Goal: Information Seeking & Learning: Find specific fact

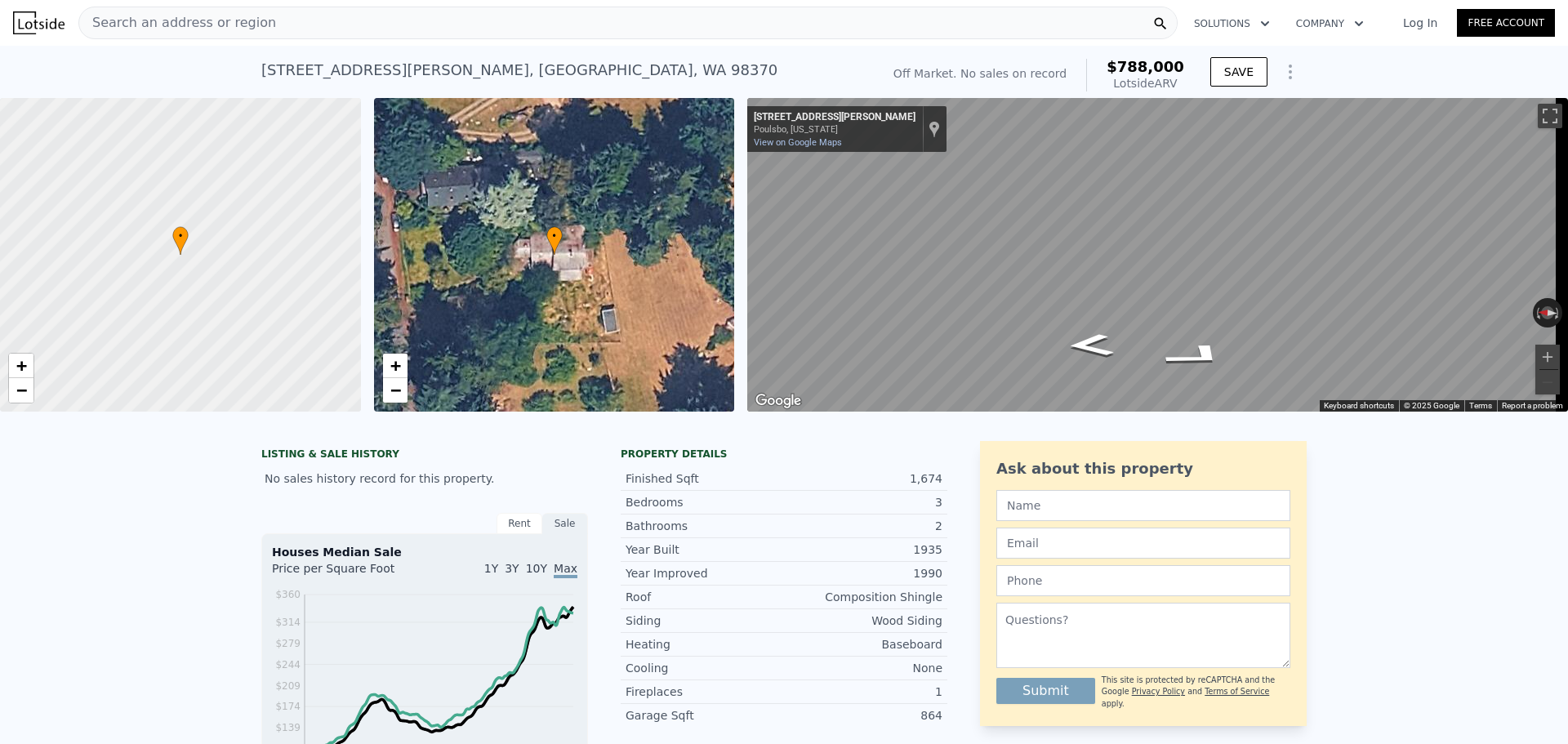
click at [464, 27] on div "Search an address or region" at bounding box center [628, 23] width 1099 height 33
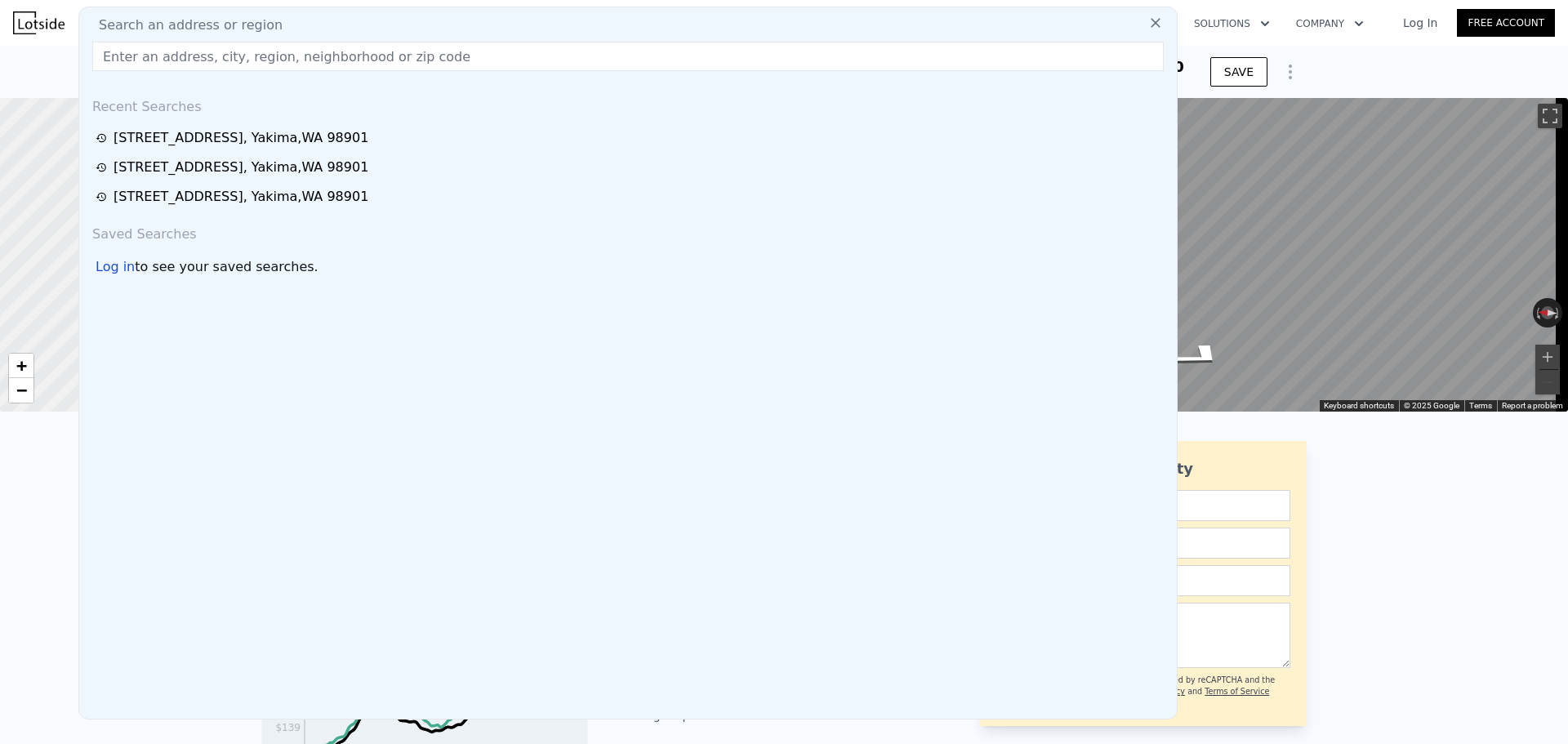
type input "[STREET_ADDRESS]"
type input "2529"
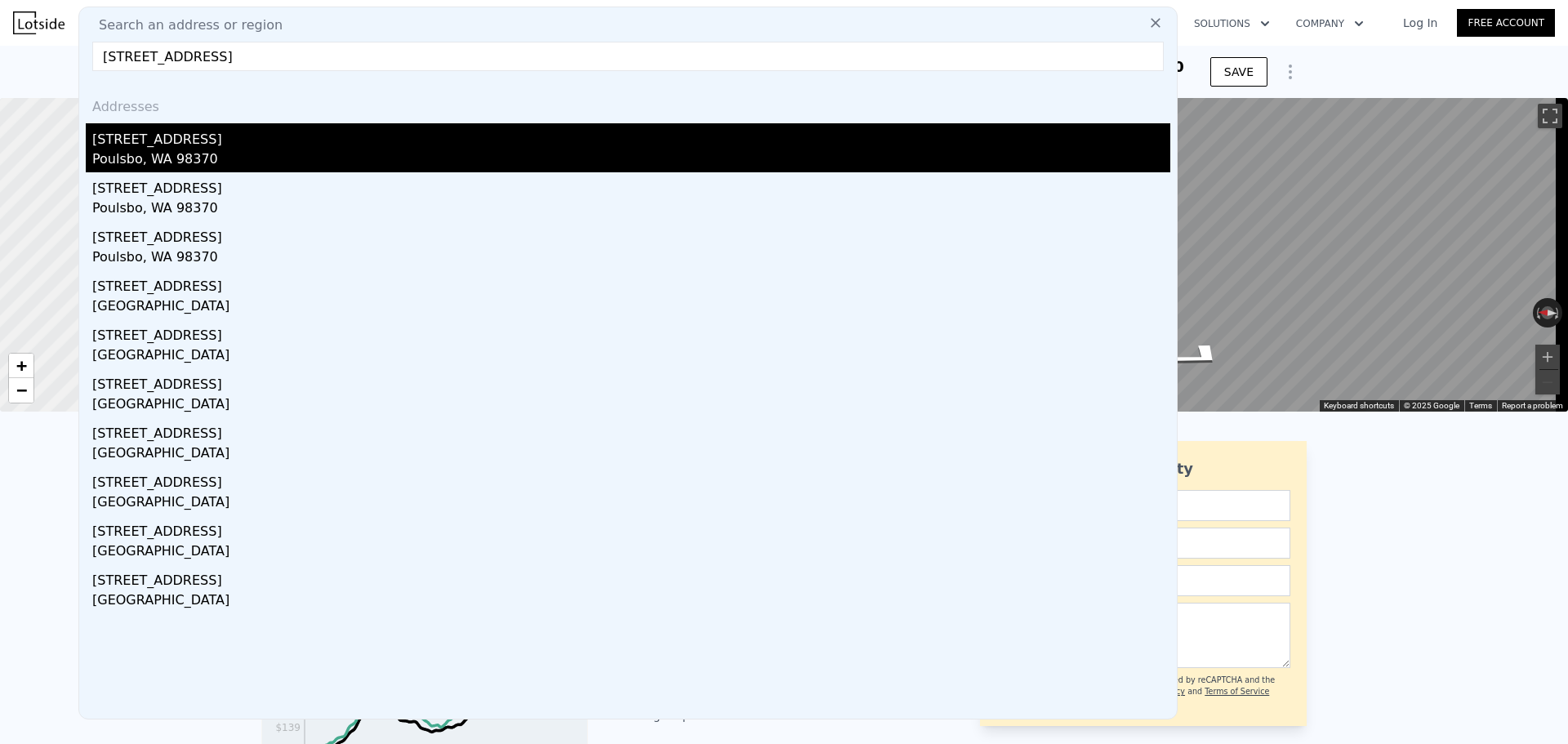
type input "[STREET_ADDRESS]"
click at [359, 145] on div "[STREET_ADDRESS]" at bounding box center [631, 136] width 1078 height 26
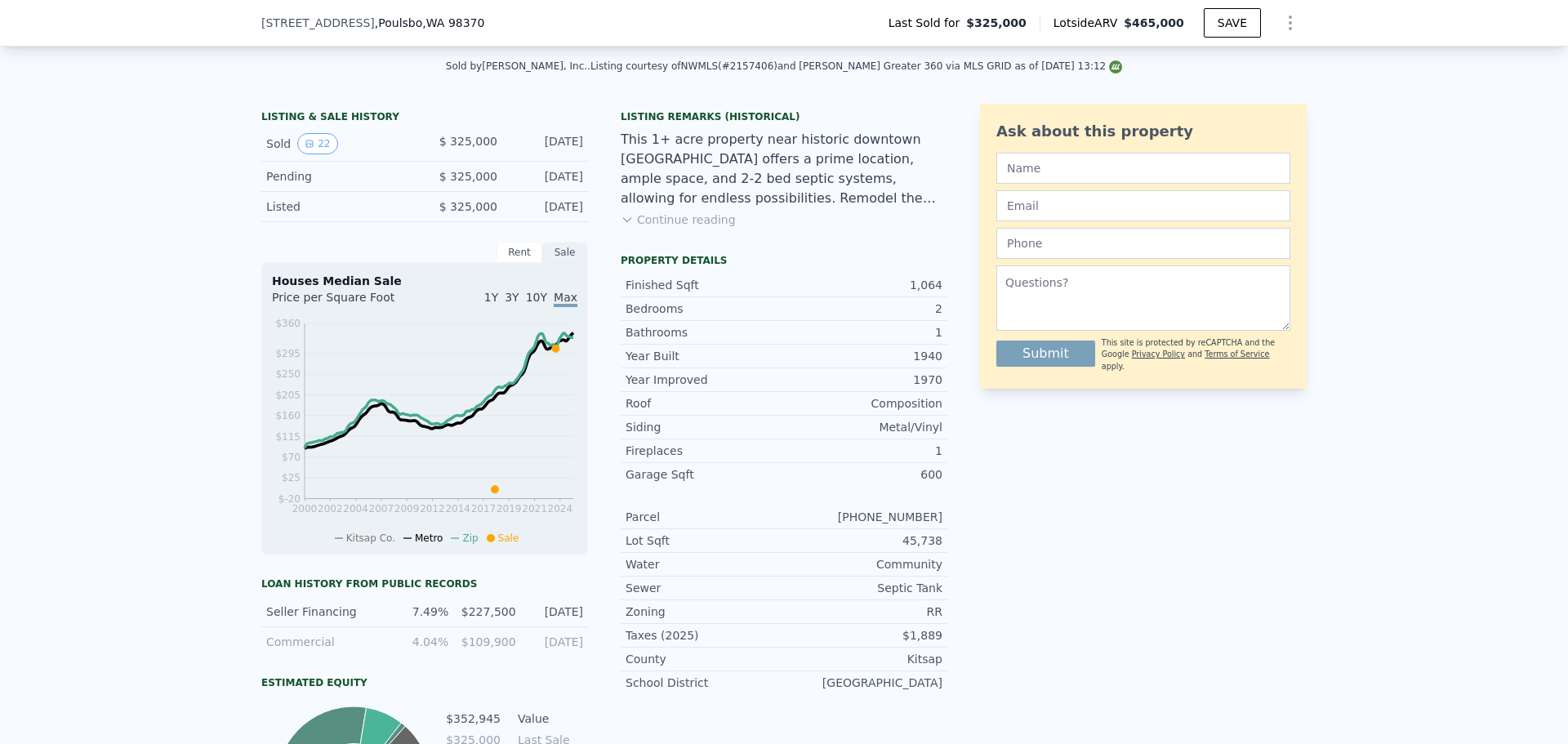
scroll to position [403, 0]
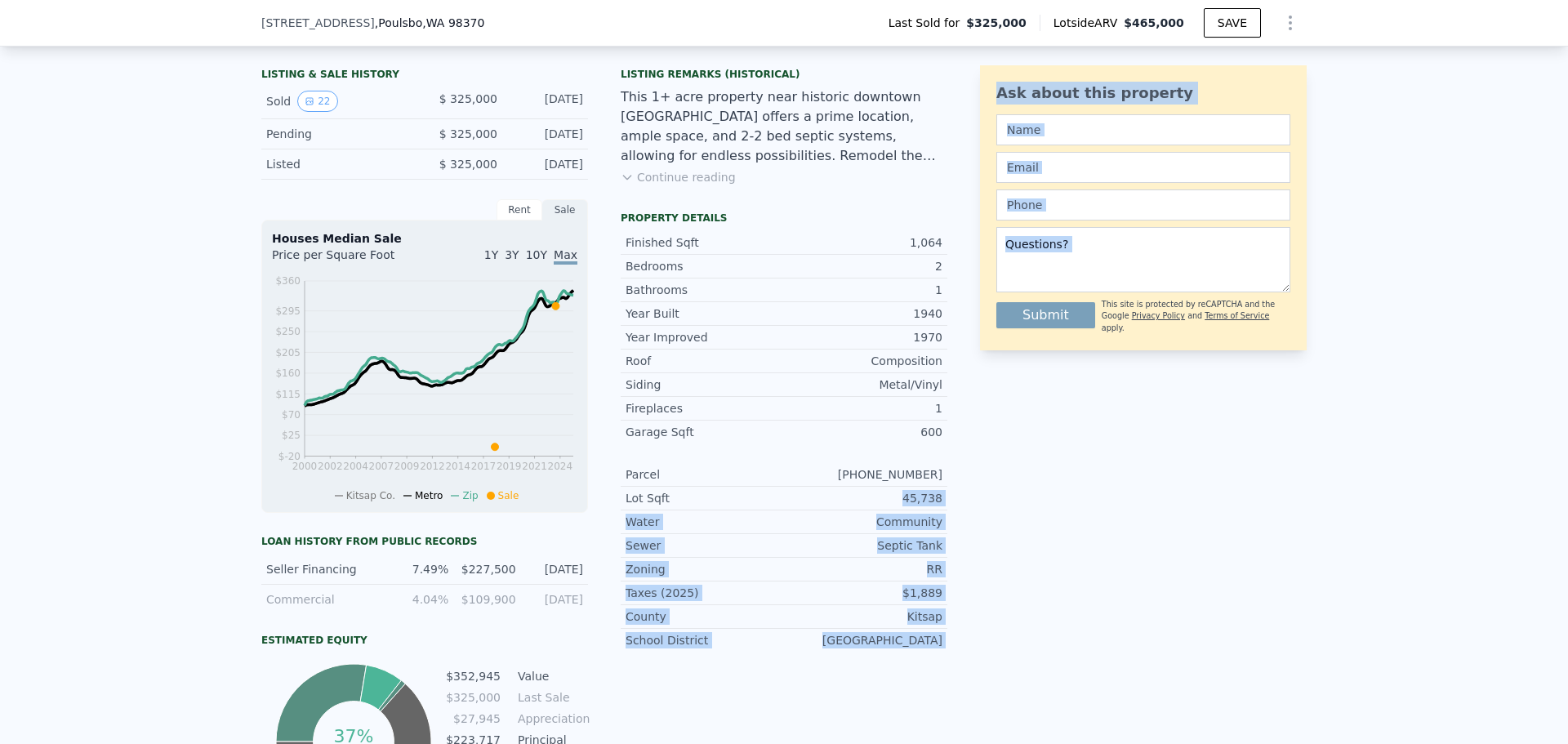
drag, startPoint x: 904, startPoint y: 512, endPoint x: 976, endPoint y: 509, distance: 72.1
click at [976, 509] on div "LISTING & SALE HISTORY Sold 22 $ 325,000 [DATE] Pending $ 325,000 [DATE] Listed…" at bounding box center [784, 442] width 1045 height 762
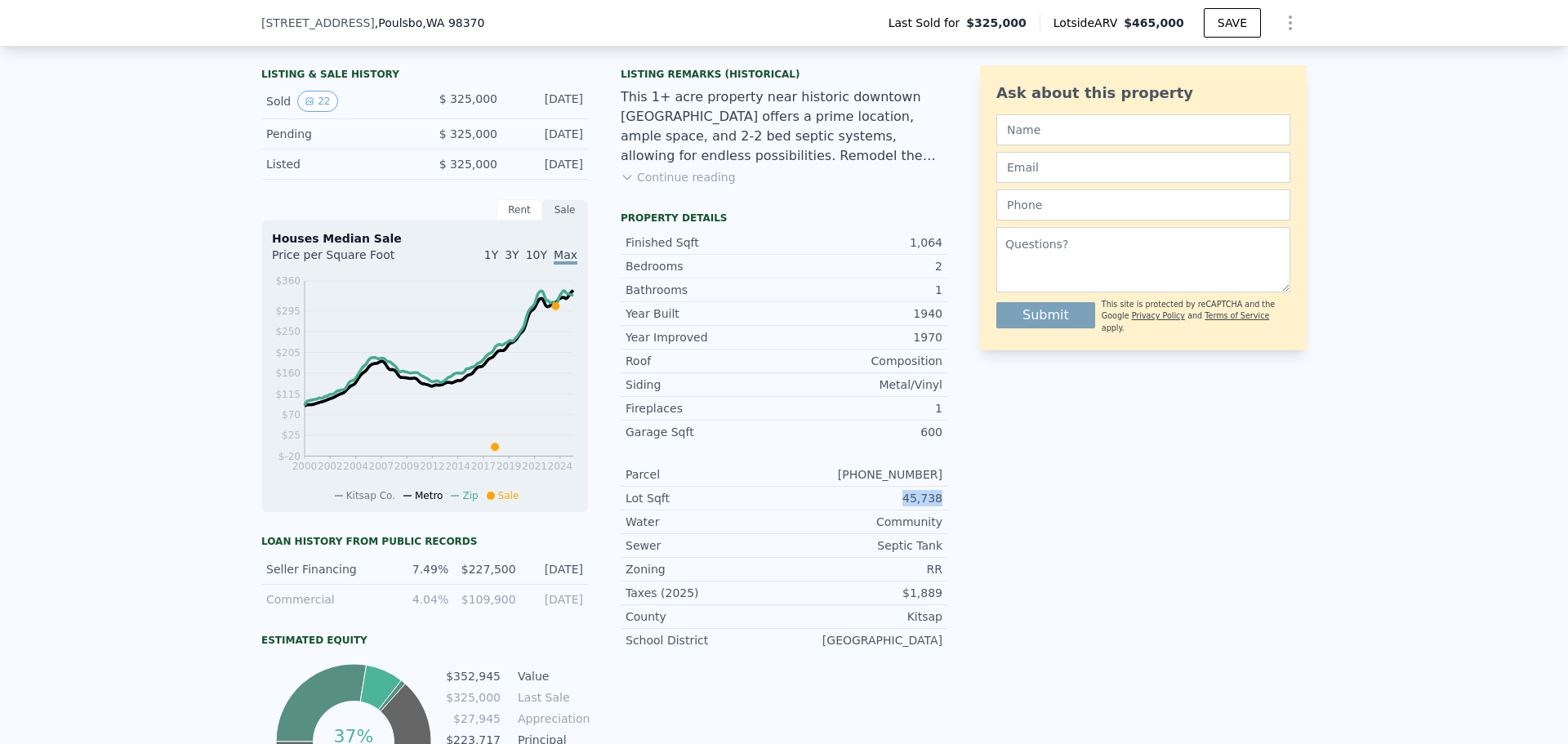
click at [941, 512] on div "LISTING & SALE HISTORY Sold 22 $ 325,000 [DATE] Pending $ 325,000 [DATE] Listed…" at bounding box center [784, 442] width 1045 height 762
copy div "45,738"
click at [845, 482] on div "[PHONE_NUMBER]" at bounding box center [862, 474] width 159 height 16
drag, startPoint x: 842, startPoint y: 482, endPoint x: 952, endPoint y: 482, distance: 110.0
click at [952, 482] on div "LISTING & SALE HISTORY Sold 22 $ 325,000 [DATE] Pending $ 325,000 [DATE] Listed…" at bounding box center [784, 442] width 1045 height 762
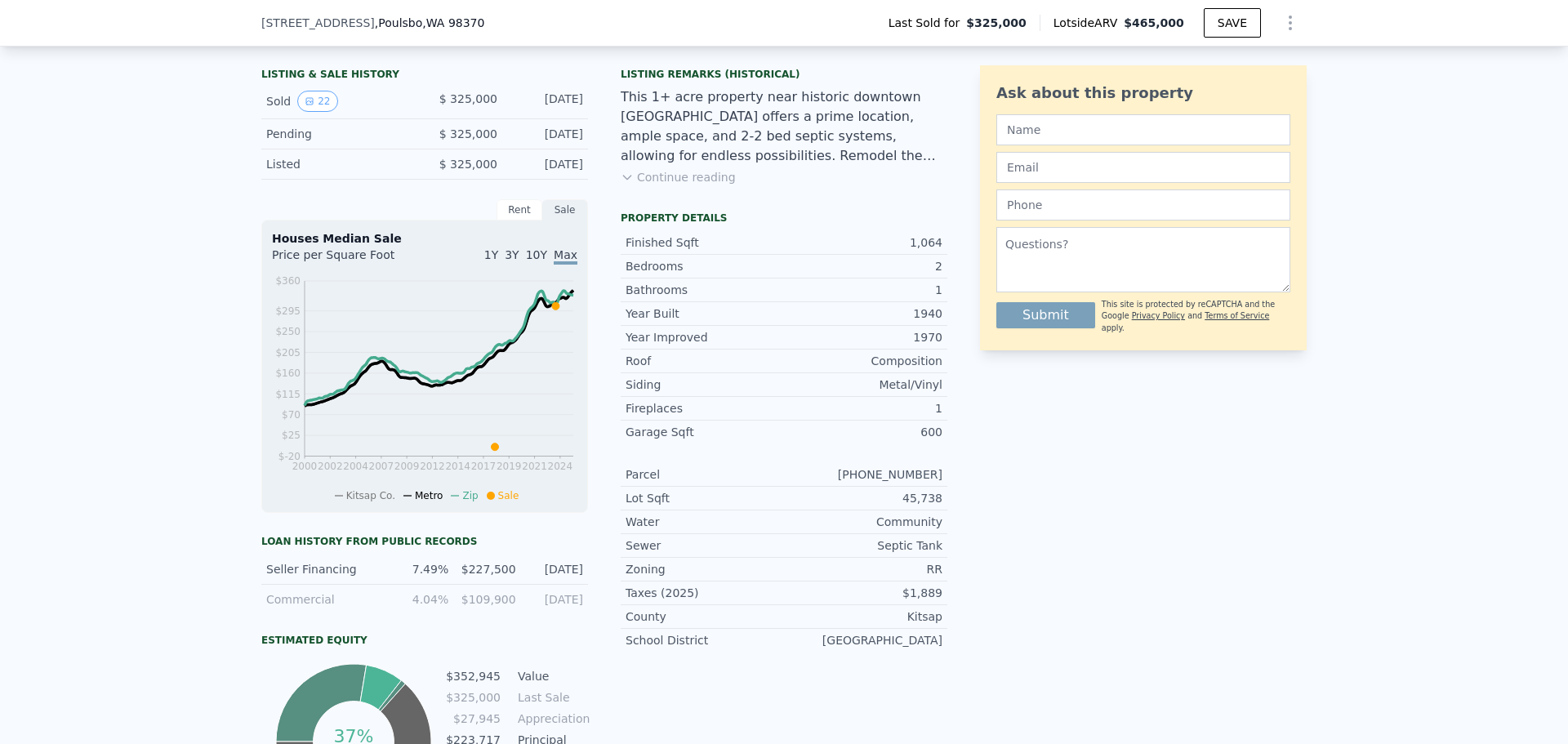
copy div "[PHONE_NUMBER]"
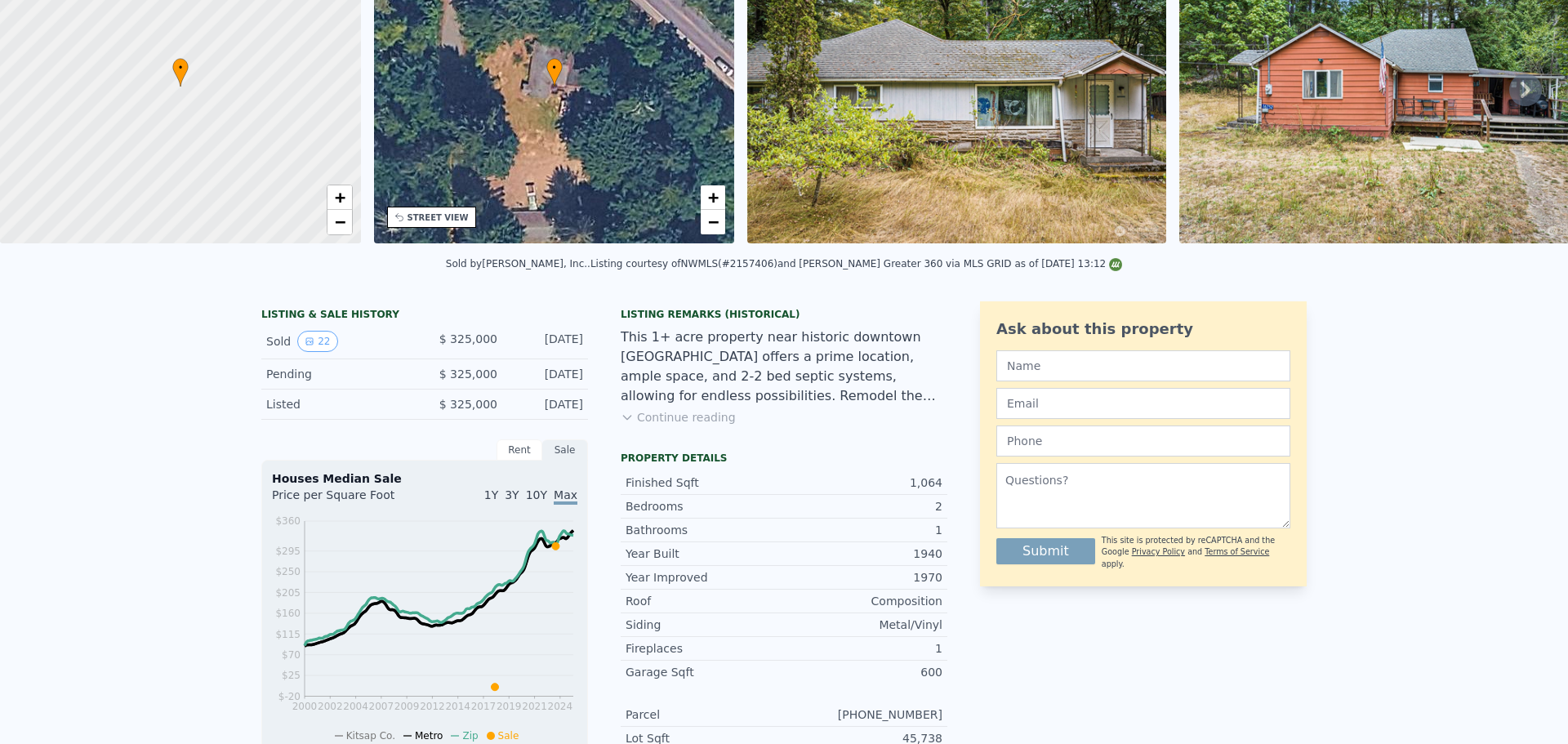
scroll to position [0, 0]
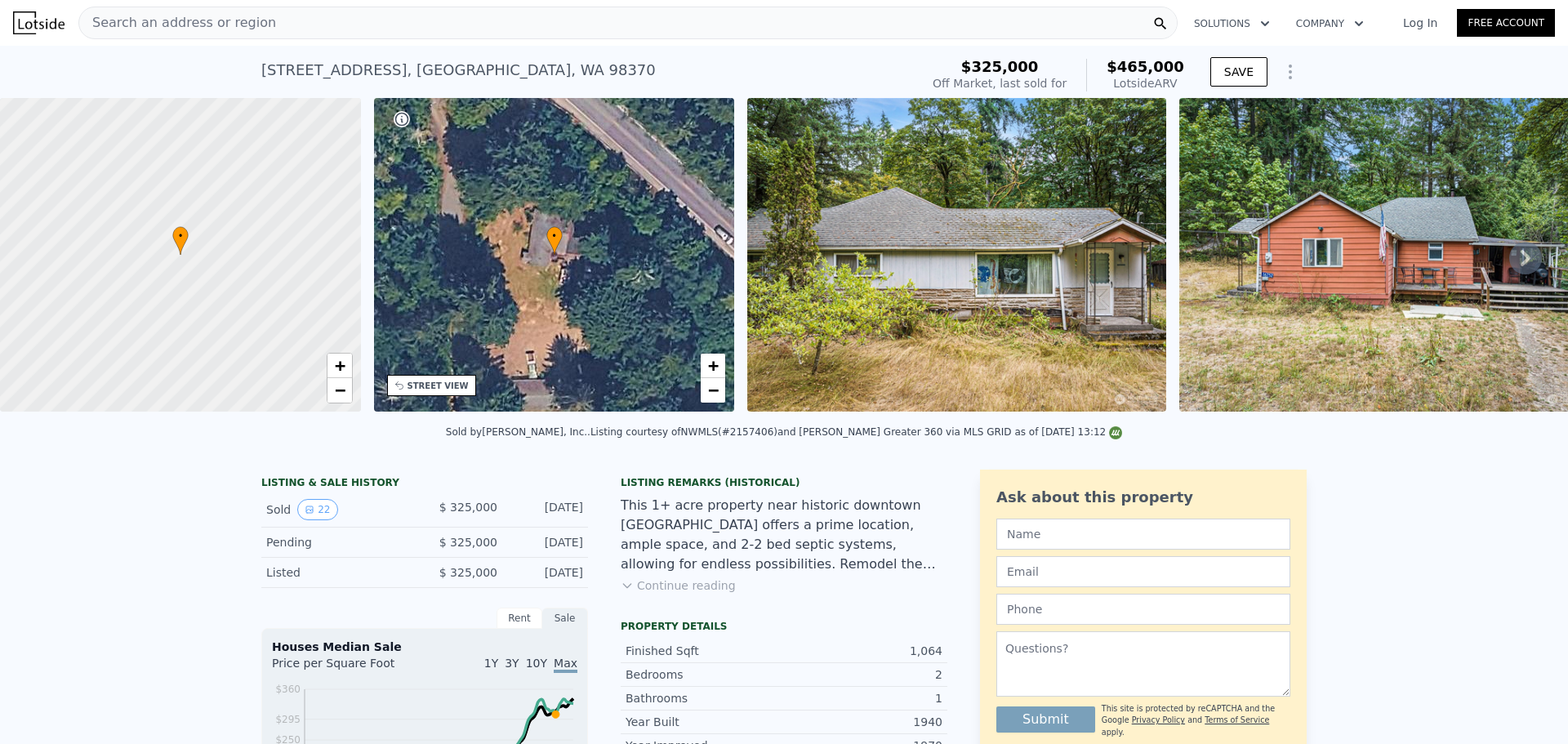
click at [502, 33] on div "Search an address or region" at bounding box center [628, 23] width 1099 height 33
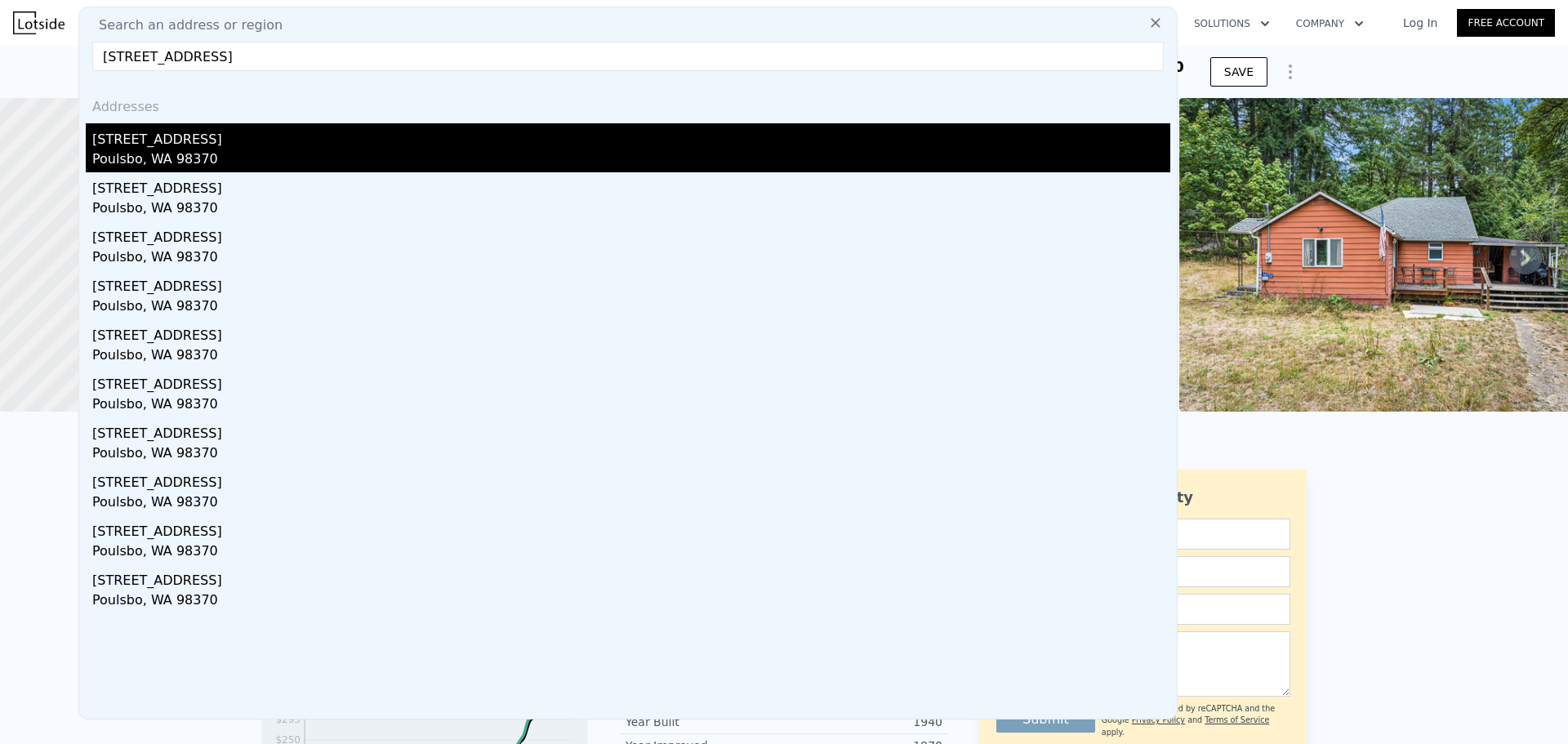
type input "[STREET_ADDRESS]"
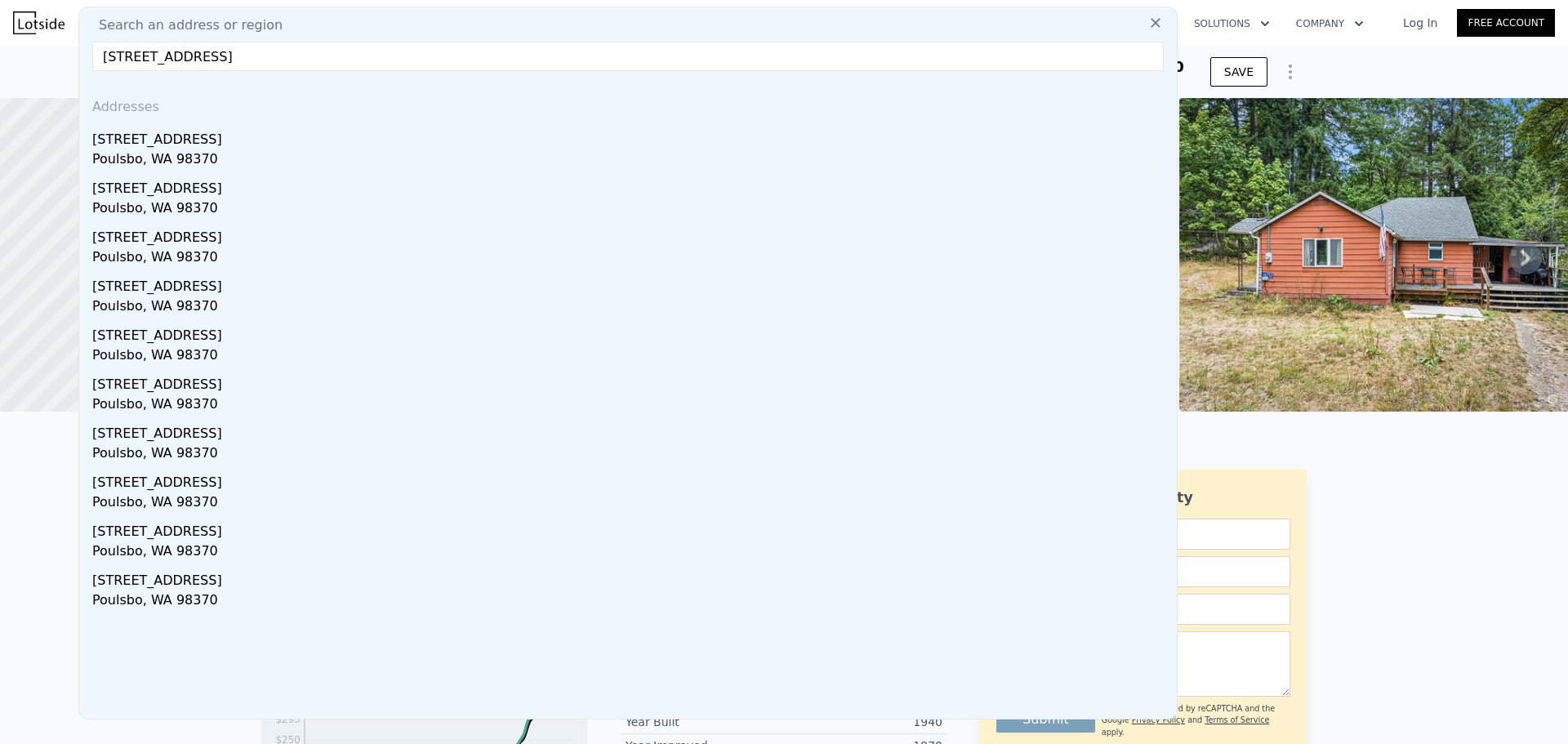
click at [372, 155] on div "Poulsbo, WA 98370" at bounding box center [631, 160] width 1078 height 23
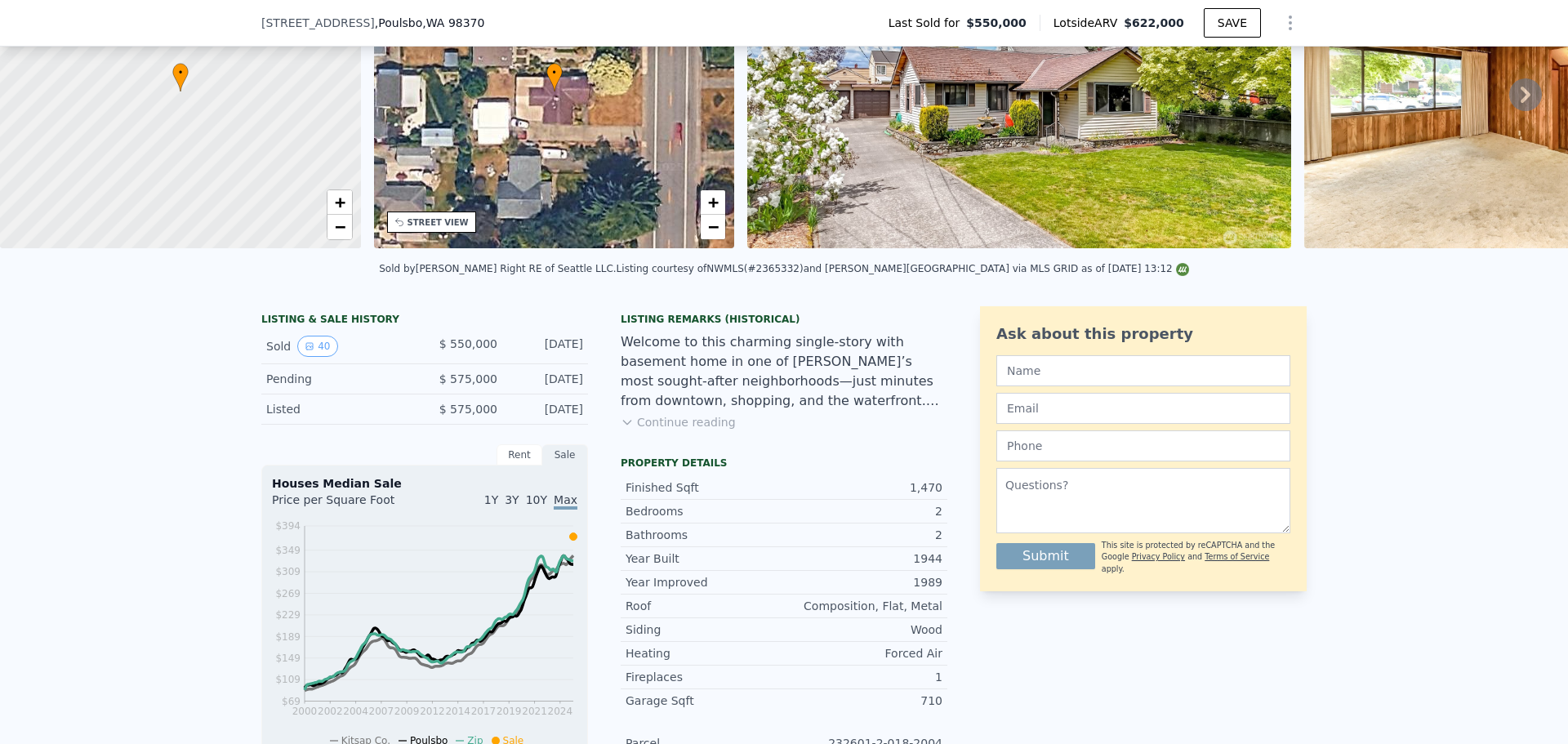
scroll to position [239, 0]
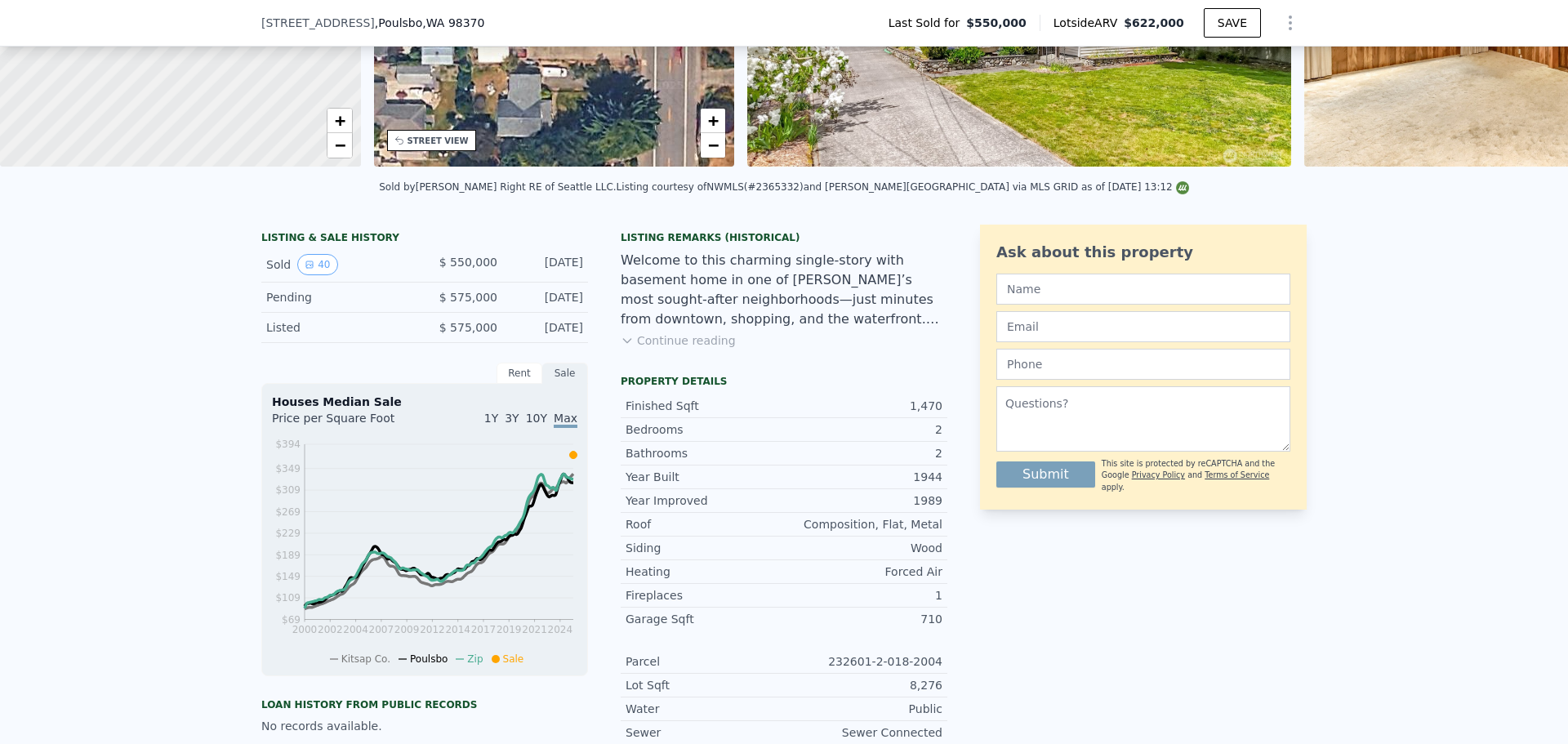
click at [923, 693] on div "8,276" at bounding box center [862, 684] width 159 height 16
copy div "8,276"
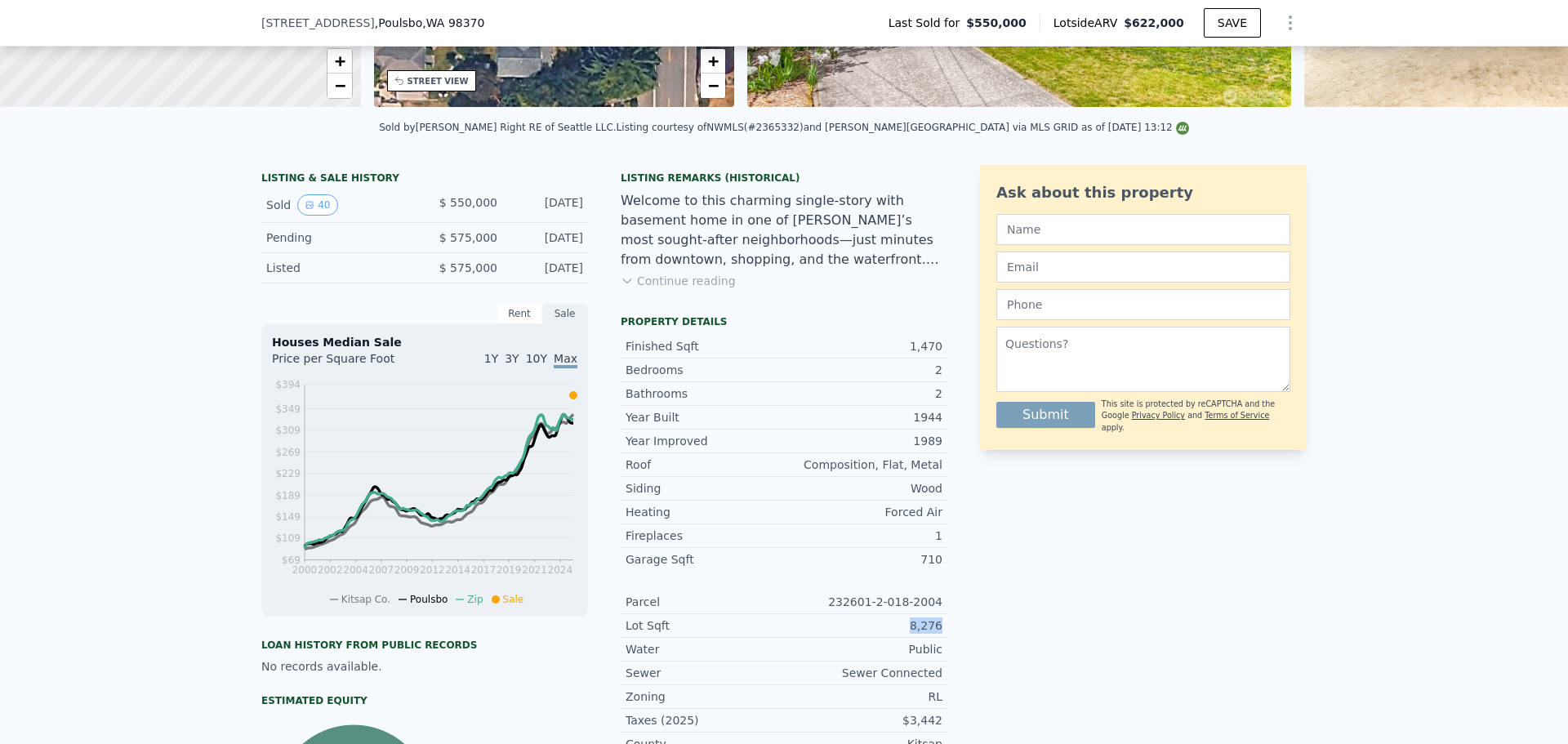
scroll to position [403, 0]
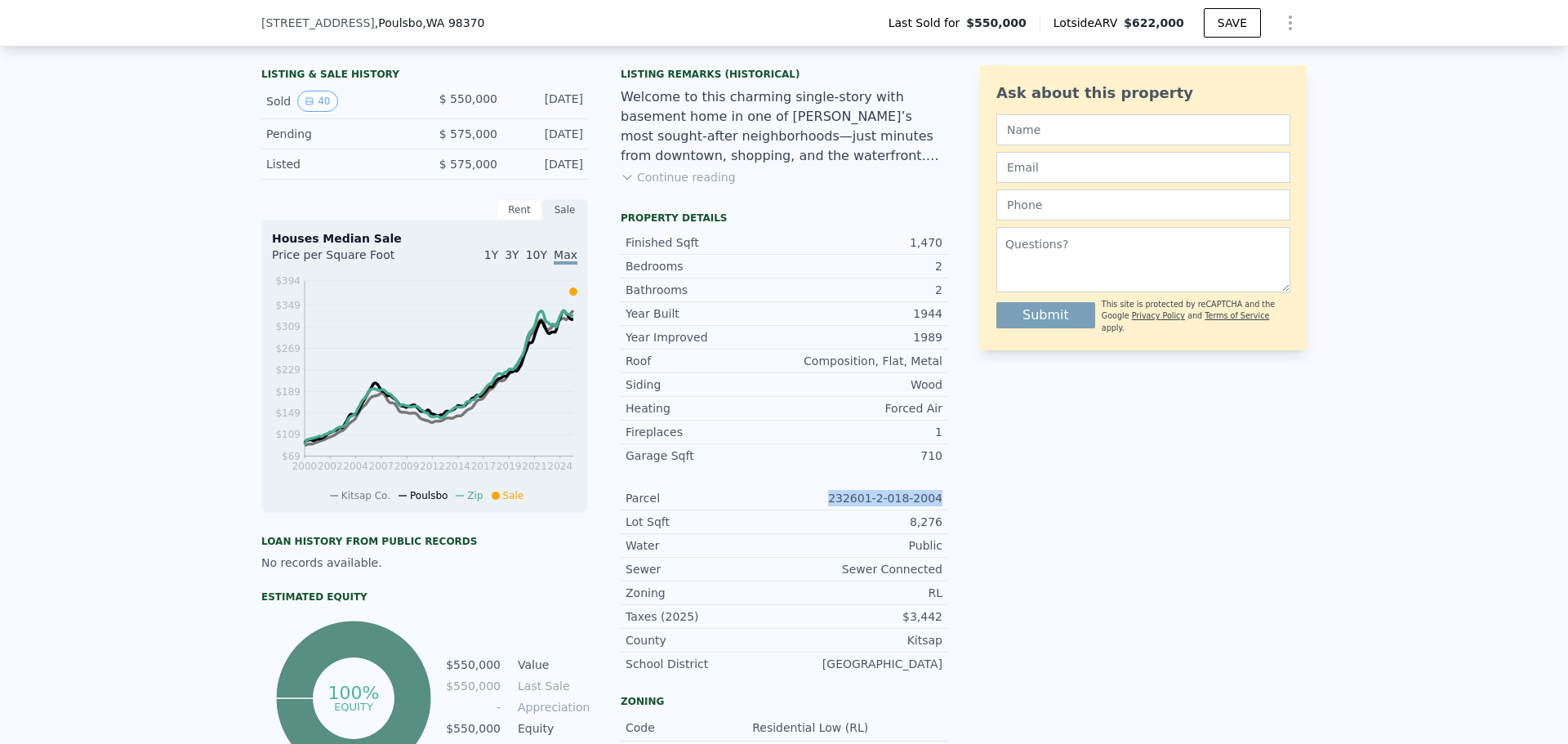
drag, startPoint x: 842, startPoint y: 509, endPoint x: 947, endPoint y: 517, distance: 105.3
click at [947, 517] on div "LISTING & SALE HISTORY Sold 40 $ 550,000 [DATE] Pending $ 575,000 [DATE] Listed…" at bounding box center [784, 535] width 1045 height 949
copy div "232601-2-018-2004"
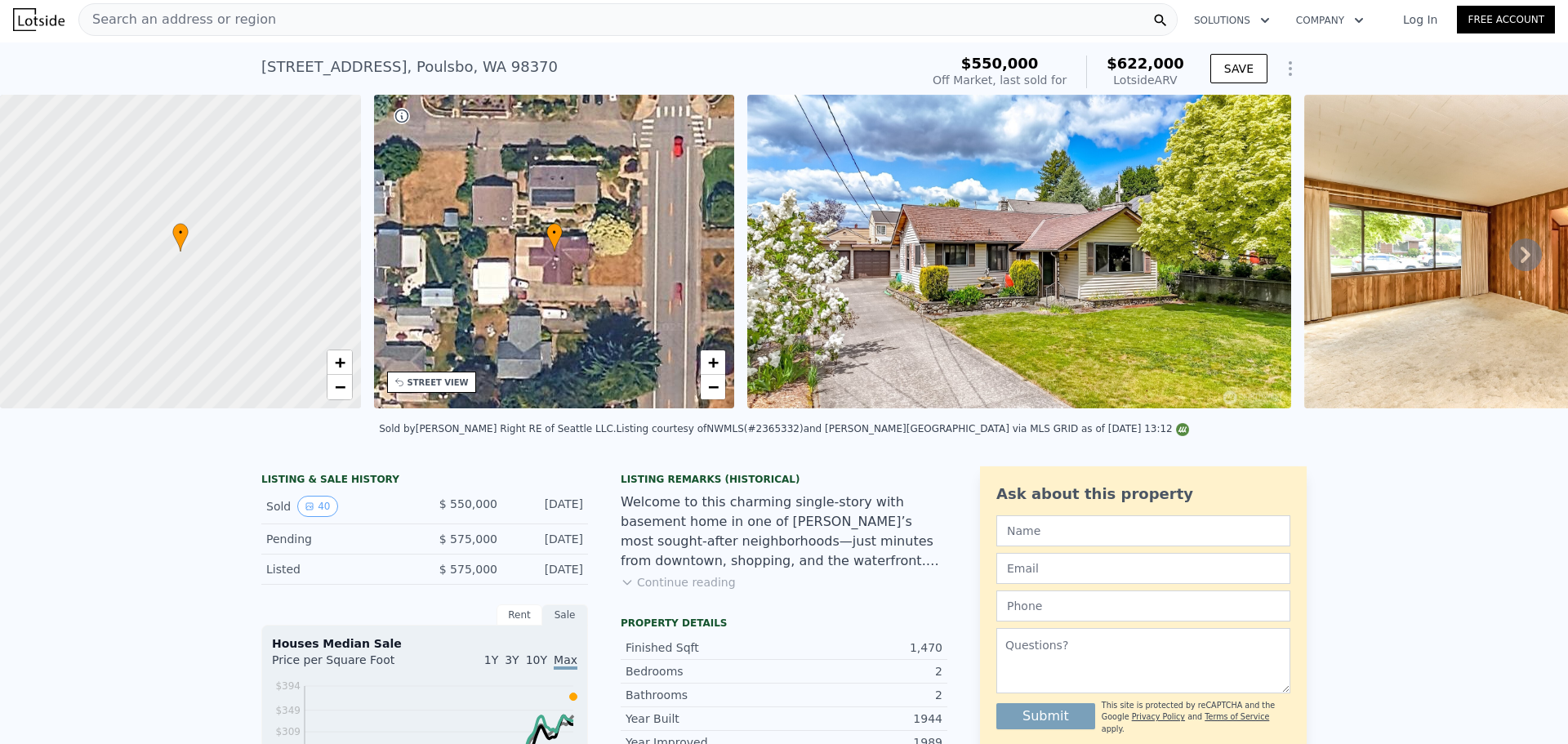
scroll to position [0, 0]
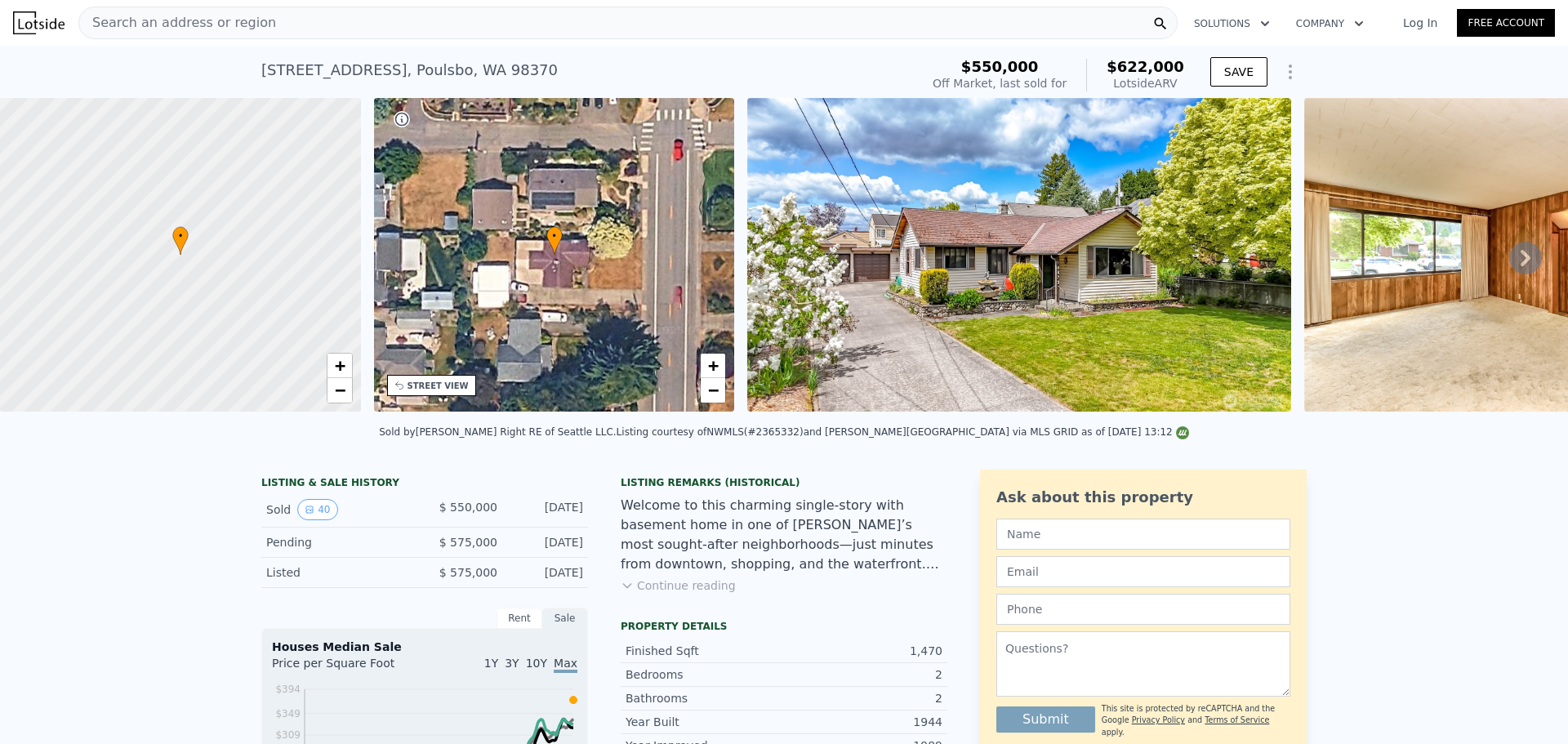
click at [517, 27] on div "Search an address or region" at bounding box center [628, 23] width 1099 height 33
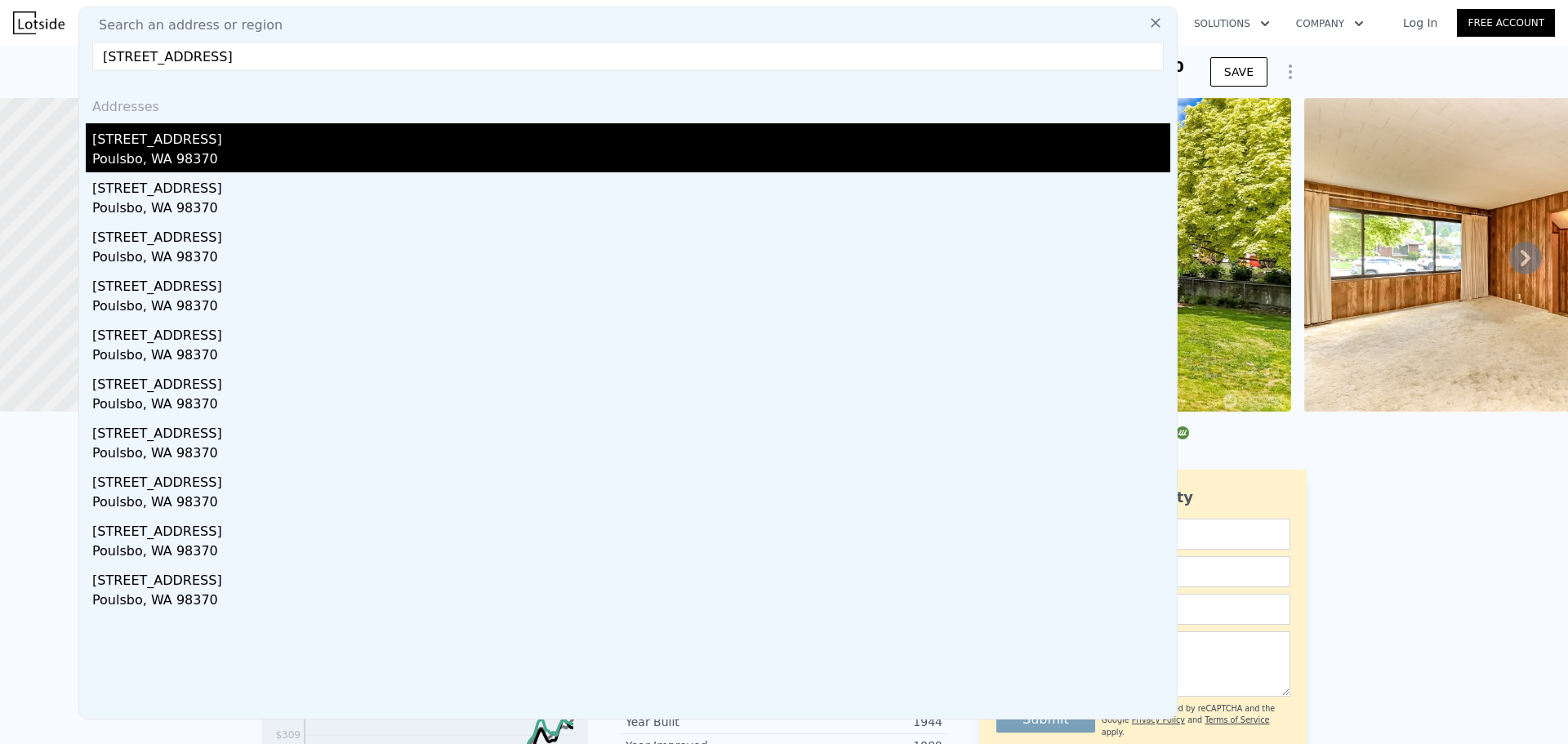
type input "[STREET_ADDRESS]"
click at [458, 139] on div "[STREET_ADDRESS]" at bounding box center [631, 136] width 1078 height 26
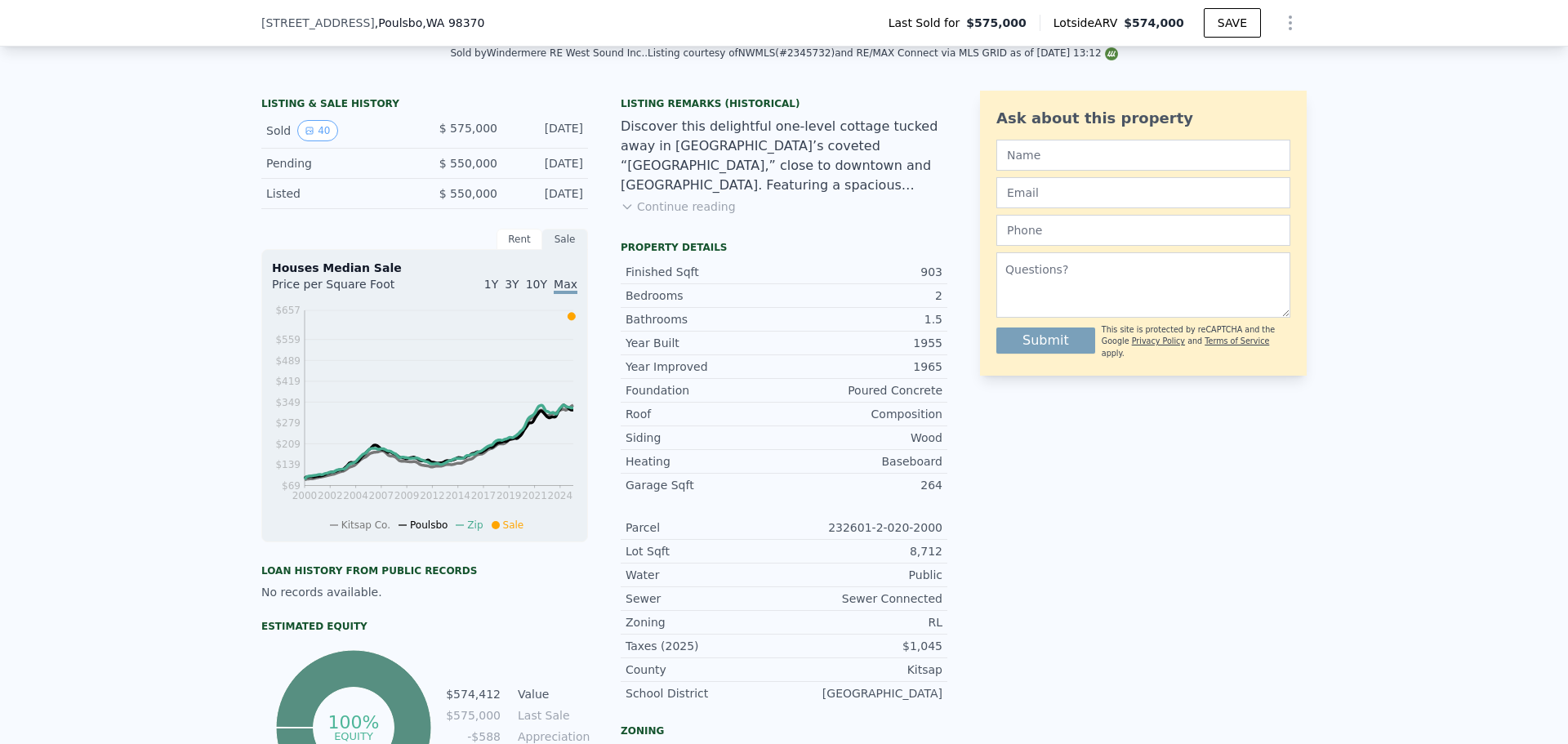
scroll to position [484, 0]
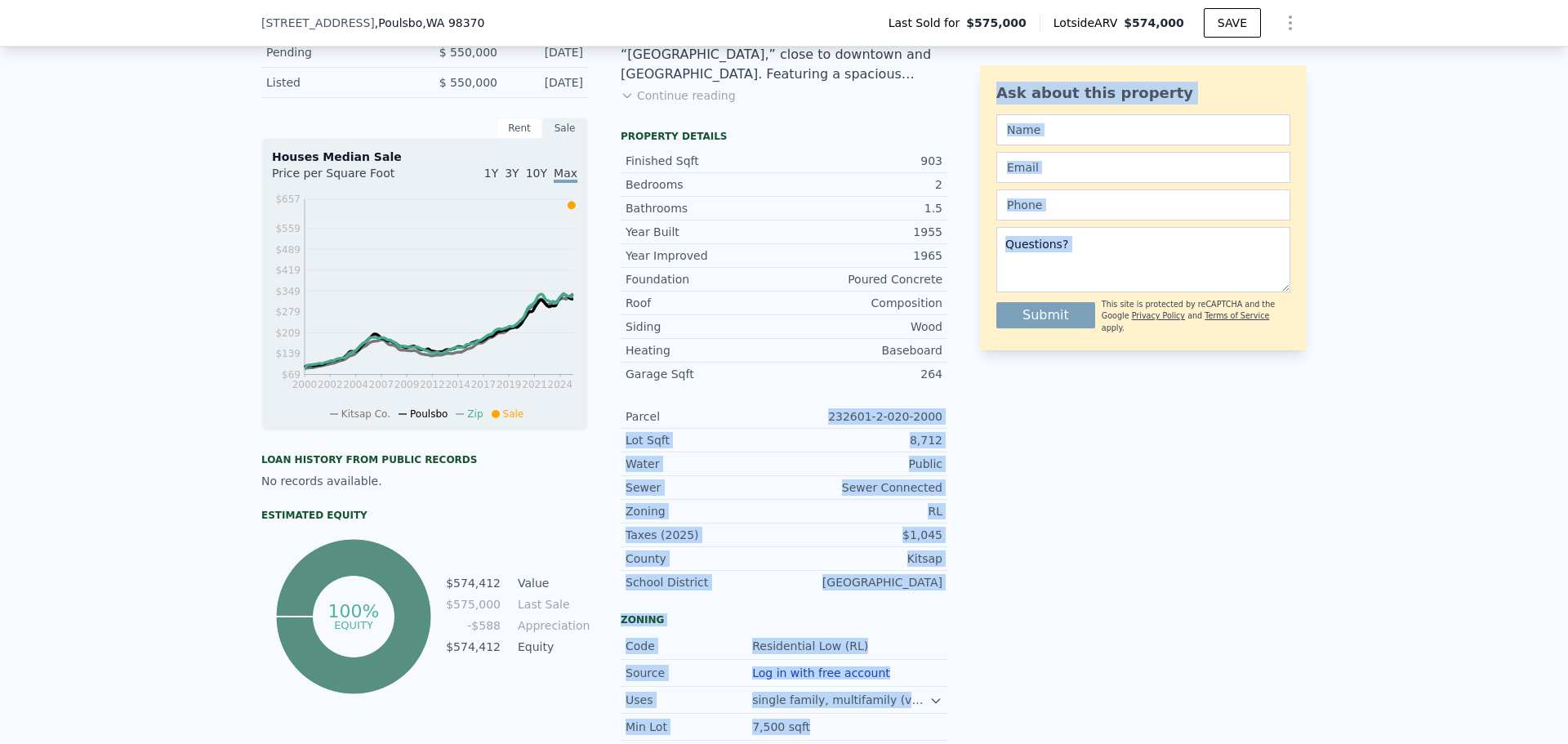
drag, startPoint x: 839, startPoint y: 426, endPoint x: 970, endPoint y: 429, distance: 131.0
click at [970, 429] on div "LISTING & SALE HISTORY Sold 40 $ 575,000 [DATE] Pending $ 550,000 [DATE] Listed…" at bounding box center [784, 454] width 1045 height 949
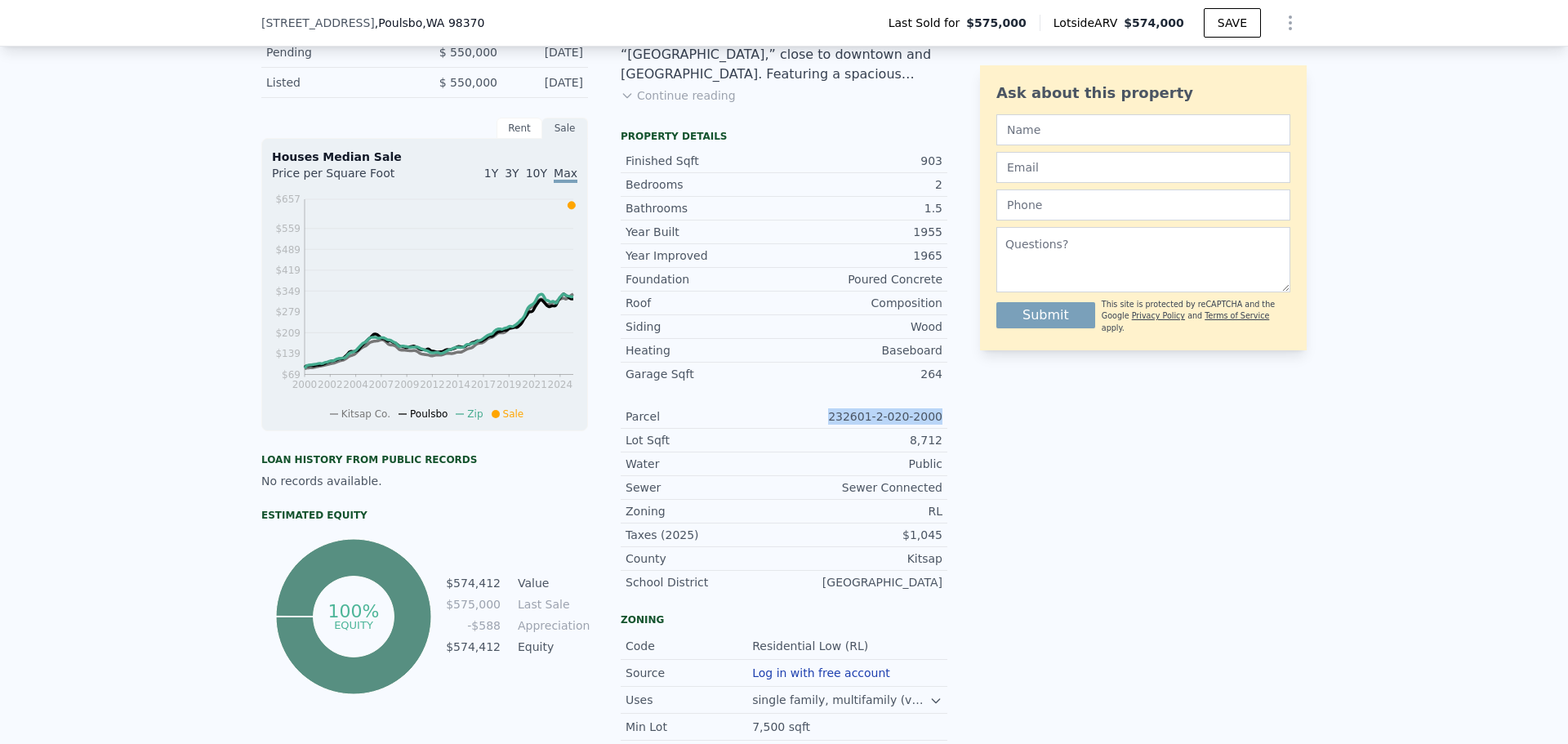
click at [946, 424] on div "LISTING & SALE HISTORY Sold 40 $ 575,000 [DATE] Pending $ 550,000 [DATE] Listed…" at bounding box center [784, 454] width 1045 height 949
copy div "232601-2-020-2000"
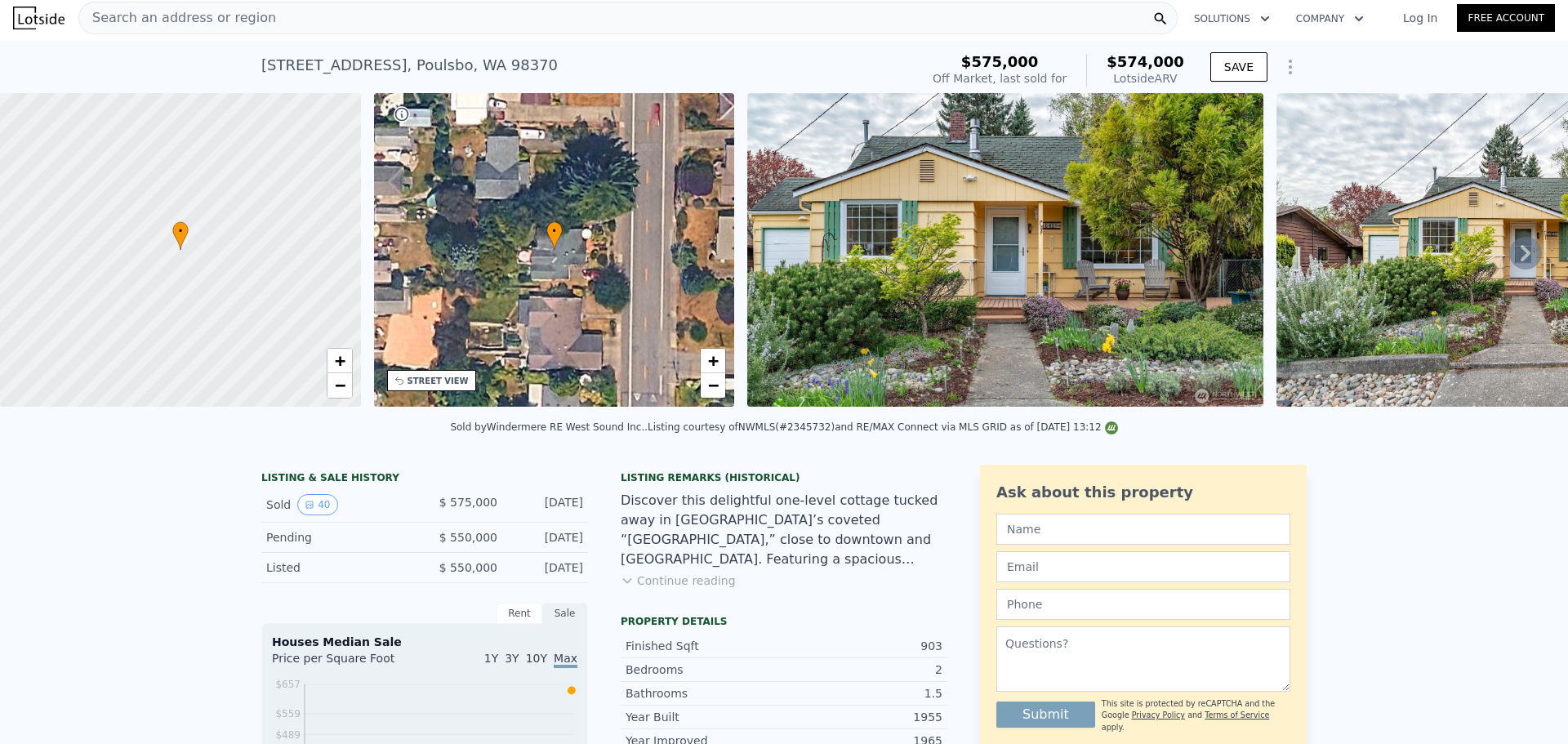
scroll to position [0, 0]
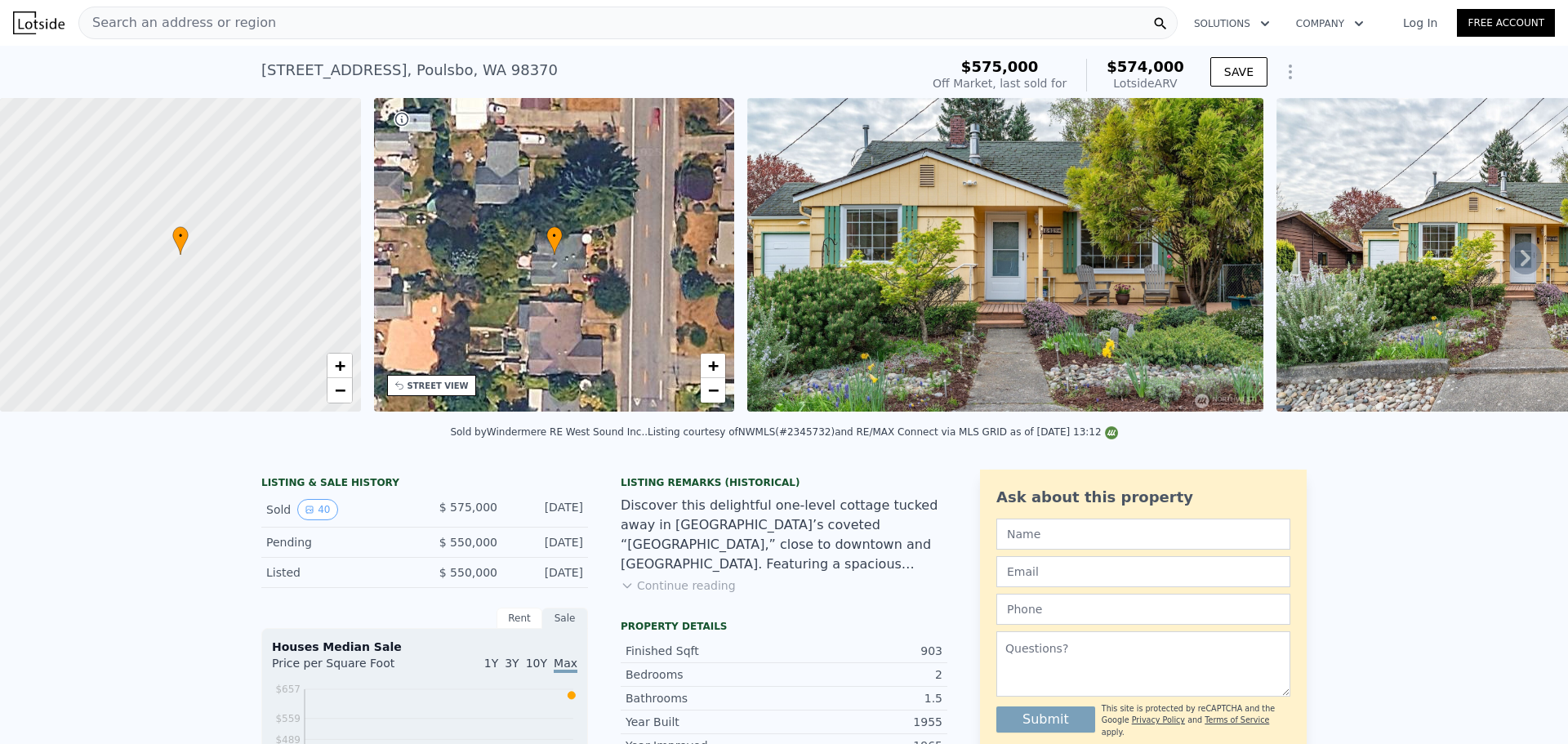
click at [495, 19] on div "Search an address or region" at bounding box center [628, 23] width 1099 height 33
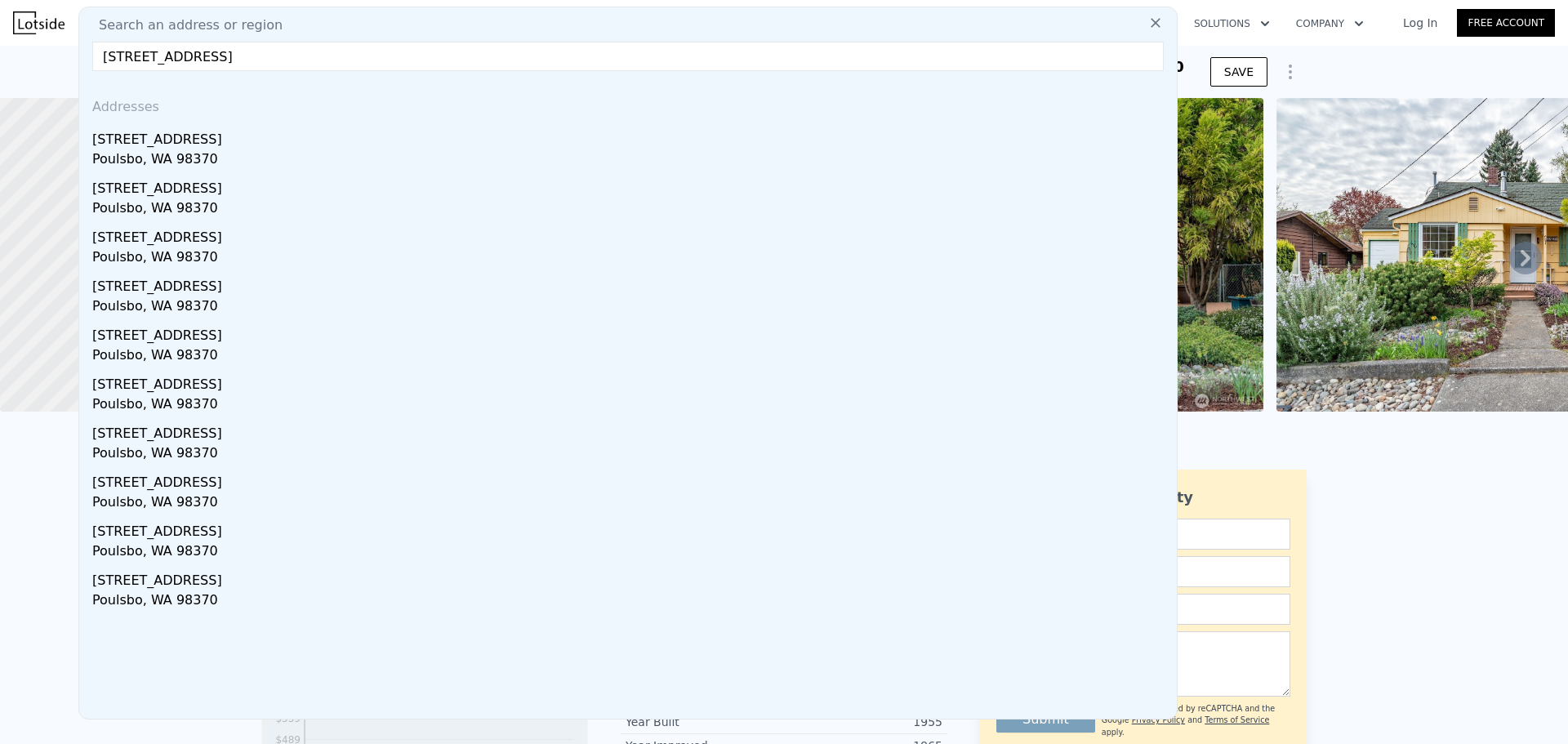
paste input "2265 NE Bjorn"
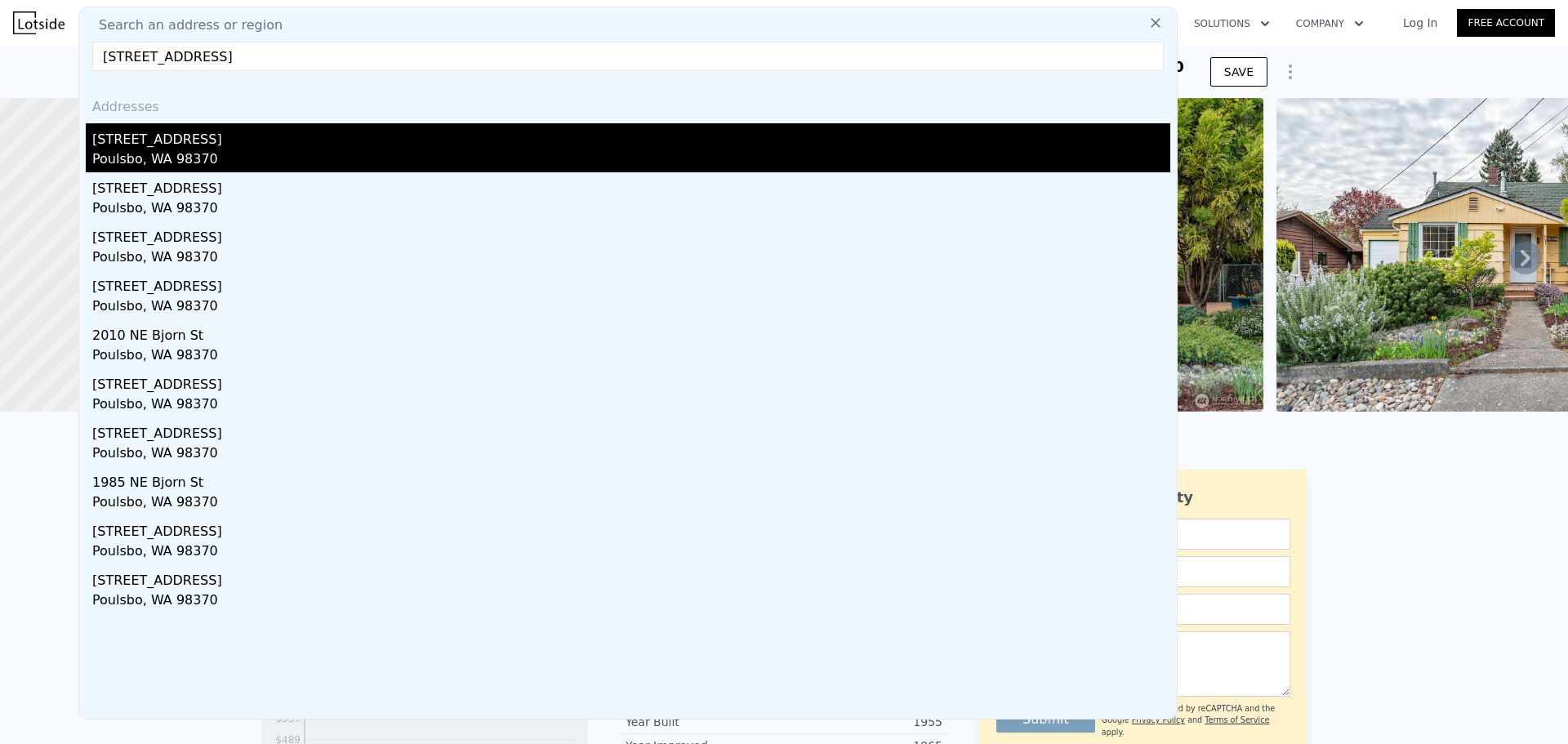
type input "[STREET_ADDRESS]"
click at [453, 169] on div "Poulsbo, WA 98370" at bounding box center [631, 160] width 1078 height 23
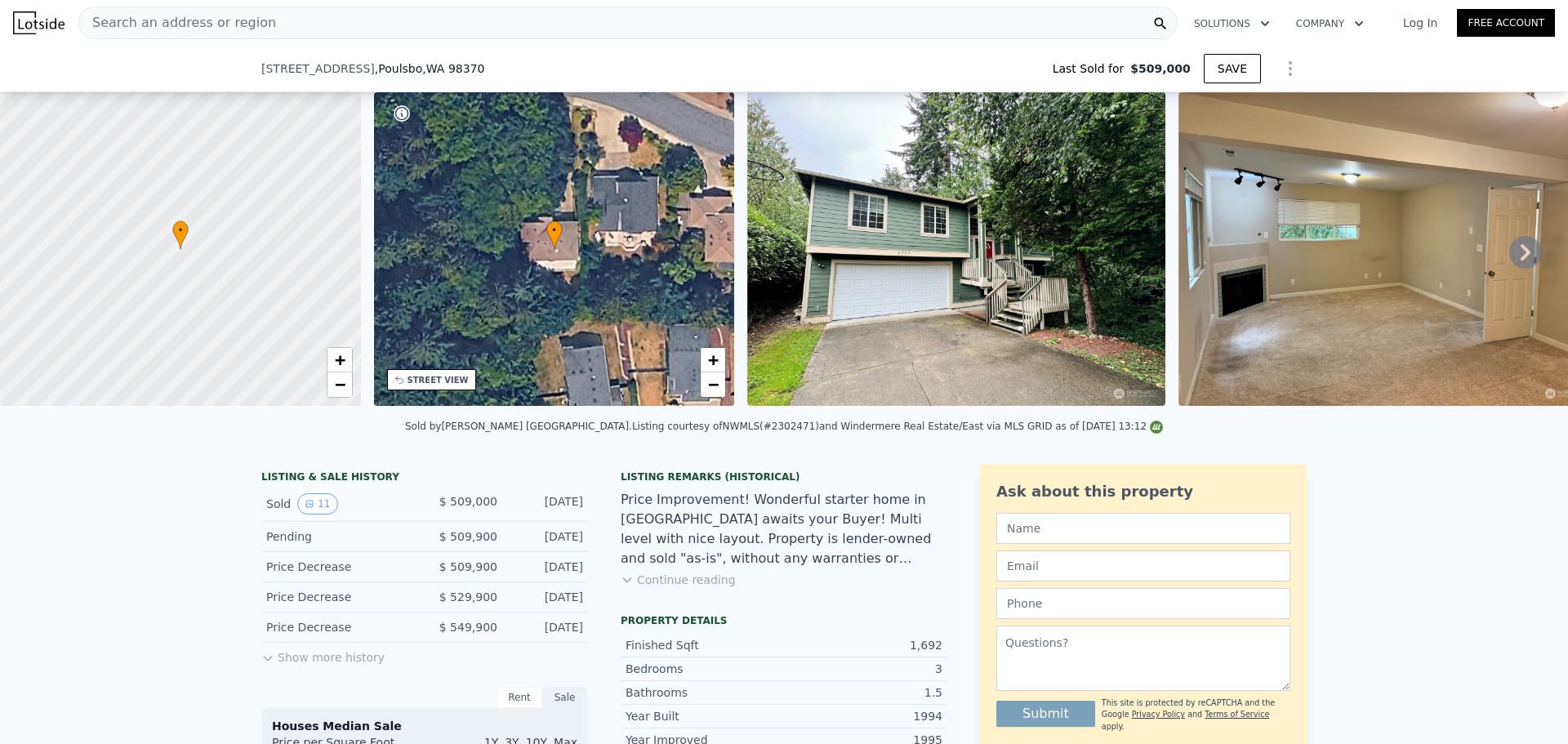
scroll to position [484, 0]
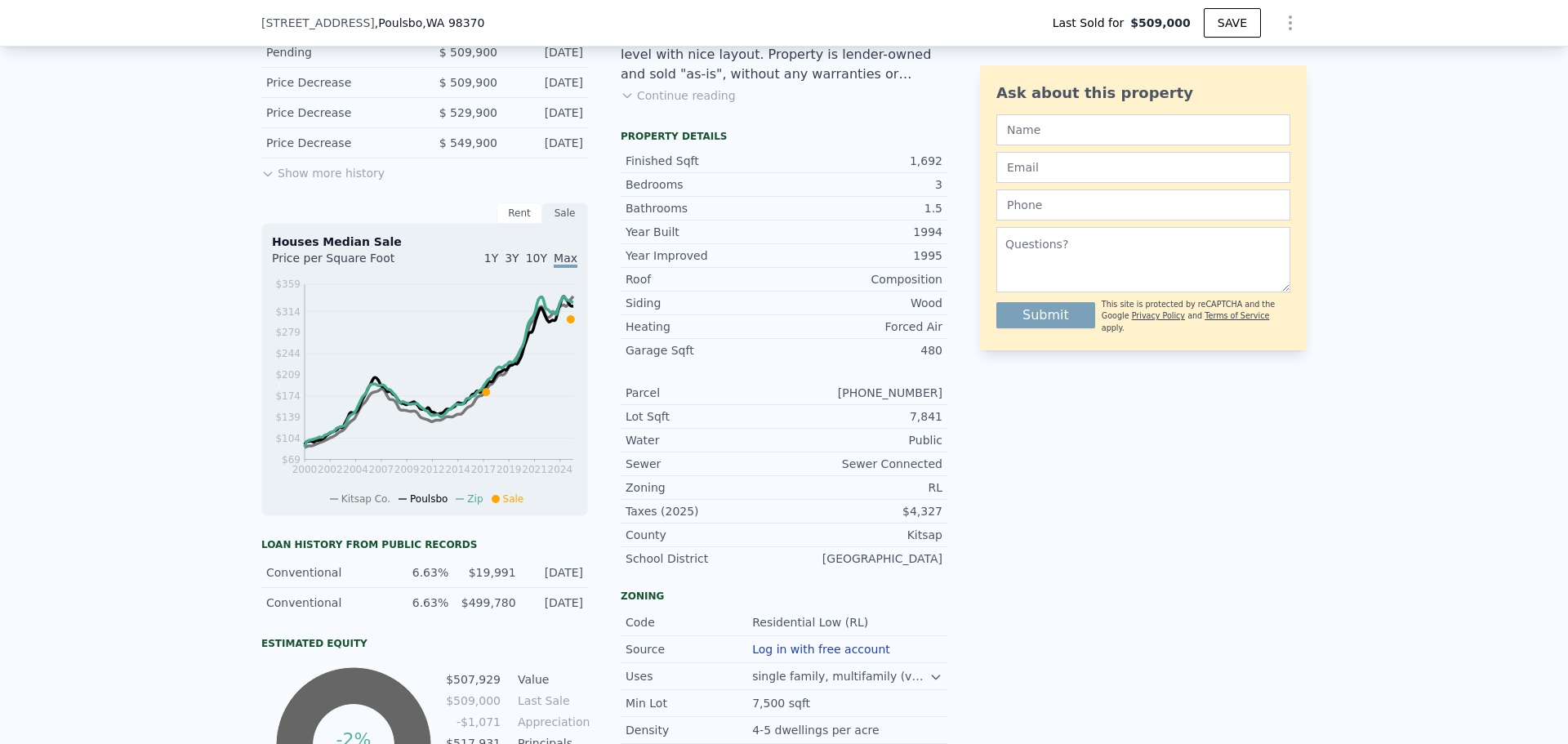
drag, startPoint x: 837, startPoint y: 404, endPoint x: 953, endPoint y: 403, distance: 116.0
click at [953, 403] on div "LISTING & SALE HISTORY Sold 11 $ 509,000 [DATE] Pending $ 509,900 [DATE] Price …" at bounding box center [784, 442] width 1045 height 925
copy div "[PHONE_NUMBER]"
type input "$ 584,000"
type input "$ 3,489"
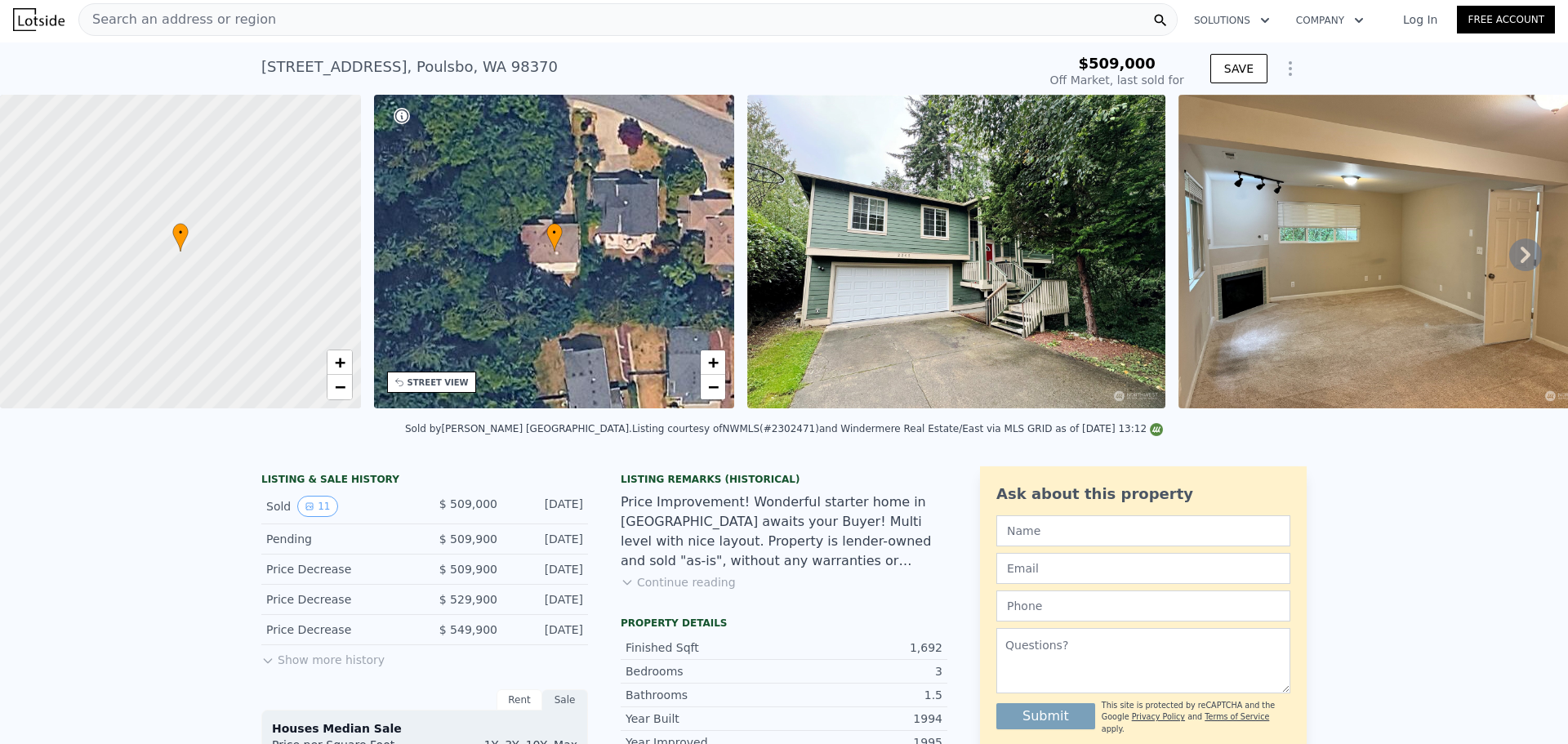
scroll to position [0, 0]
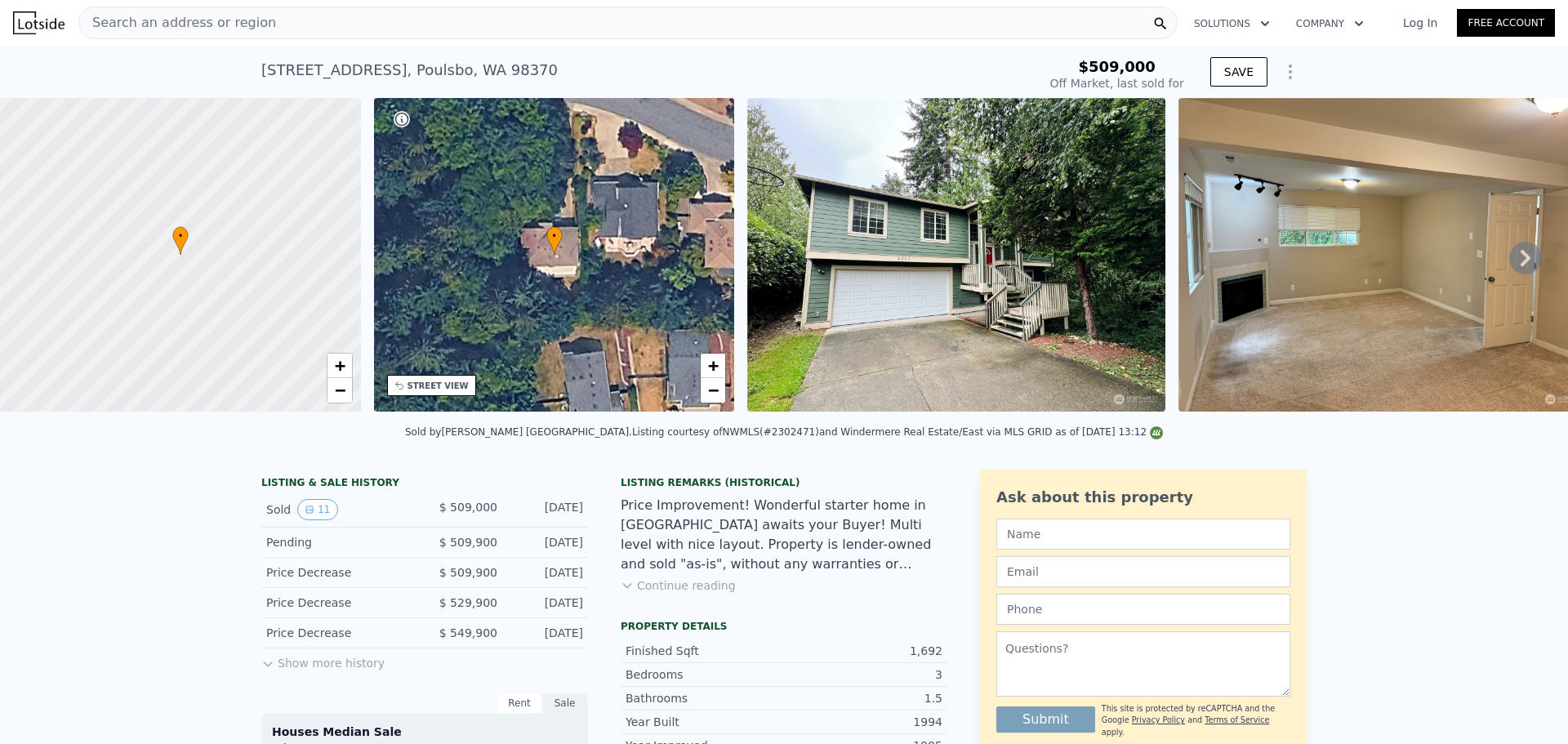
click at [502, 40] on div "Search an address or region Solutions Company Open main menu Log In Free Account" at bounding box center [784, 23] width 1542 height 39
click at [506, 33] on div "Search an address or region" at bounding box center [628, 23] width 1099 height 33
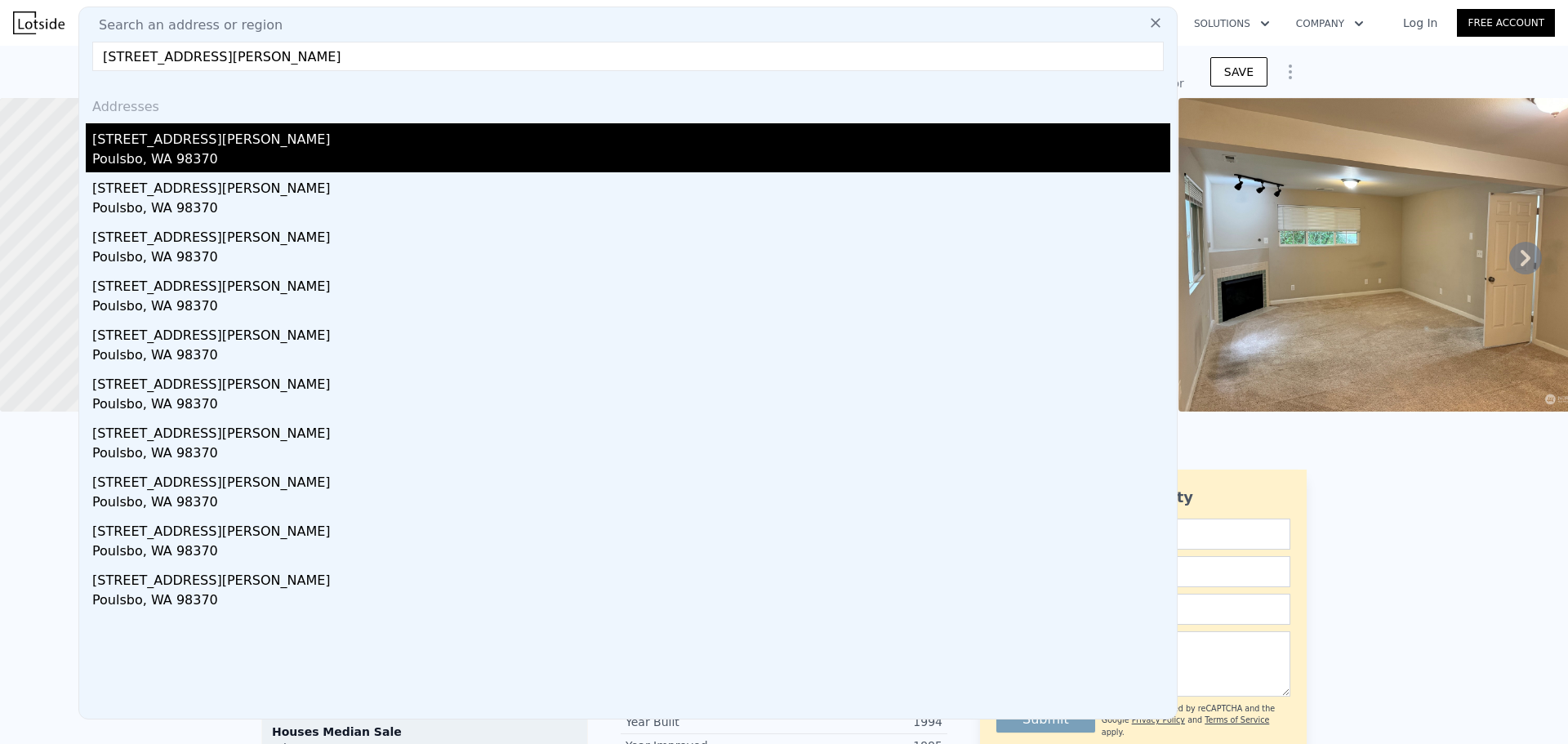
type input "[STREET_ADDRESS][PERSON_NAME]"
click at [267, 159] on div "Poulsbo, WA 98370" at bounding box center [631, 160] width 1078 height 23
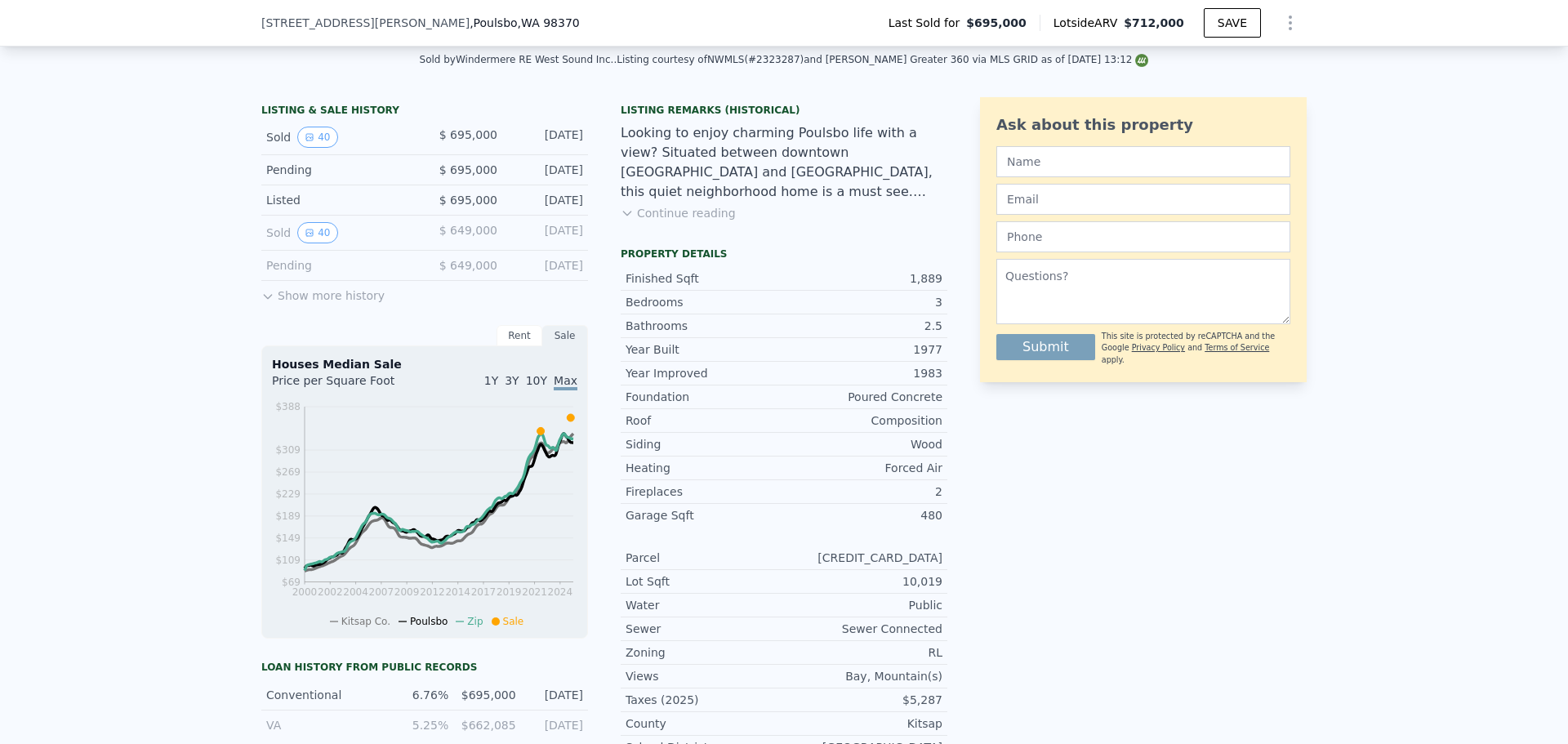
scroll to position [566, 0]
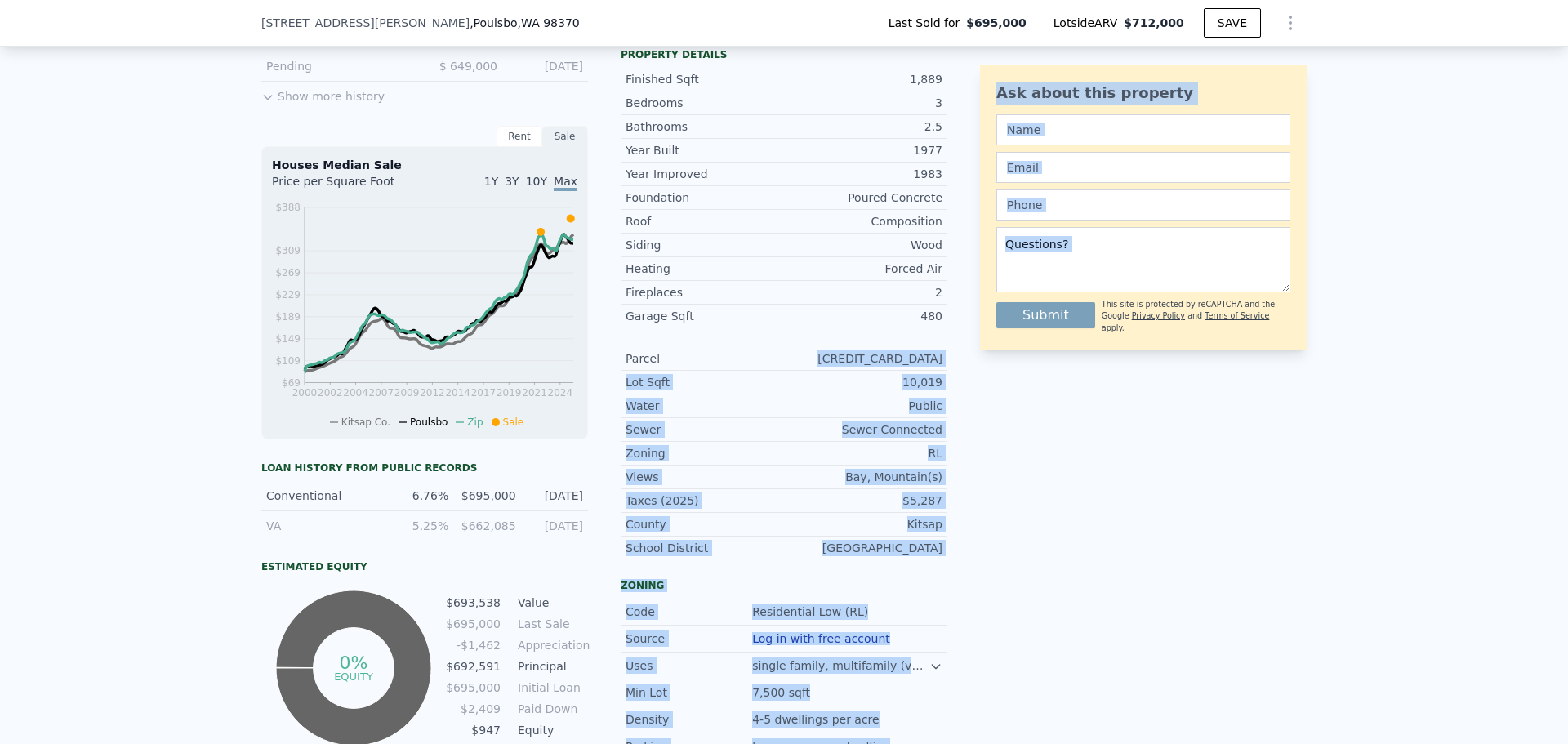
drag, startPoint x: 844, startPoint y: 371, endPoint x: 974, endPoint y: 374, distance: 130.0
click at [973, 374] on div "LISTING & SALE HISTORY Sold 40 $ 695,000 [DATE] Pending $ 695,000 [DATE] Listed…" at bounding box center [784, 396] width 1045 height 996
copy div "[CREDIT_CARD_DATA] Lot Sqft 10,019 Water Public Sewer Sewer Connected Zoning [G…"
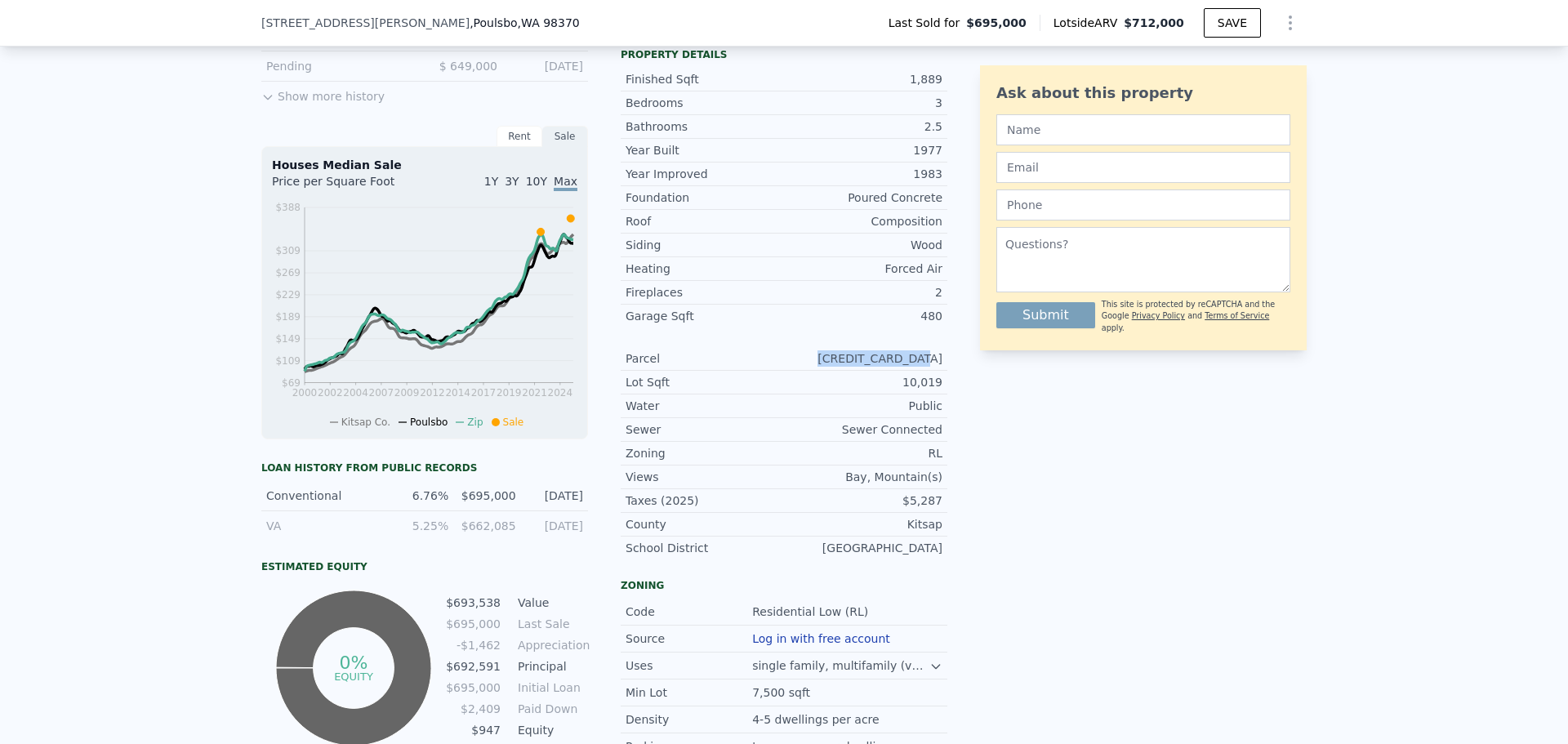
click at [933, 367] on div "[CREDIT_CARD_DATA]" at bounding box center [862, 358] width 159 height 16
click at [937, 366] on div "Parcel [CREDIT_CARD_DATA]" at bounding box center [784, 359] width 326 height 23
copy div "[CREDIT_CARD_DATA]"
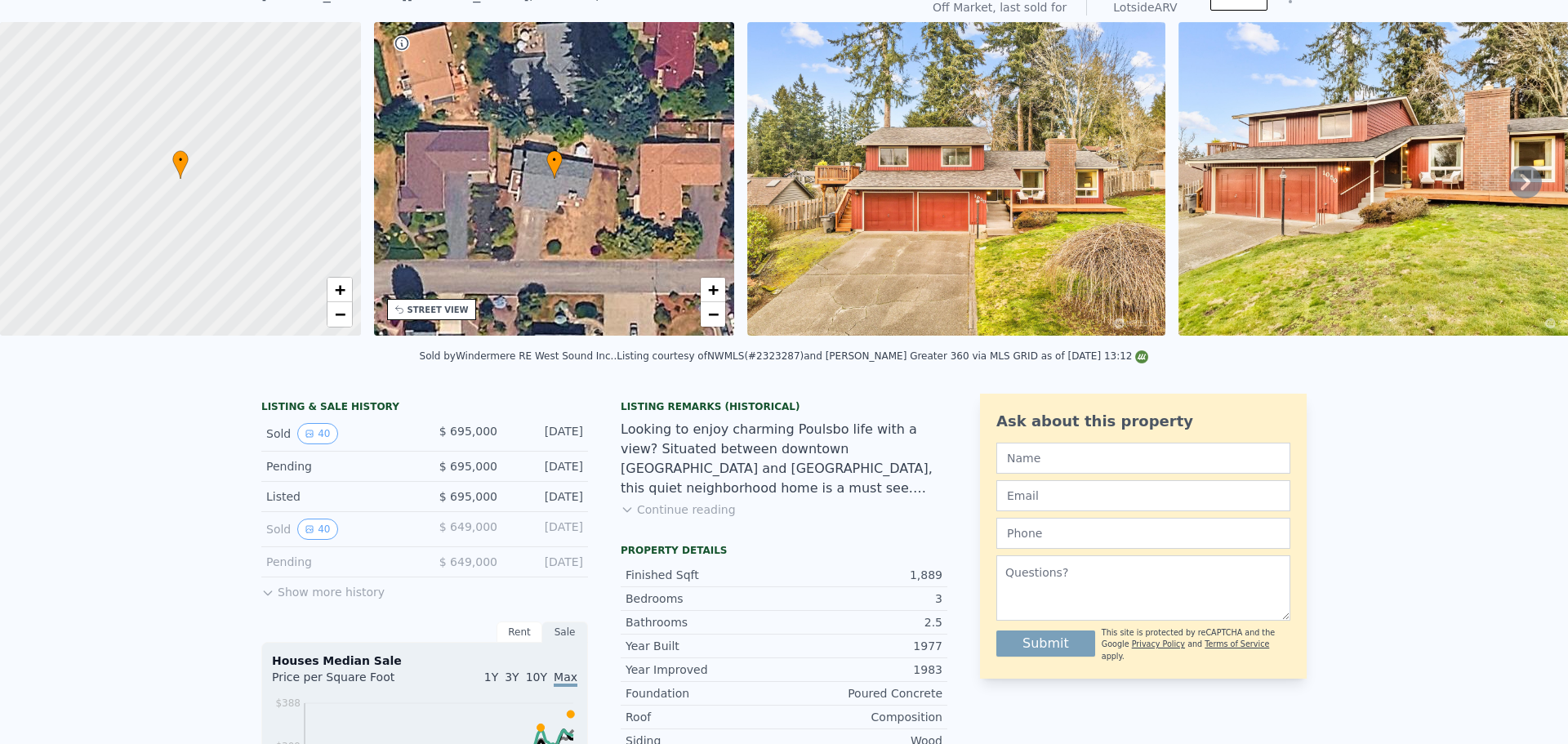
scroll to position [6, 0]
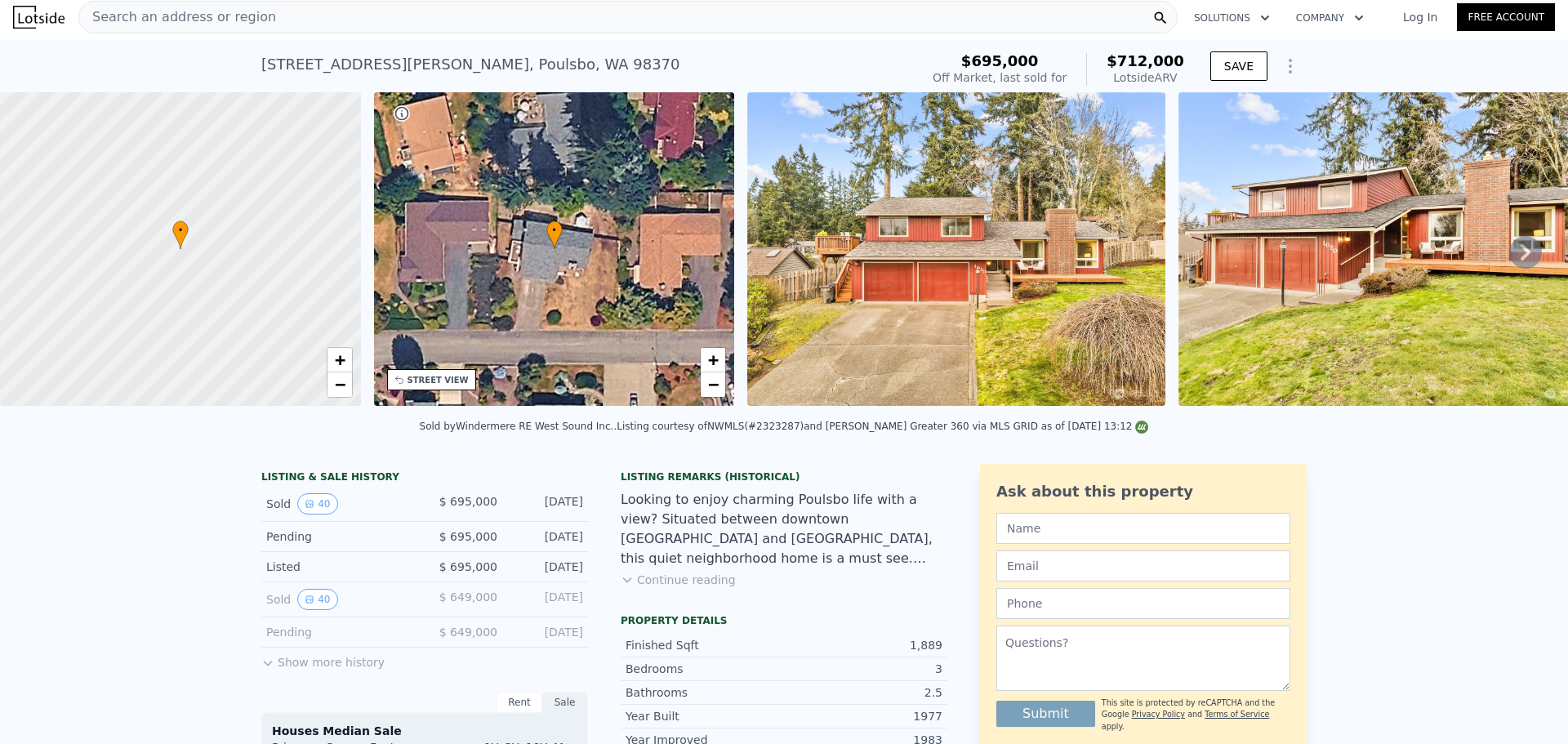
click at [421, 20] on div "Search an address or region" at bounding box center [628, 17] width 1099 height 33
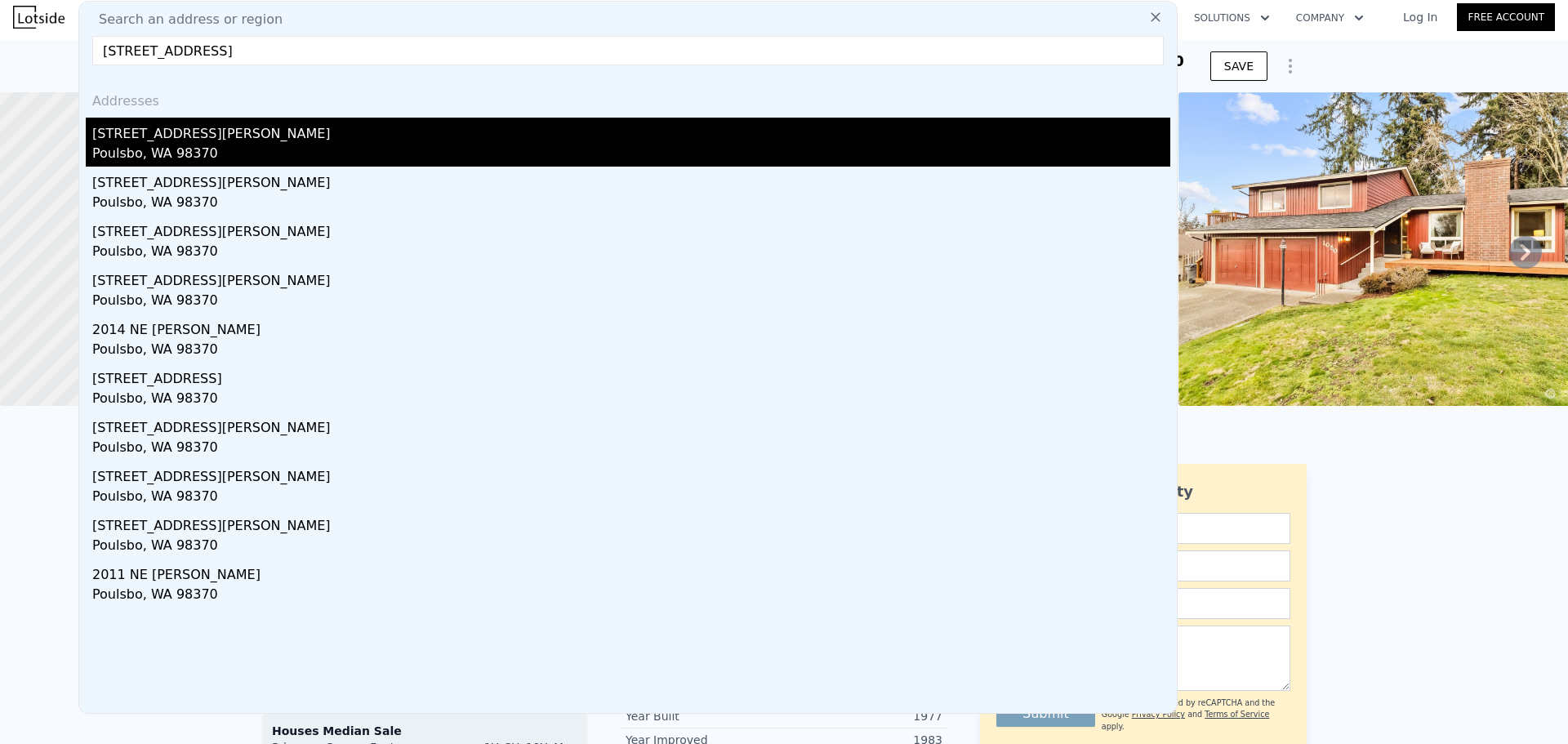
type input "[STREET_ADDRESS]"
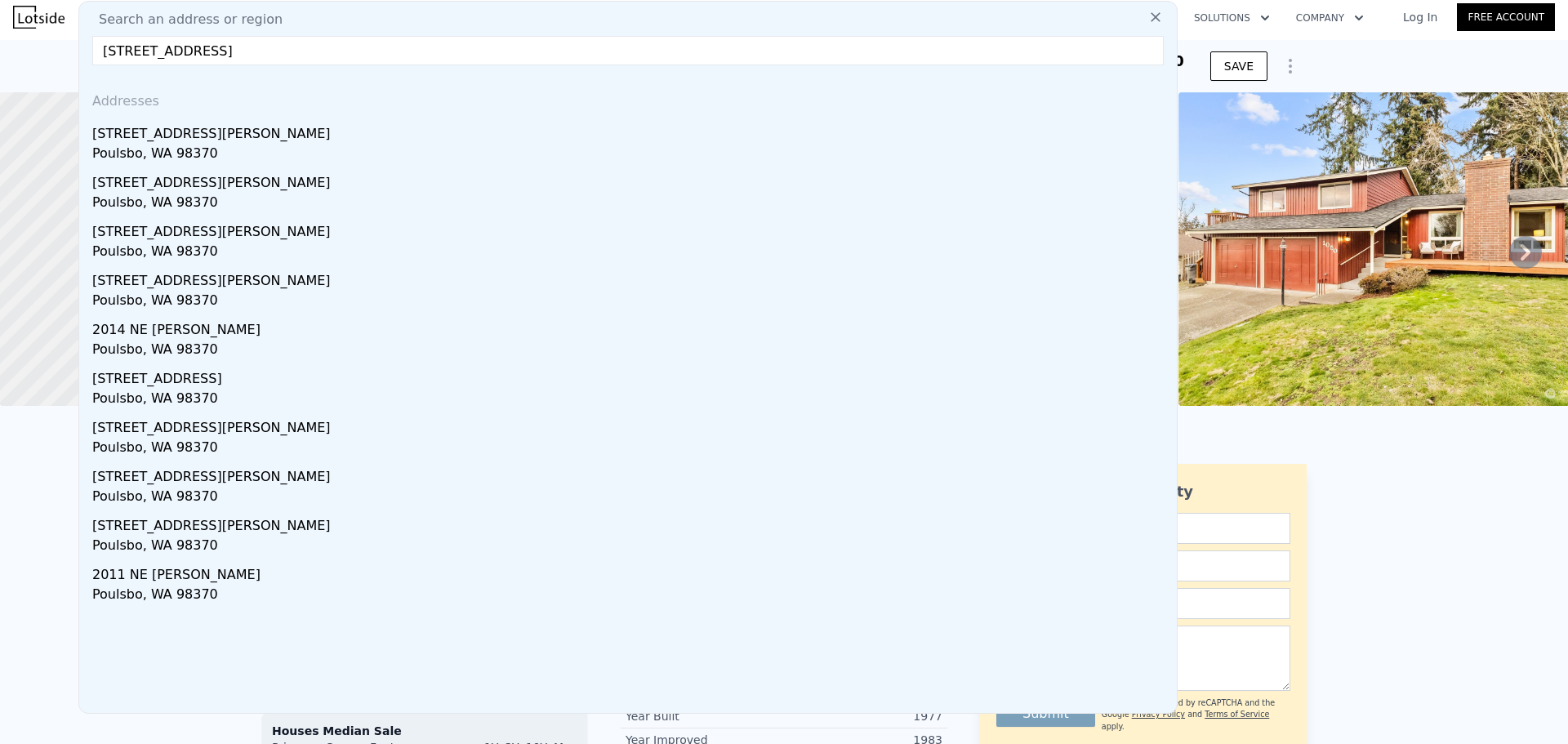
click at [365, 137] on div "[STREET_ADDRESS][PERSON_NAME]" at bounding box center [631, 130] width 1078 height 26
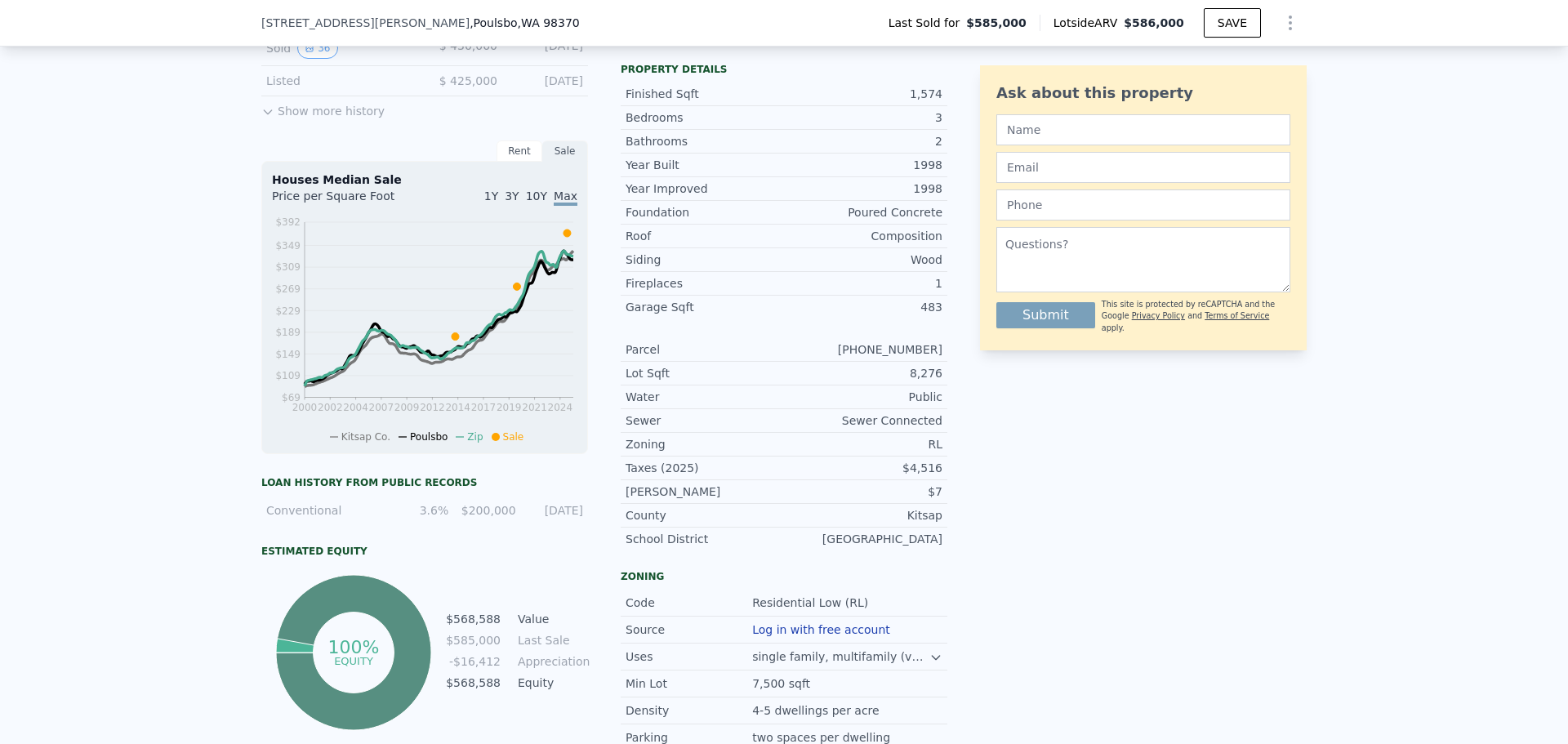
scroll to position [571, 0]
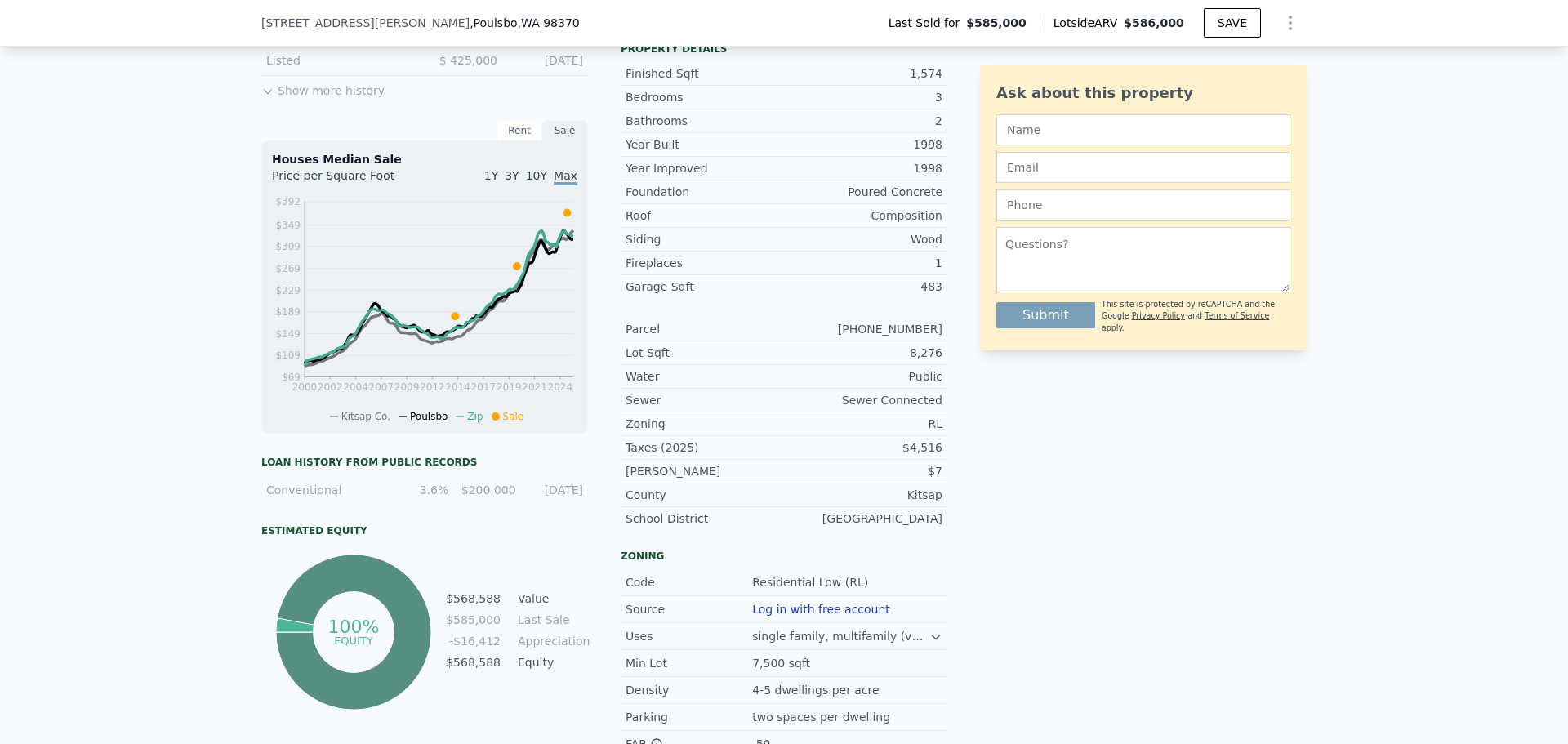
drag, startPoint x: 836, startPoint y: 347, endPoint x: 937, endPoint y: 346, distance: 101.0
click at [937, 341] on div "Parcel [PHONE_NUMBER]" at bounding box center [784, 330] width 326 height 23
copy div "[PHONE_NUMBER]"
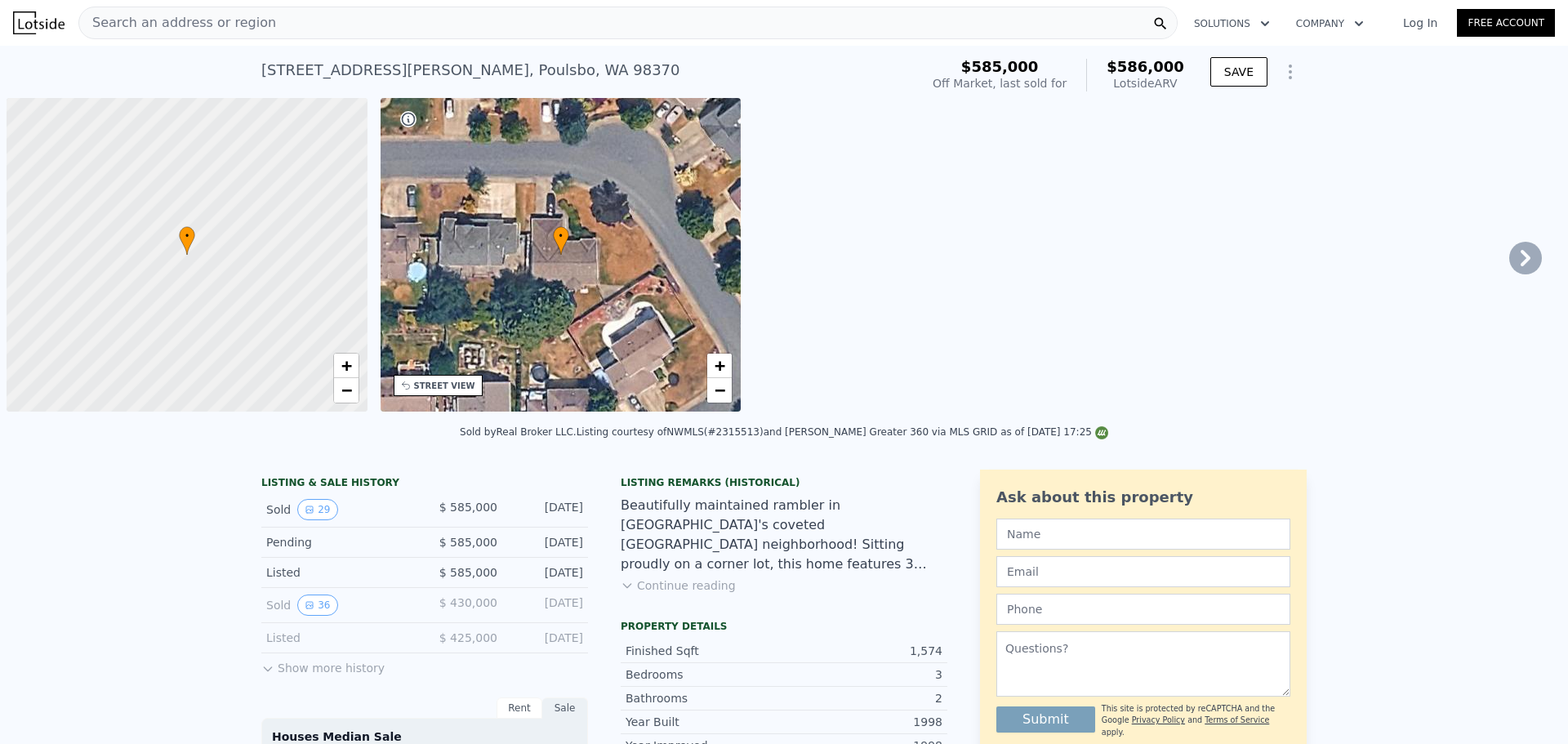
scroll to position [0, 7]
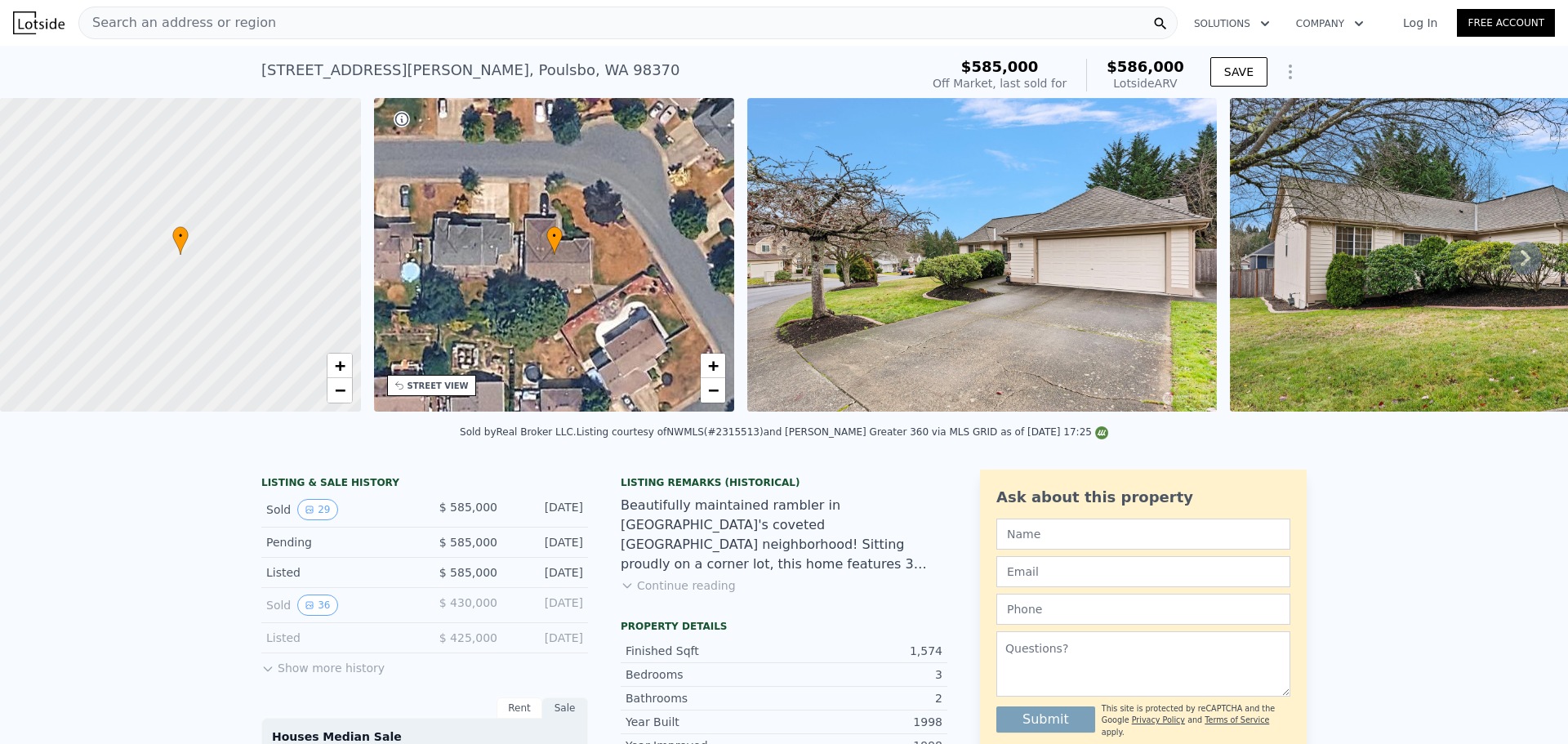
click at [524, 30] on div "Search an address or region" at bounding box center [628, 23] width 1099 height 33
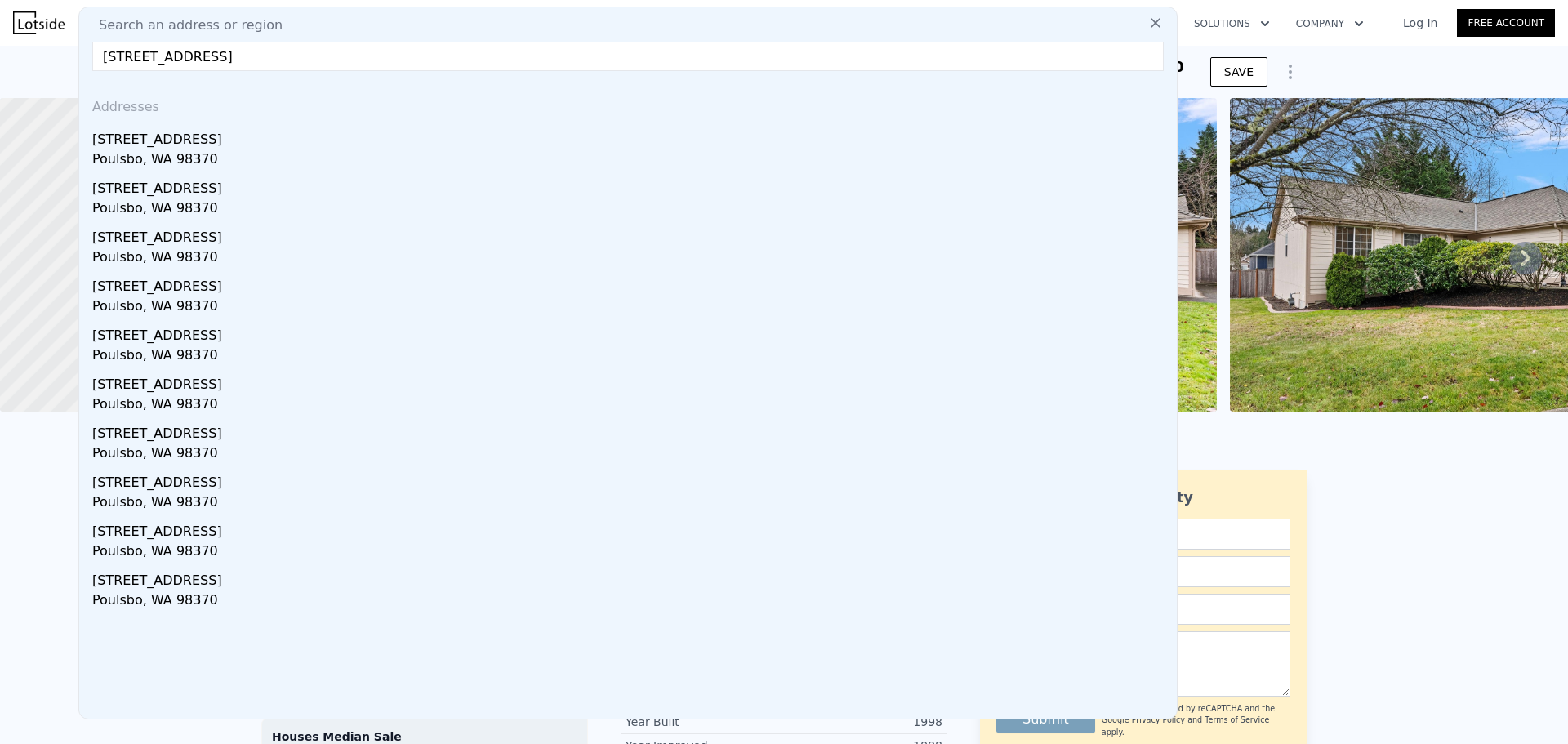
type input "[STREET_ADDRESS]"
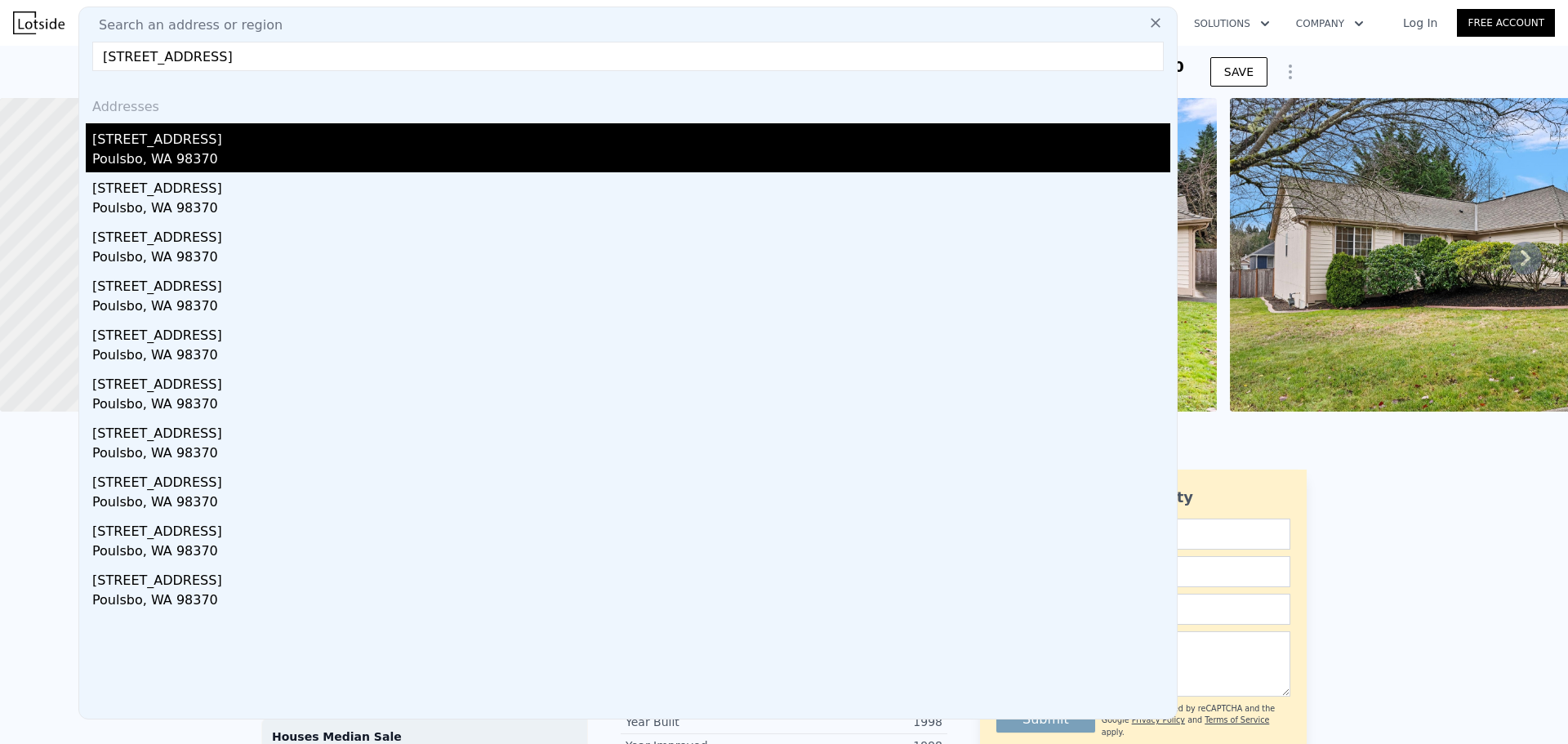
click at [477, 145] on div "[STREET_ADDRESS]" at bounding box center [631, 136] width 1078 height 26
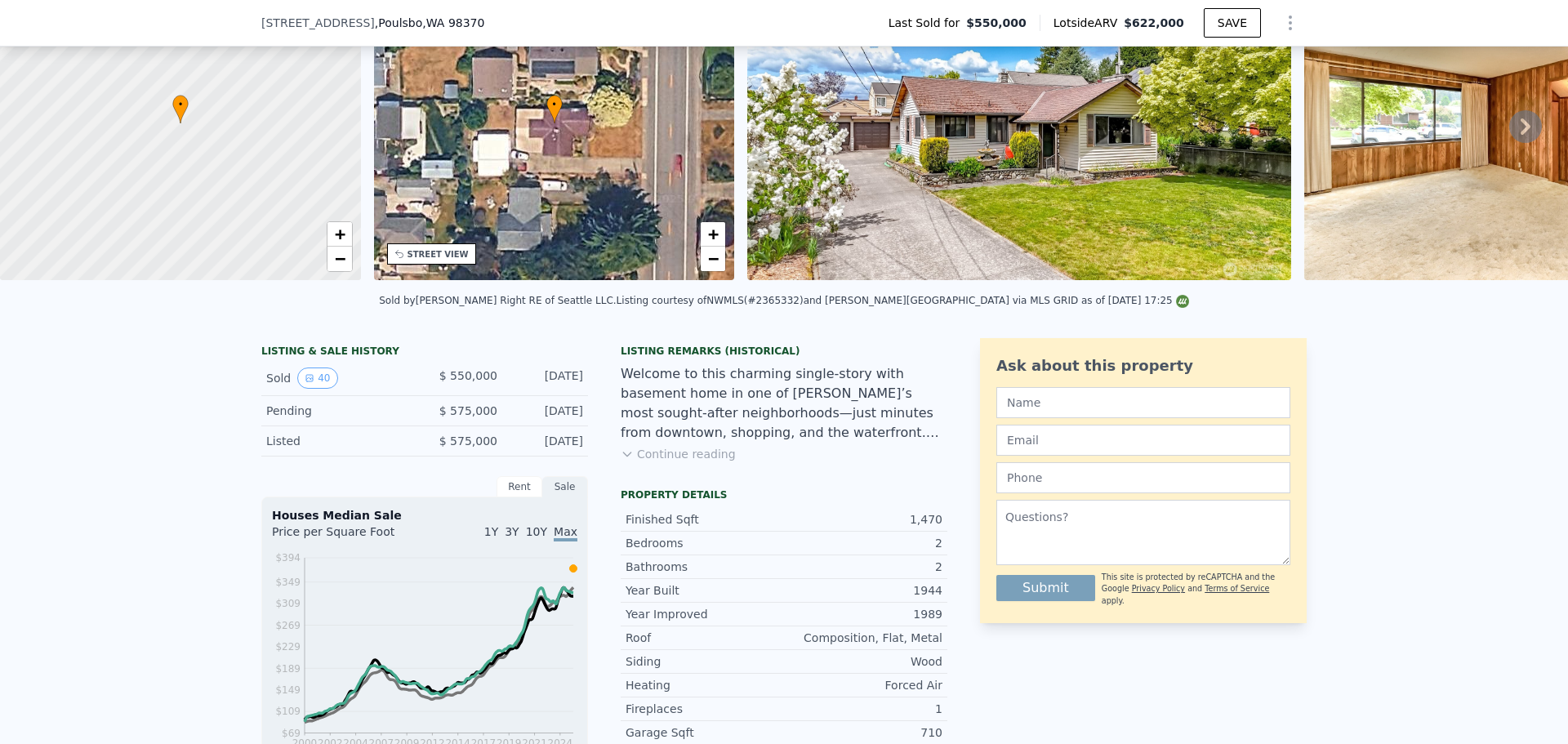
scroll to position [408, 0]
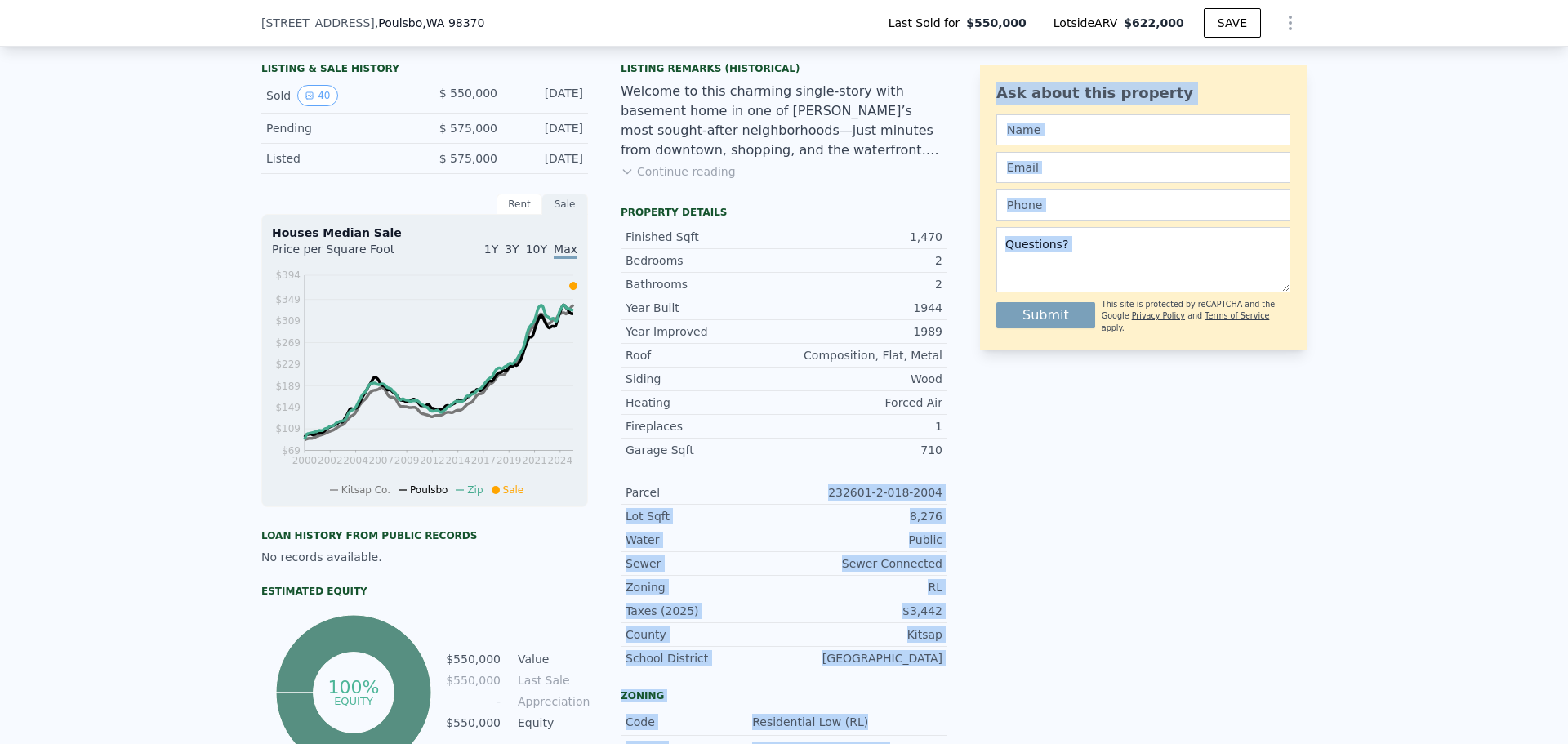
drag, startPoint x: 830, startPoint y: 503, endPoint x: 971, endPoint y: 507, distance: 141.1
click at [971, 507] on div "LISTING & SALE HISTORY Sold 40 $ 550,000 [DATE] Pending $ 575,000 [DATE] Listed…" at bounding box center [784, 529] width 1045 height 949
copy div "232601-2-018-2004 Lot Sqft 8,276 Water Public Sewer Sewer Connected Zoning RL T…"
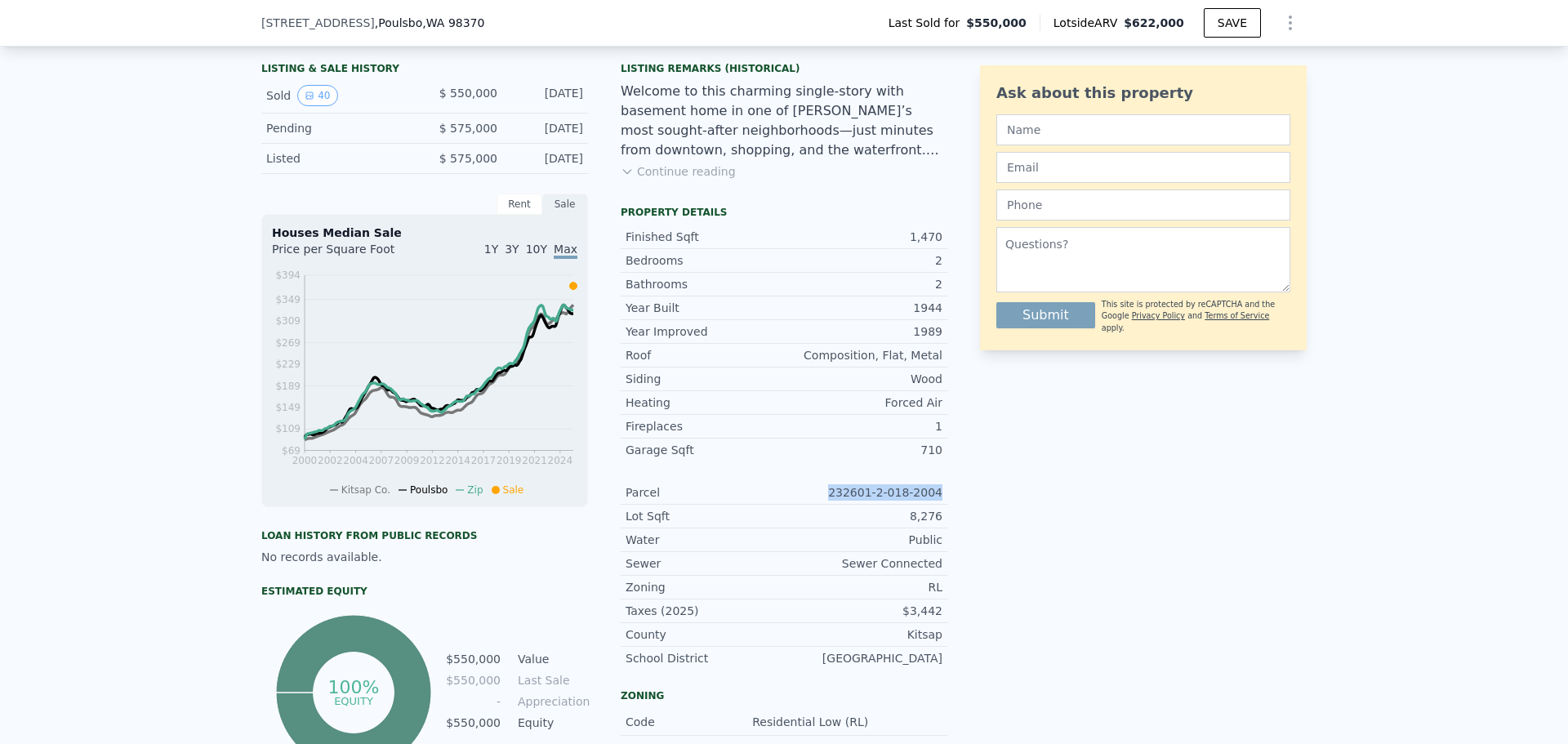
click at [937, 498] on div "Parcel 232601-2-018-2004" at bounding box center [784, 492] width 326 height 23
copy div "232601-2-018-2004"
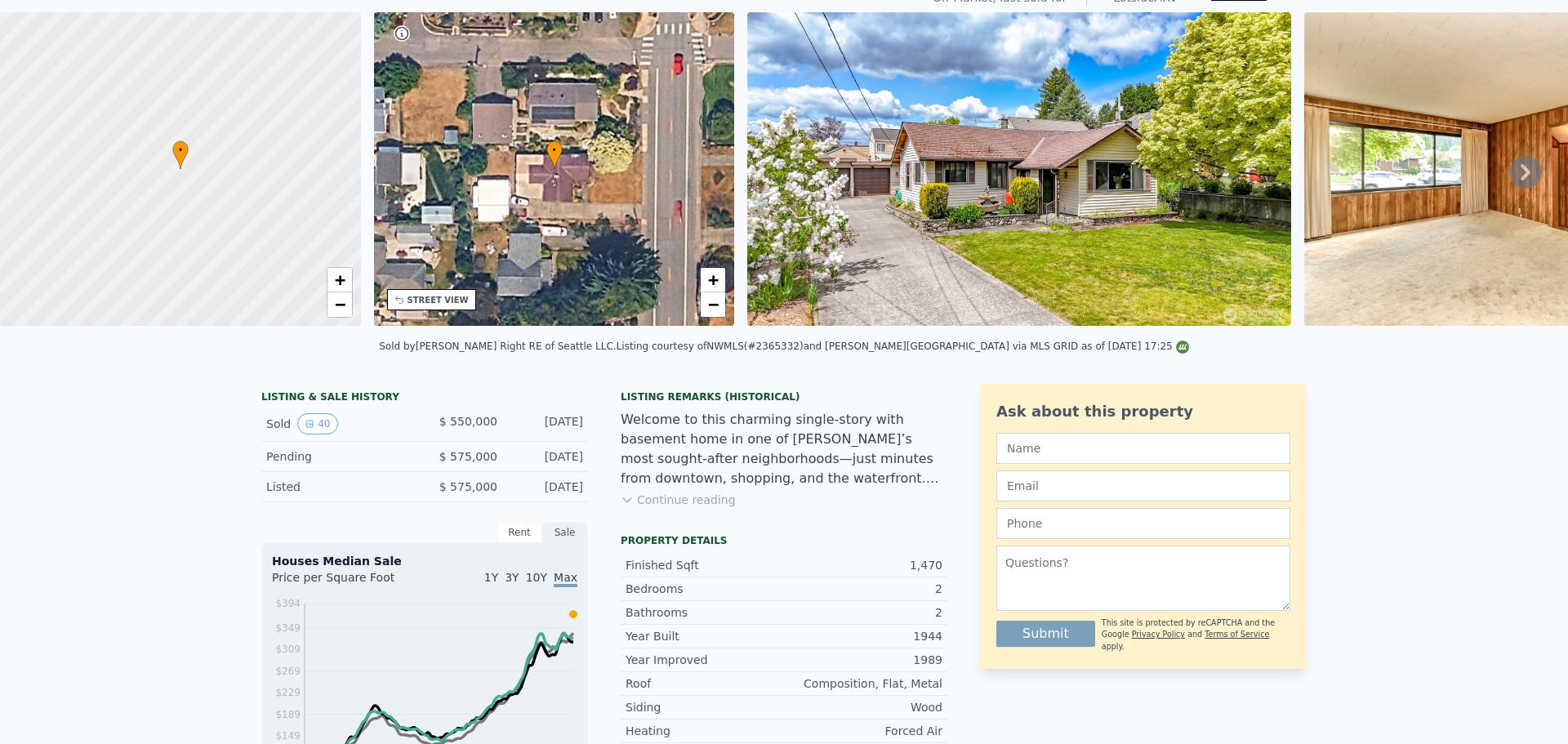
scroll to position [0, 0]
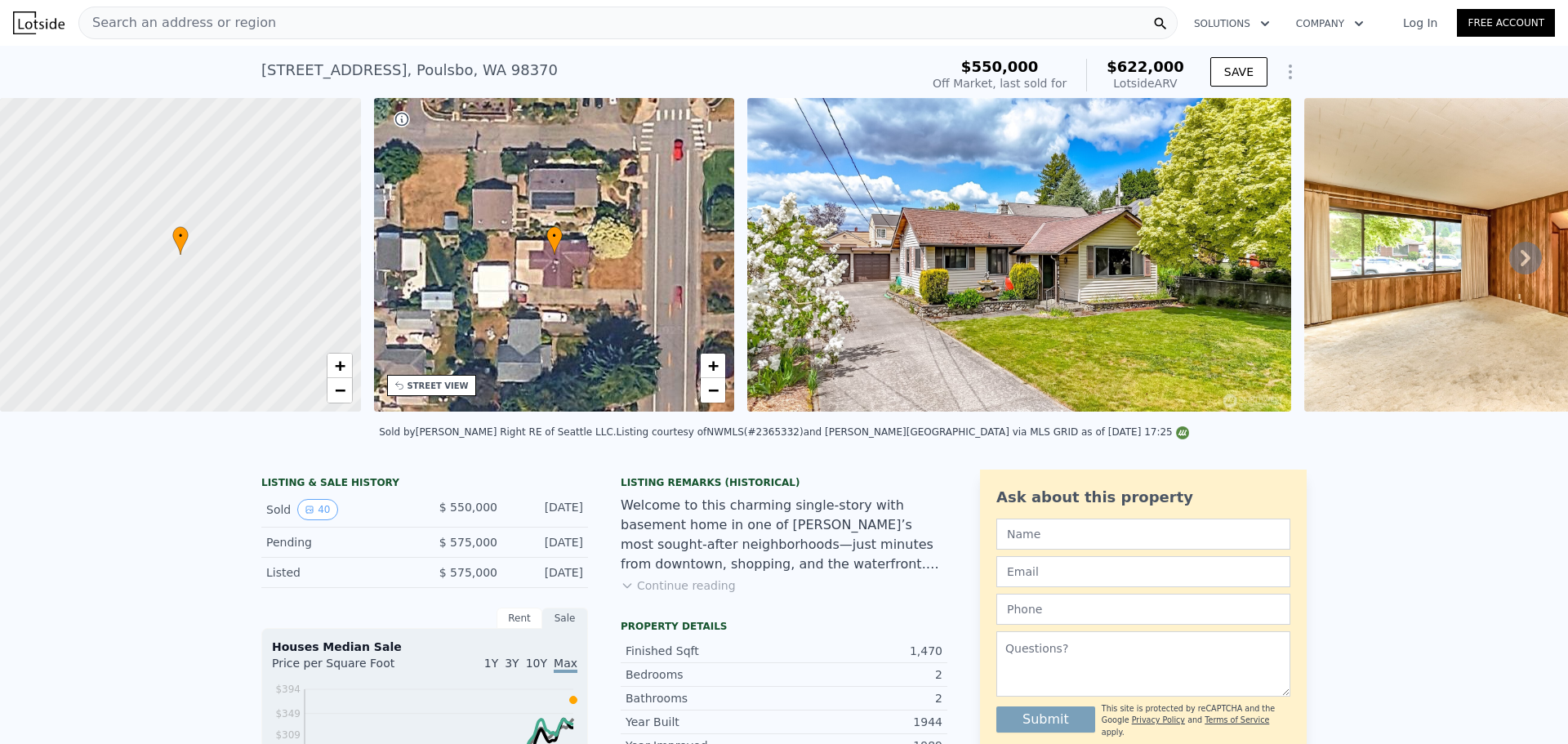
click at [487, 35] on div "Search an address or region" at bounding box center [628, 23] width 1099 height 33
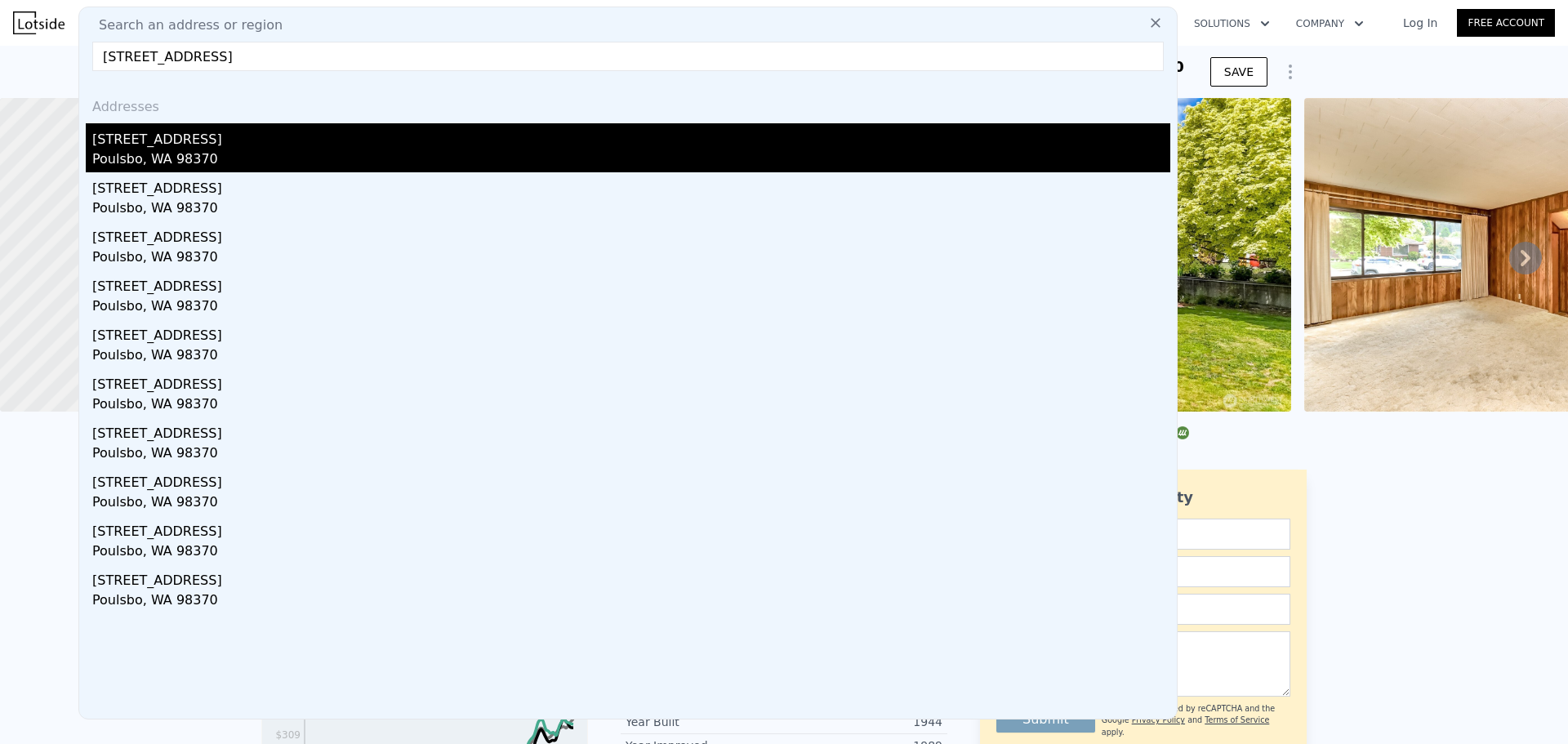
type input "[STREET_ADDRESS]"
click at [308, 142] on div "[STREET_ADDRESS]" at bounding box center [631, 136] width 1078 height 26
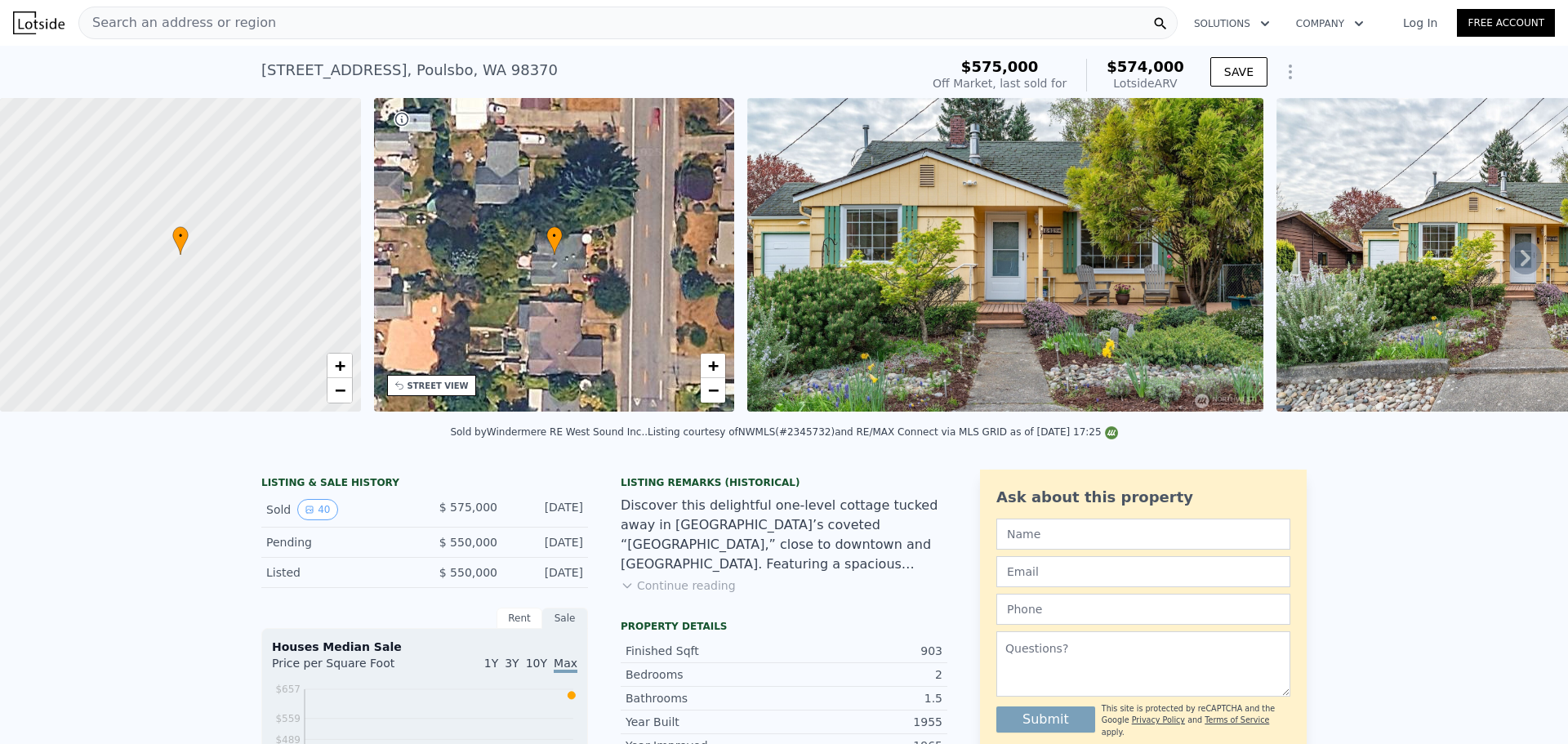
click at [936, 653] on div "Finished Sqft 903" at bounding box center [784, 651] width 326 height 23
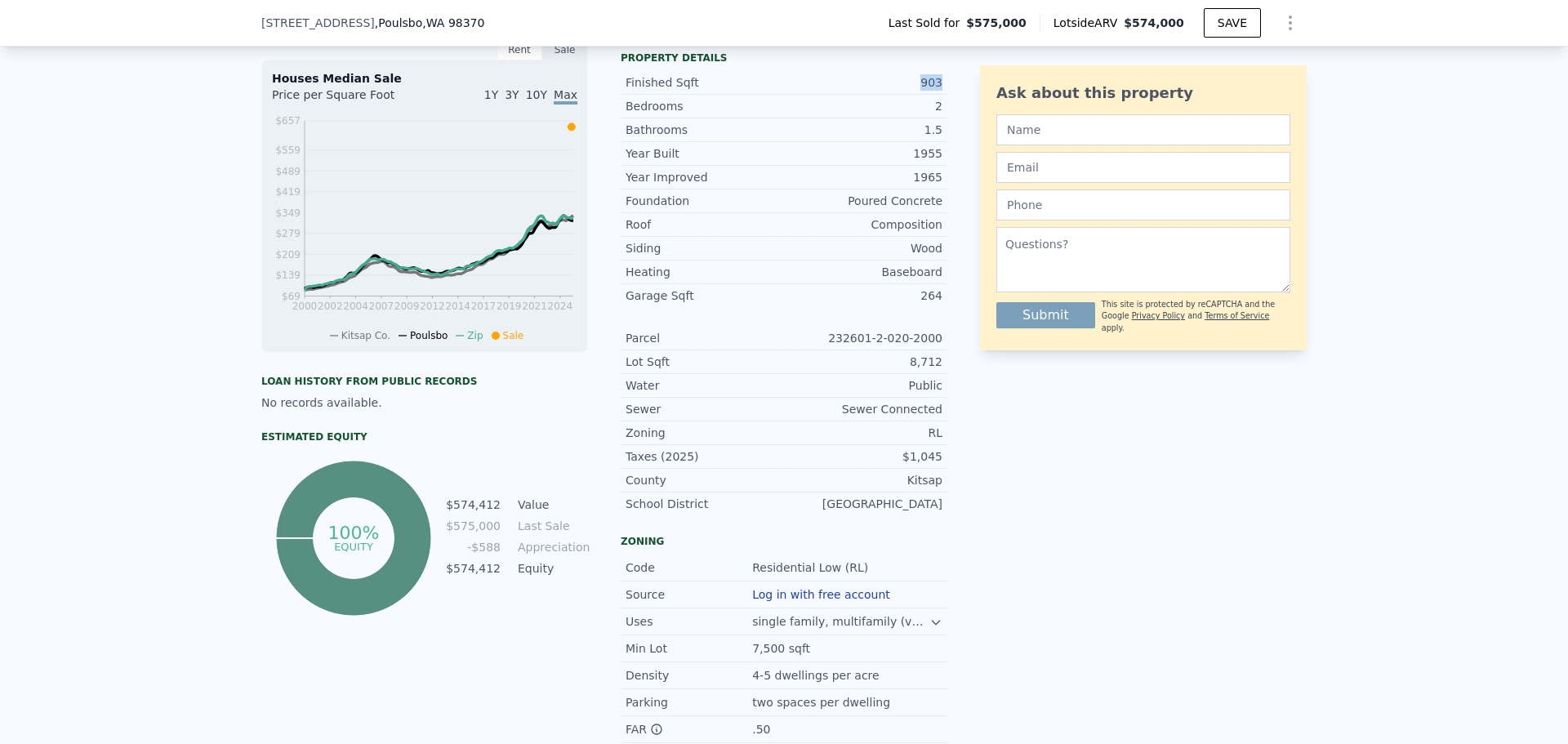
scroll to position [566, 0]
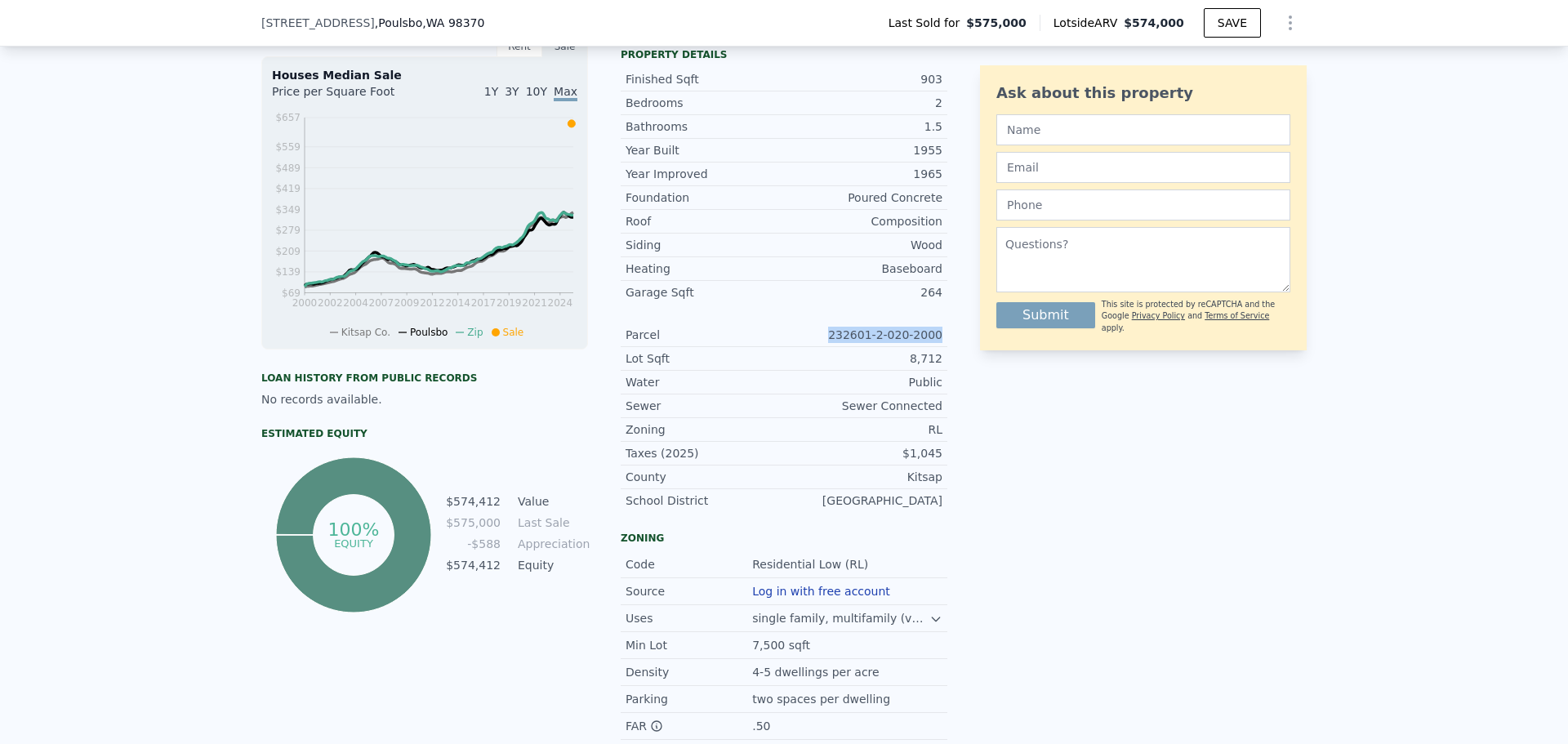
drag, startPoint x: 845, startPoint y: 342, endPoint x: 946, endPoint y: 341, distance: 101.0
click at [946, 341] on div "LISTING & SALE HISTORY Sold 40 $ 575,000 [DATE] Pending $ 550,000 [DATE] Listed…" at bounding box center [784, 372] width 1045 height 949
copy div "232601-2-020-2000"
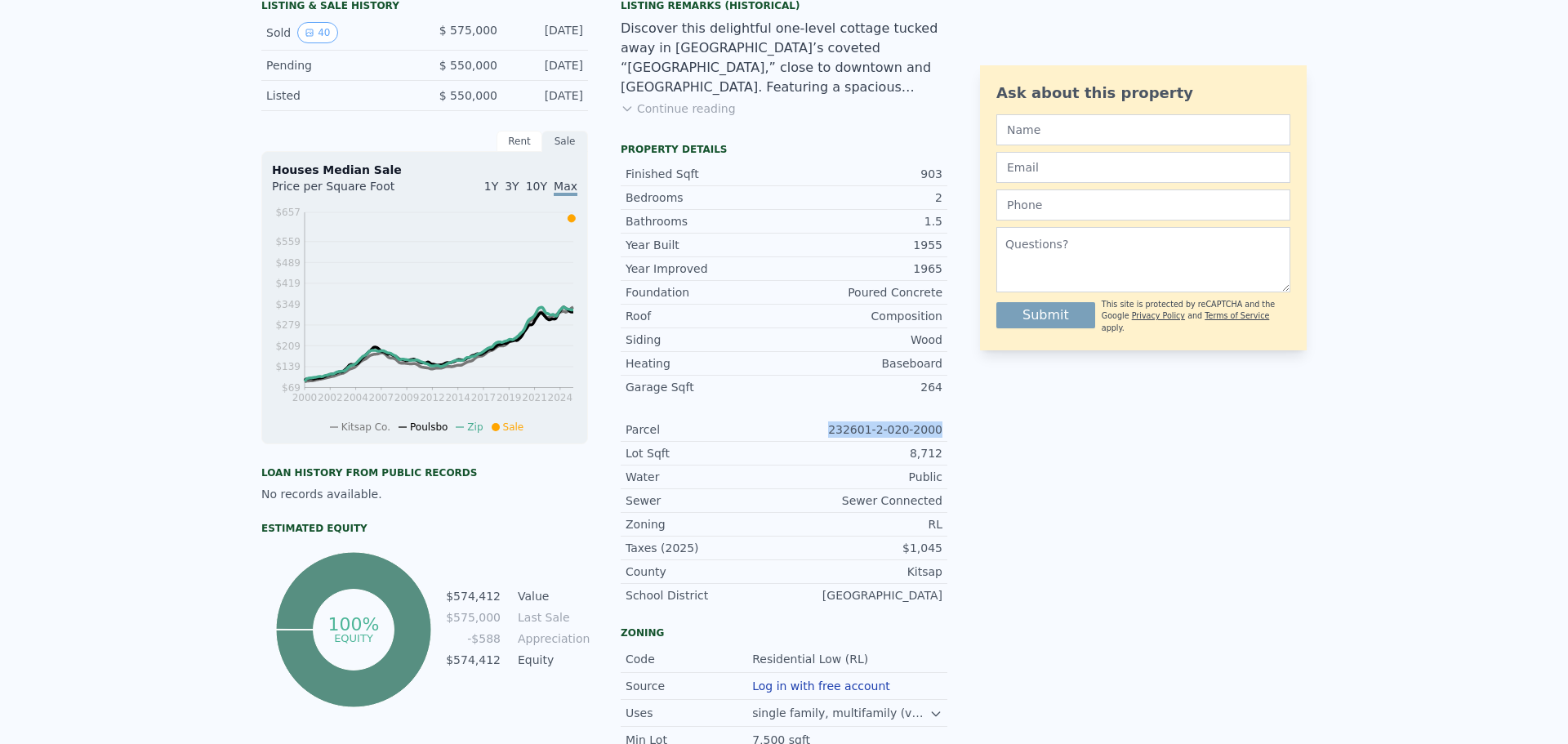
scroll to position [0, 0]
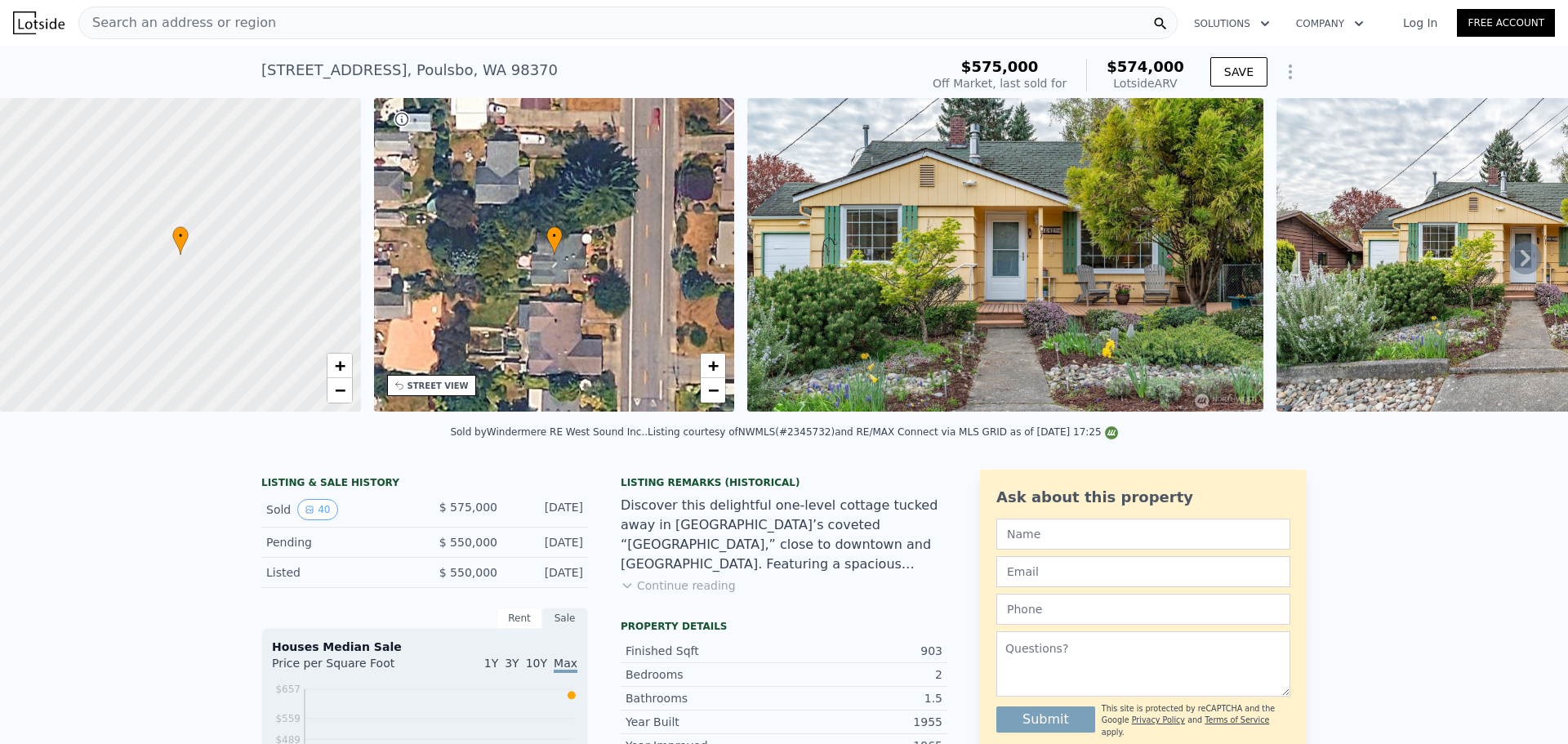
click at [456, 37] on div "Search an address or region" at bounding box center [628, 23] width 1099 height 33
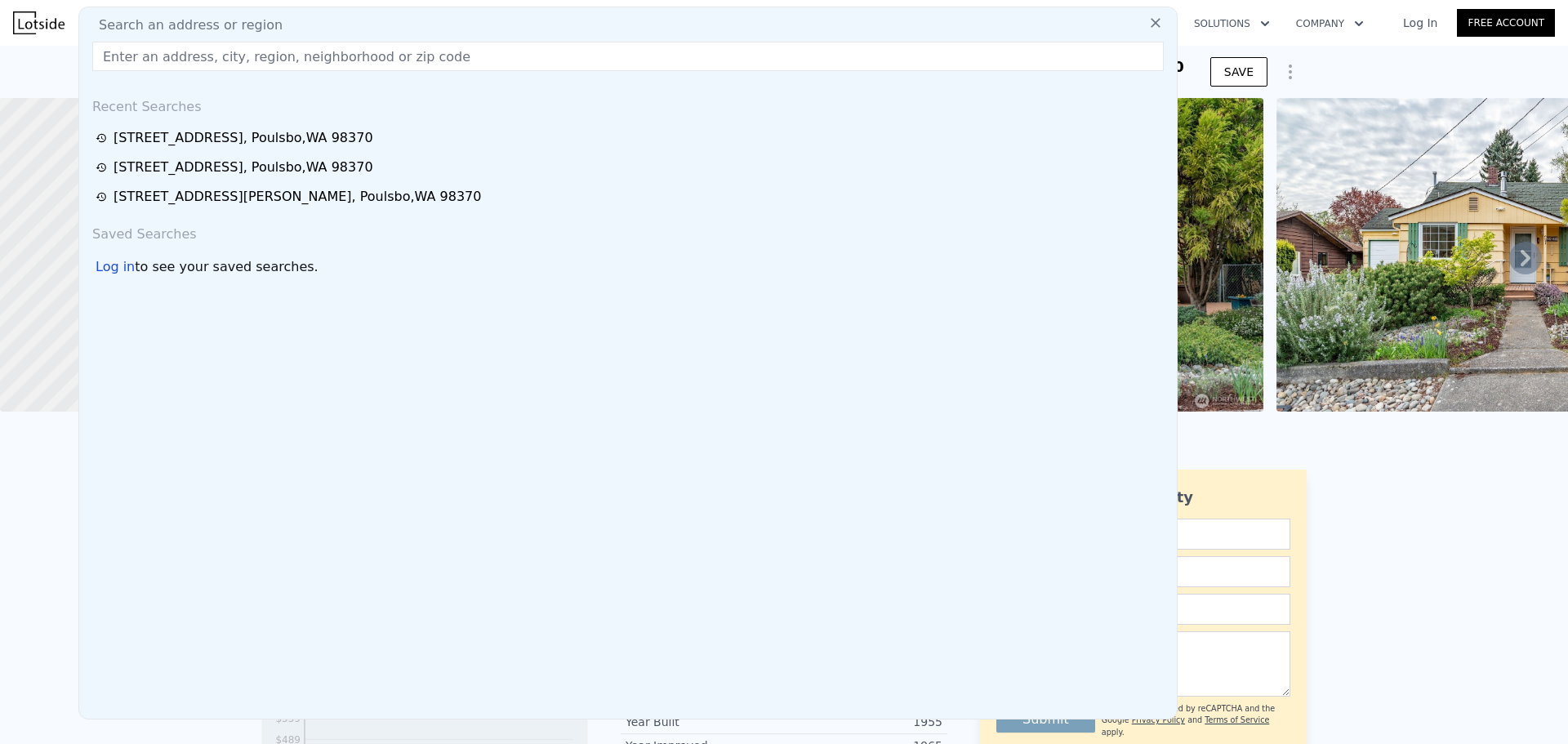
click at [456, 23] on div "Search an address or region" at bounding box center [628, 24] width 1085 height 19
click at [462, 50] on input "text" at bounding box center [628, 56] width 1071 height 29
paste input "23411 102ND AVE SE #E107, KENT, WA 98031"
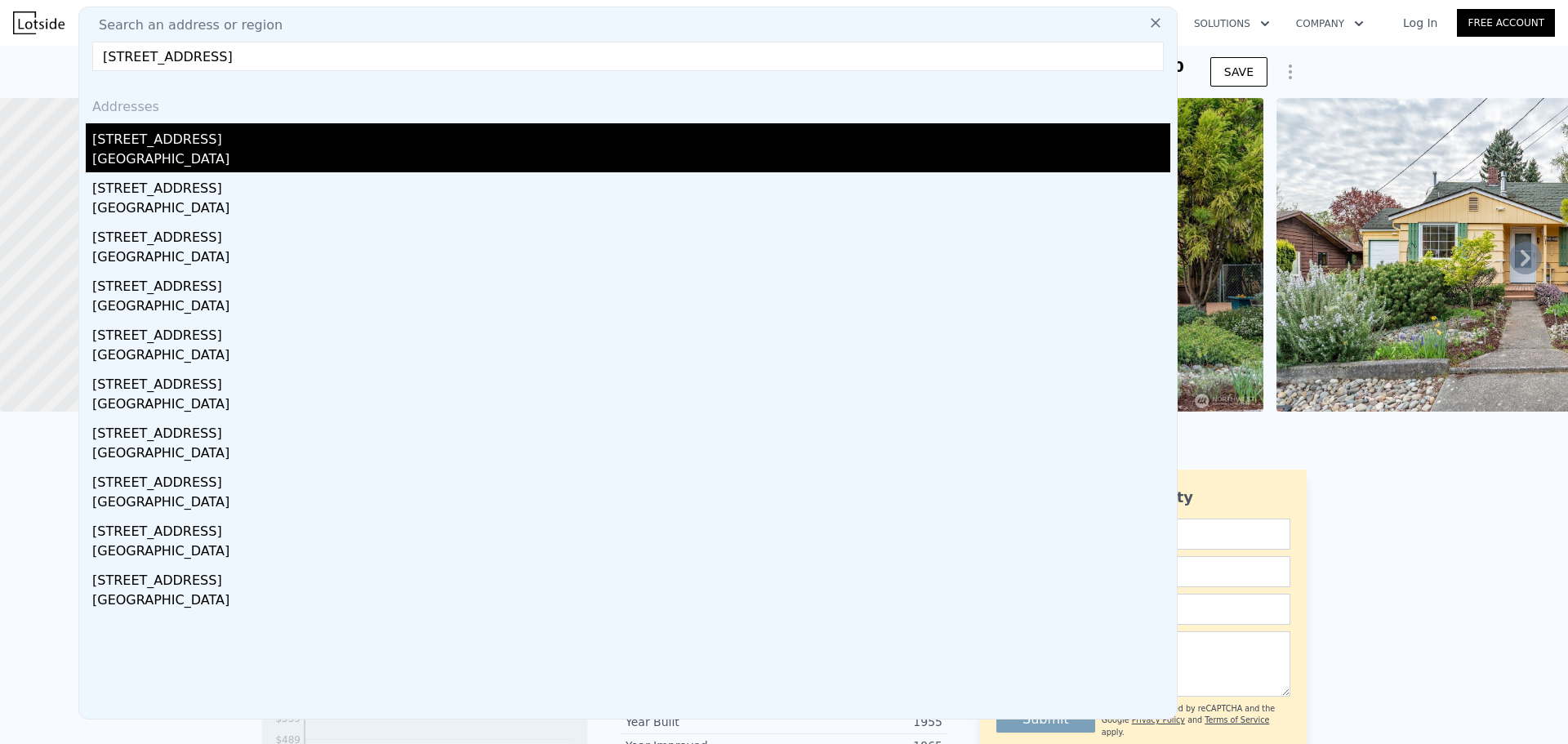
type input "23411 102ND AVE SE #E107, KENT, WA 98031"
click at [389, 131] on div "23411 102nd Ave SE Apt E107" at bounding box center [631, 136] width 1078 height 26
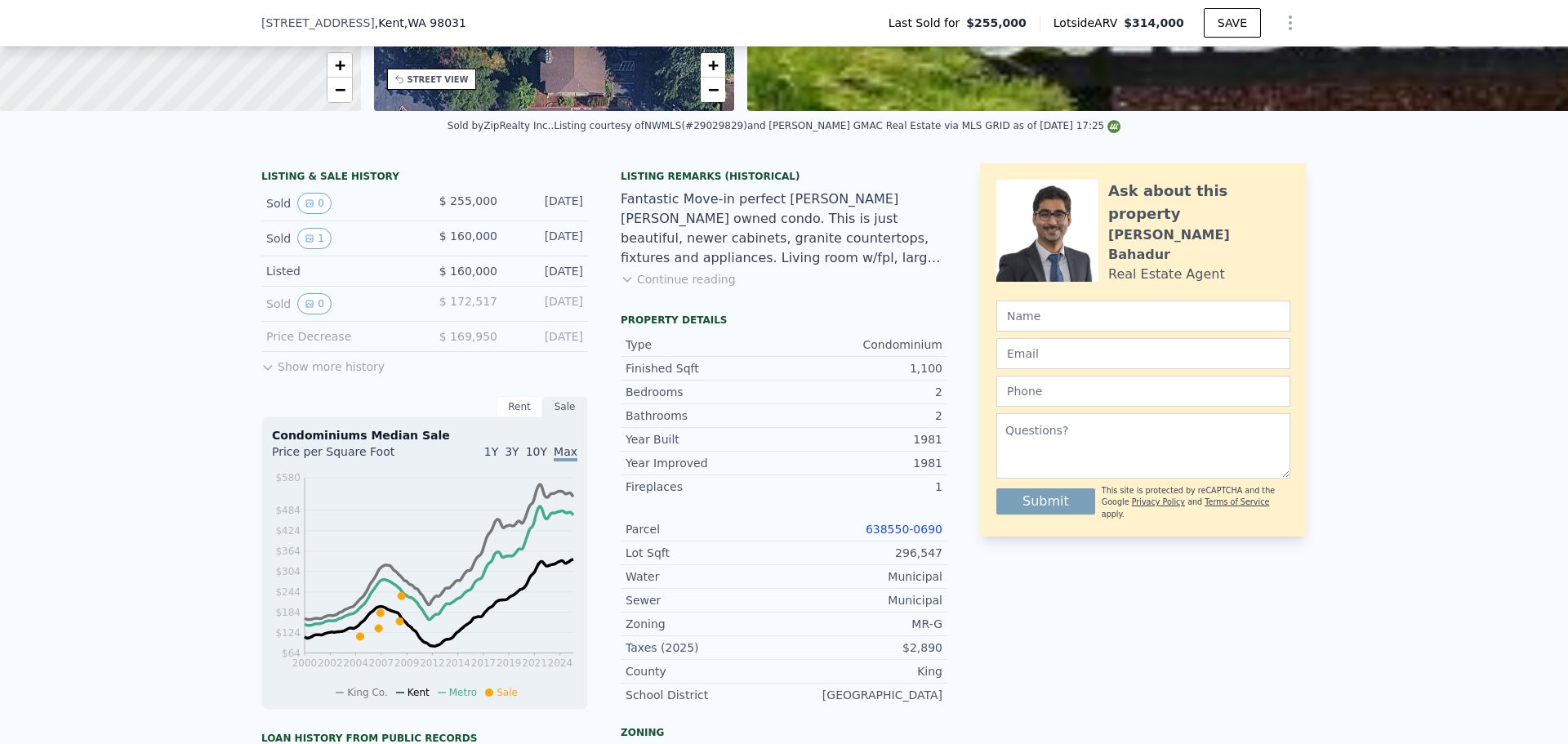
scroll to position [321, 0]
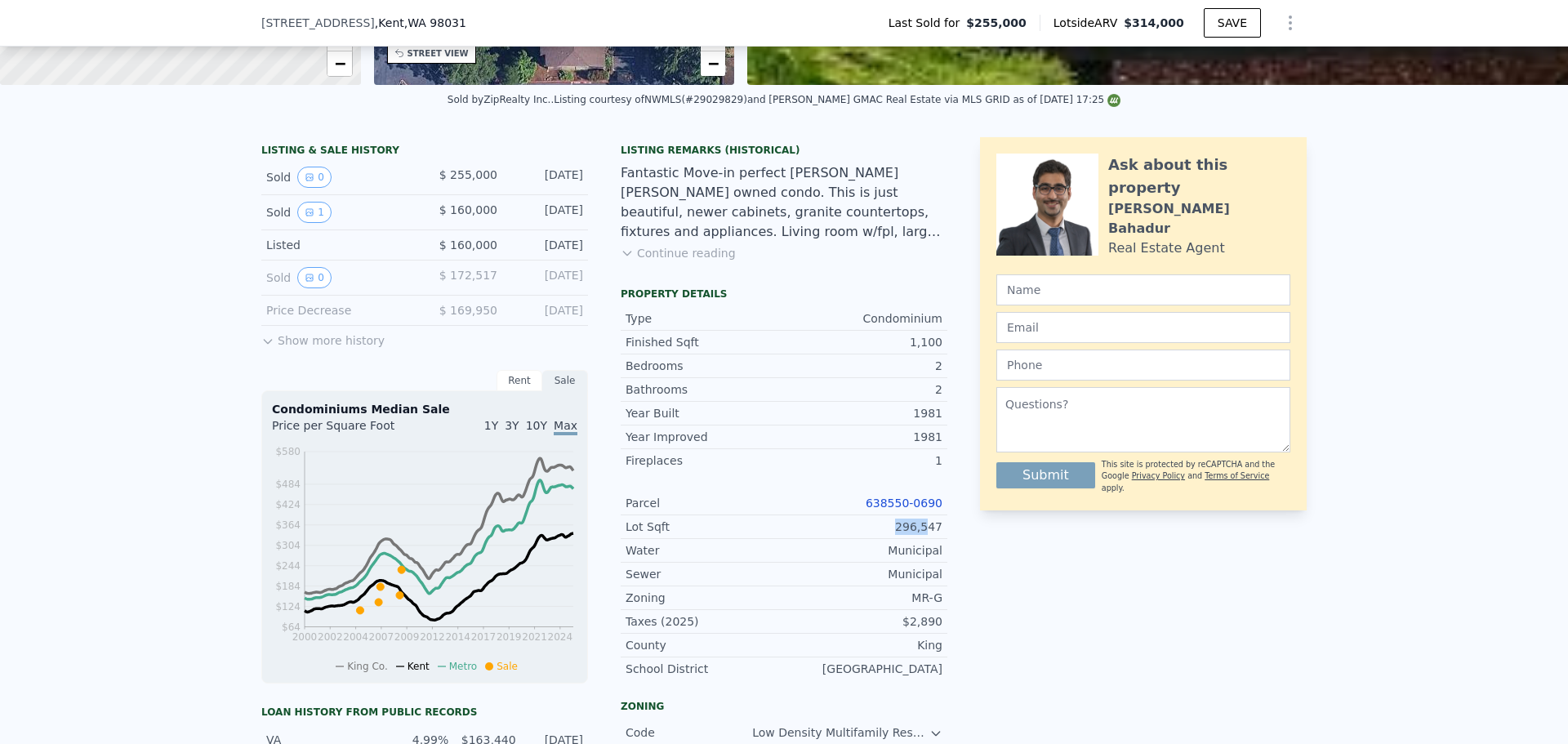
drag, startPoint x: 891, startPoint y: 547, endPoint x: 924, endPoint y: 546, distance: 33.0
click at [924, 538] on div "Lot Sqft 296,547" at bounding box center [784, 527] width 326 height 23
click at [936, 535] on div "296,547" at bounding box center [862, 526] width 159 height 16
click at [934, 535] on div "296,547" at bounding box center [862, 526] width 159 height 16
click at [937, 538] on div "Lot Sqft 296,547" at bounding box center [784, 527] width 326 height 23
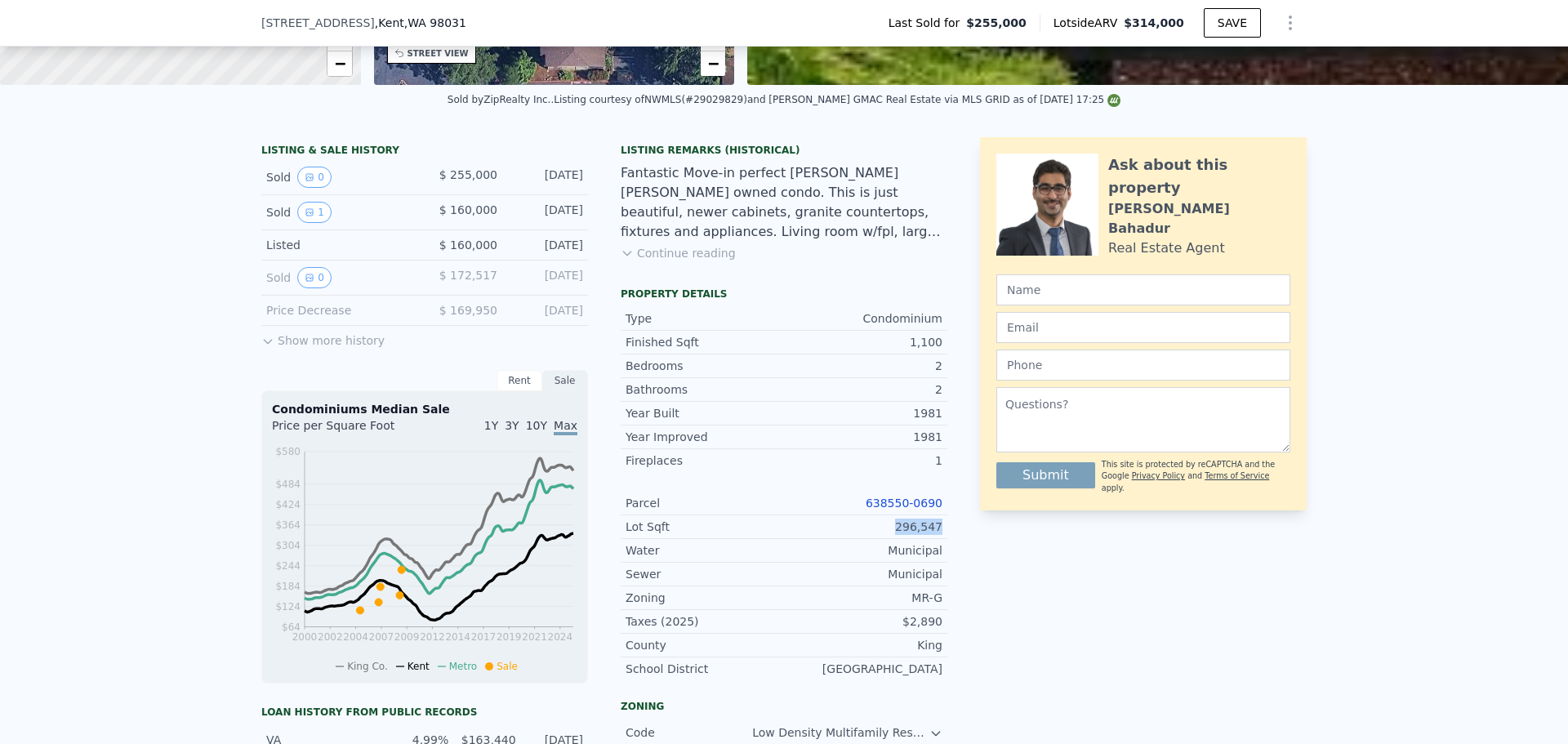
copy div "296,547"
click at [911, 506] on div "Parcel 638550-0690" at bounding box center [784, 503] width 326 height 23
click at [911, 509] on link "638550-0690" at bounding box center [904, 503] width 77 height 13
drag, startPoint x: 928, startPoint y: 519, endPoint x: 871, endPoint y: 521, distance: 57.0
click at [871, 521] on div "LISTING & SALE HISTORY Sold 0 $ 255,000 Apr 15, 2009 Sold 1 $ 160,000 Apr 21, 2…" at bounding box center [784, 576] width 1045 height 877
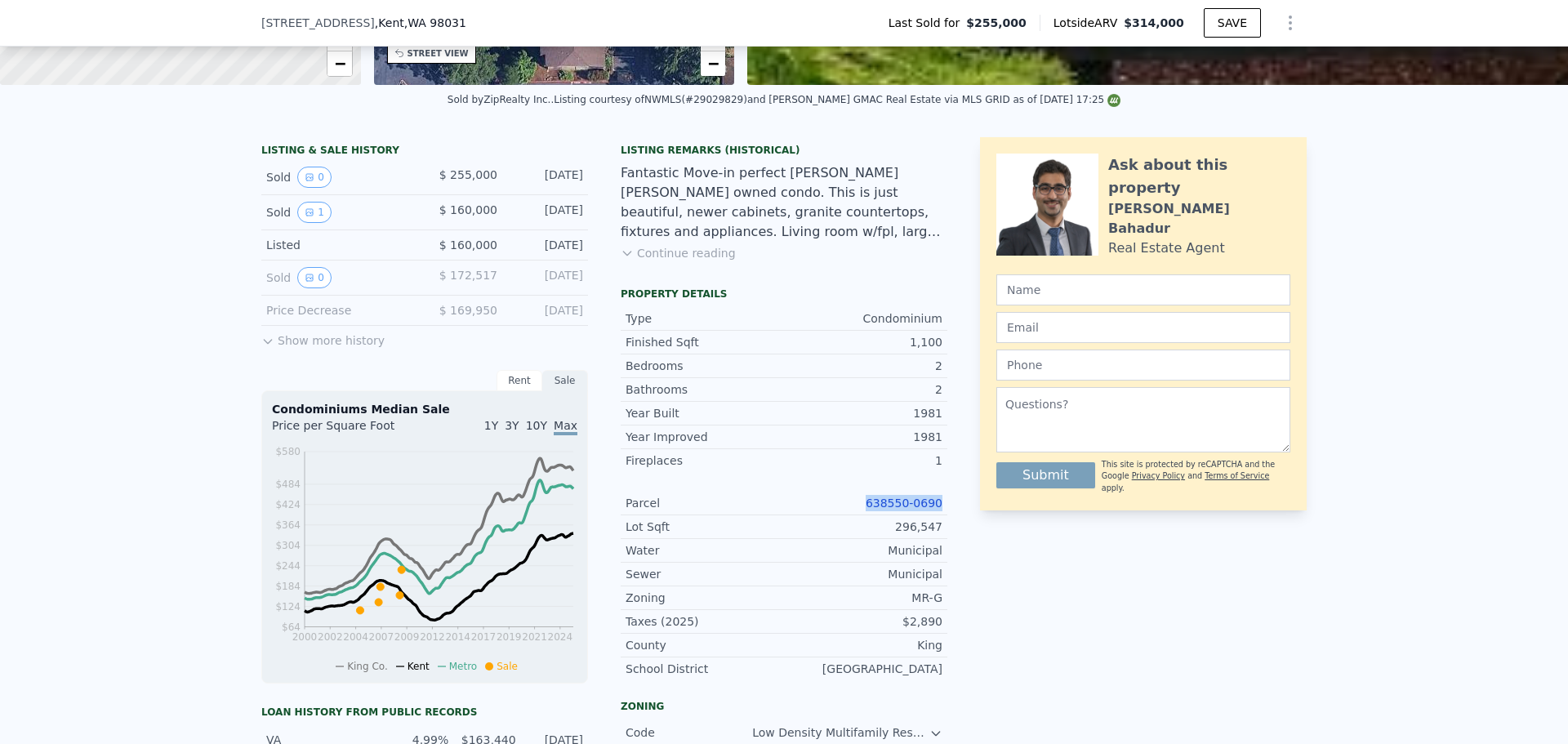
copy link "638550-0690"
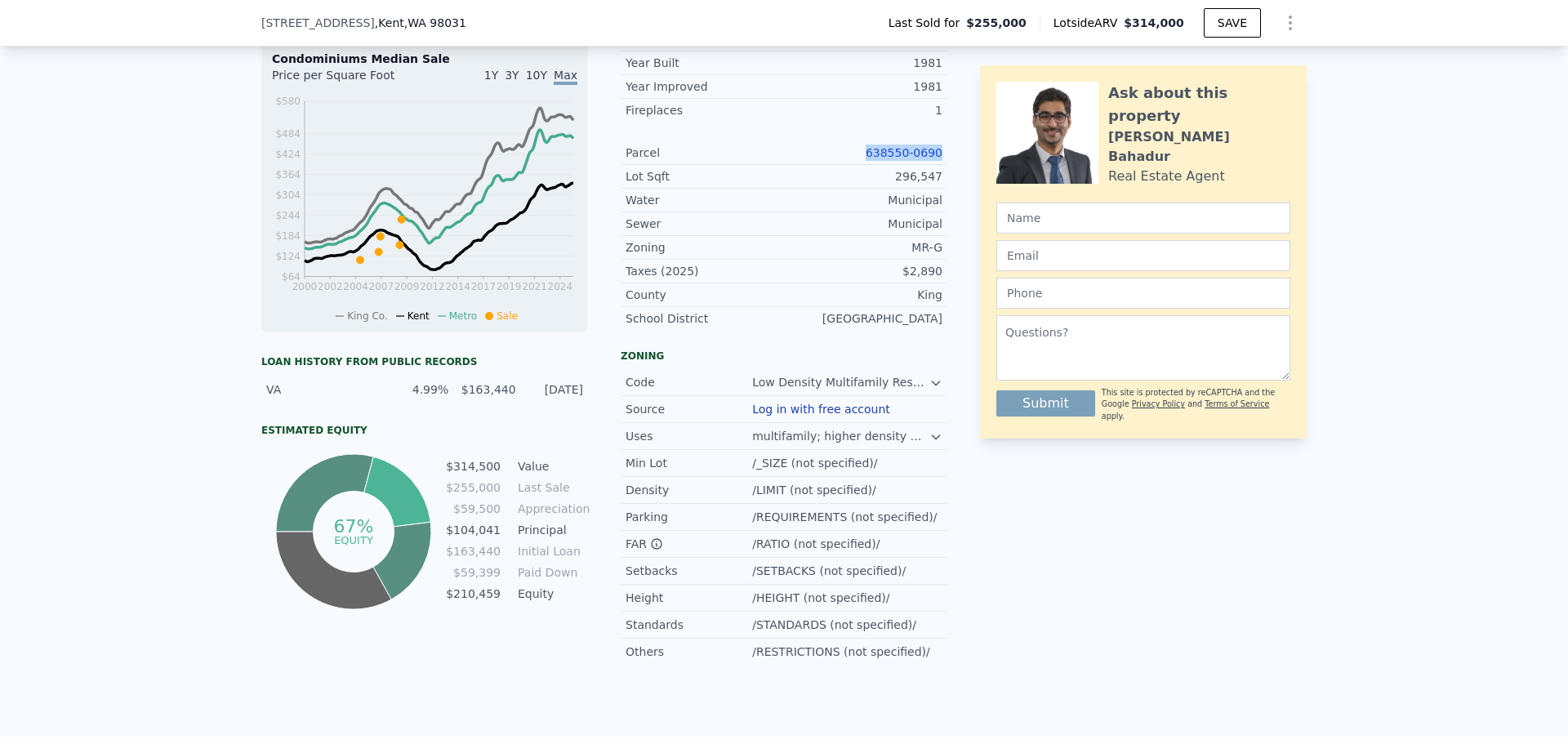
scroll to position [729, 0]
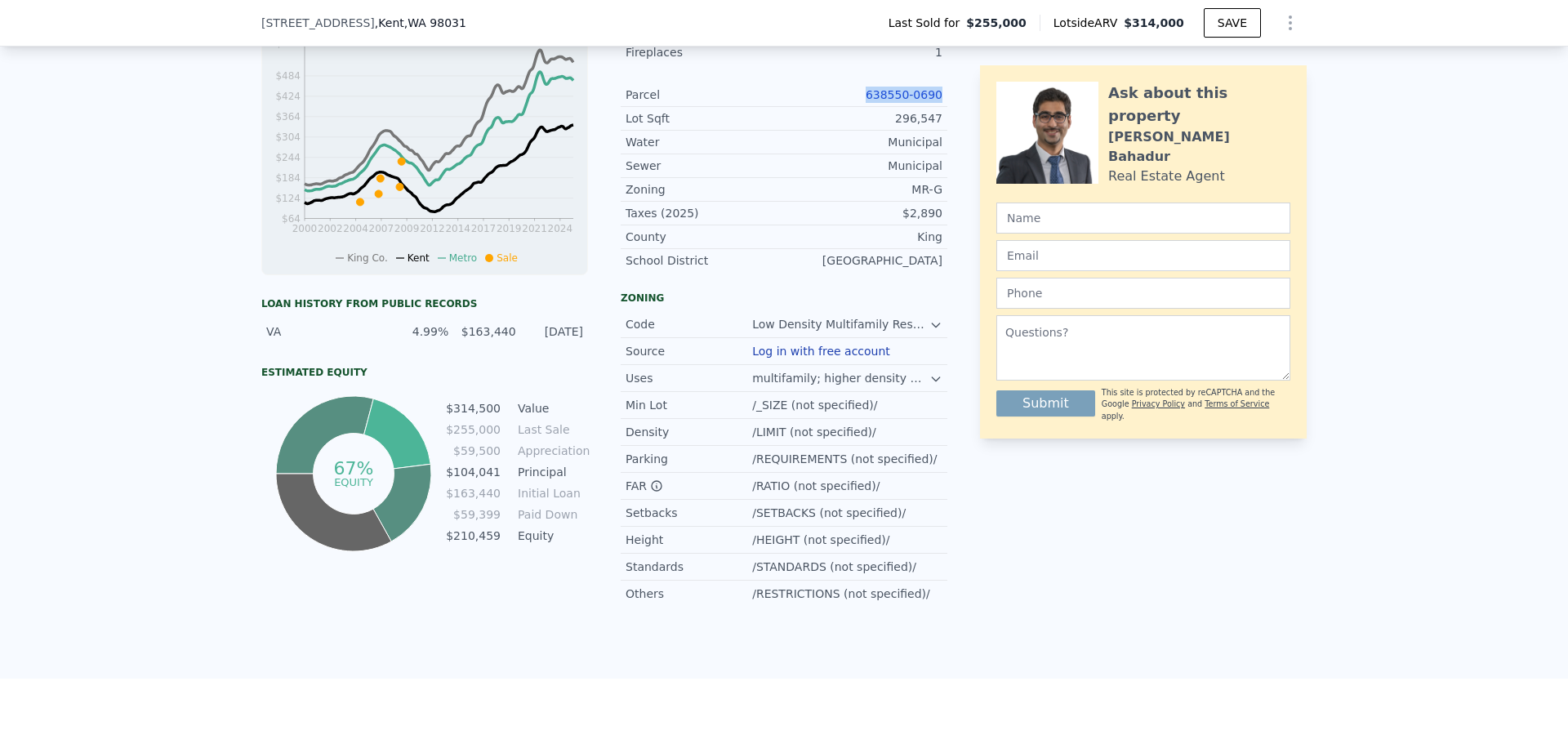
click at [905, 99] on link "638550-0690" at bounding box center [904, 95] width 77 height 13
copy link "638550-0690"
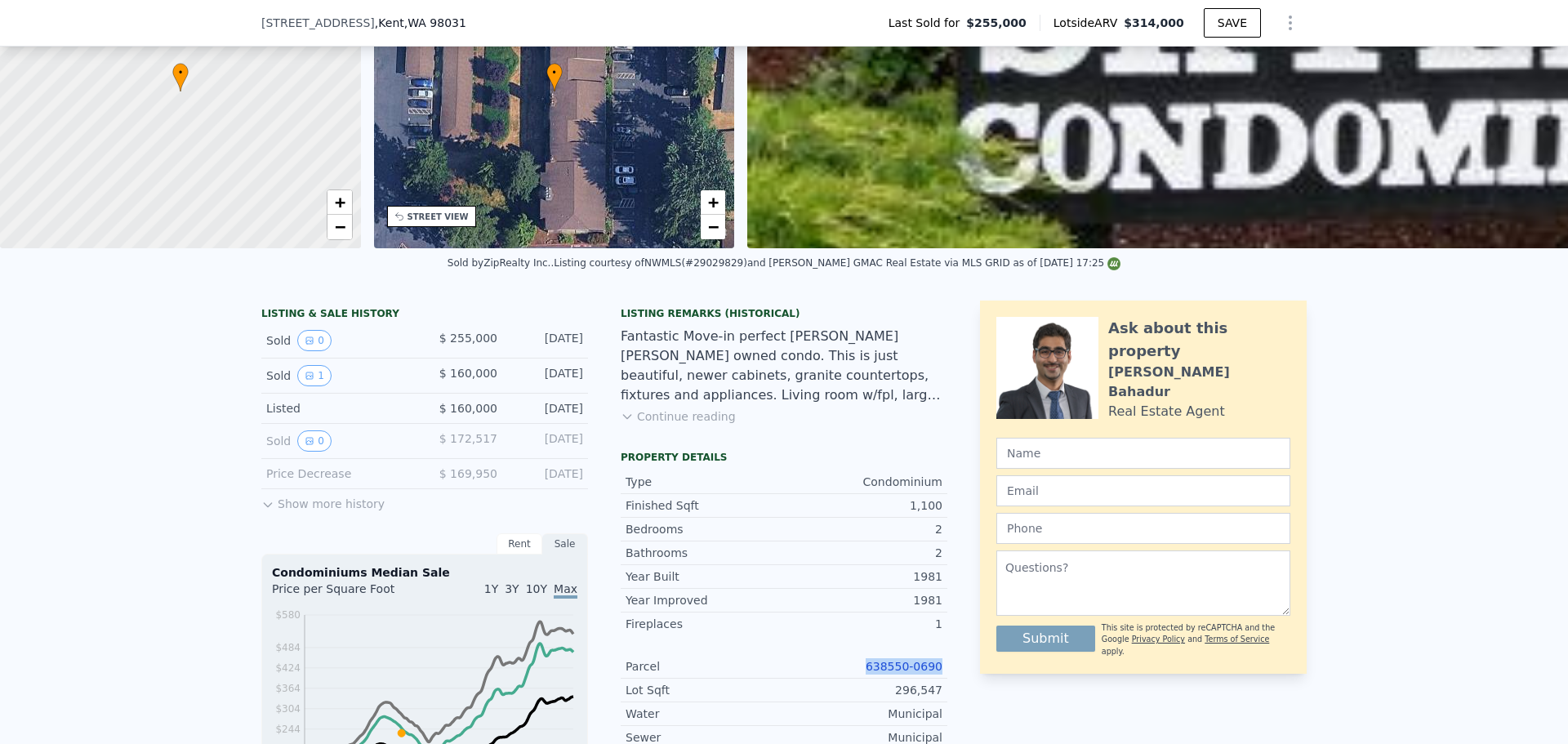
scroll to position [403, 0]
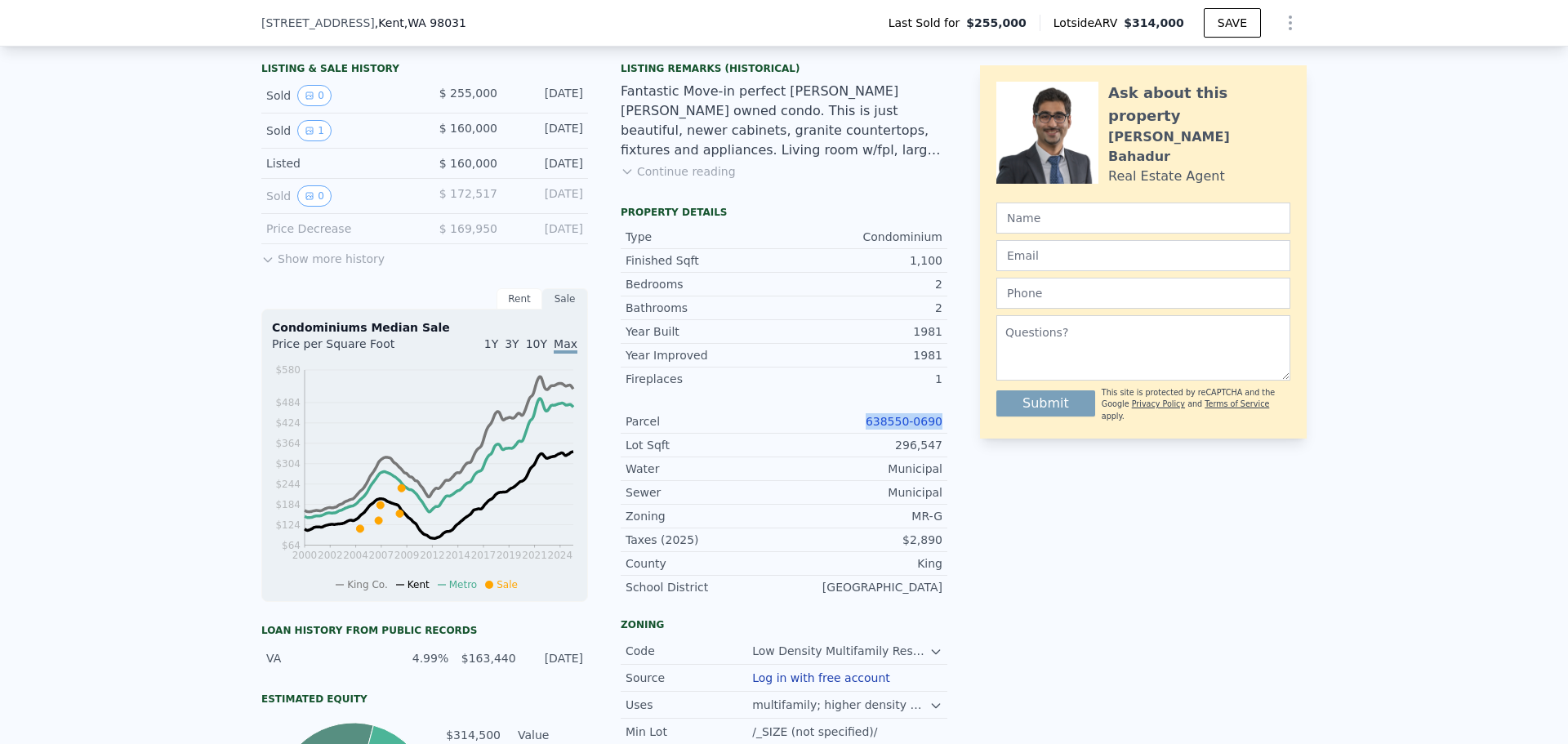
click at [914, 428] on link "638550-0690" at bounding box center [904, 422] width 77 height 13
copy link "638550-0690"
